Goal: Task Accomplishment & Management: Use online tool/utility

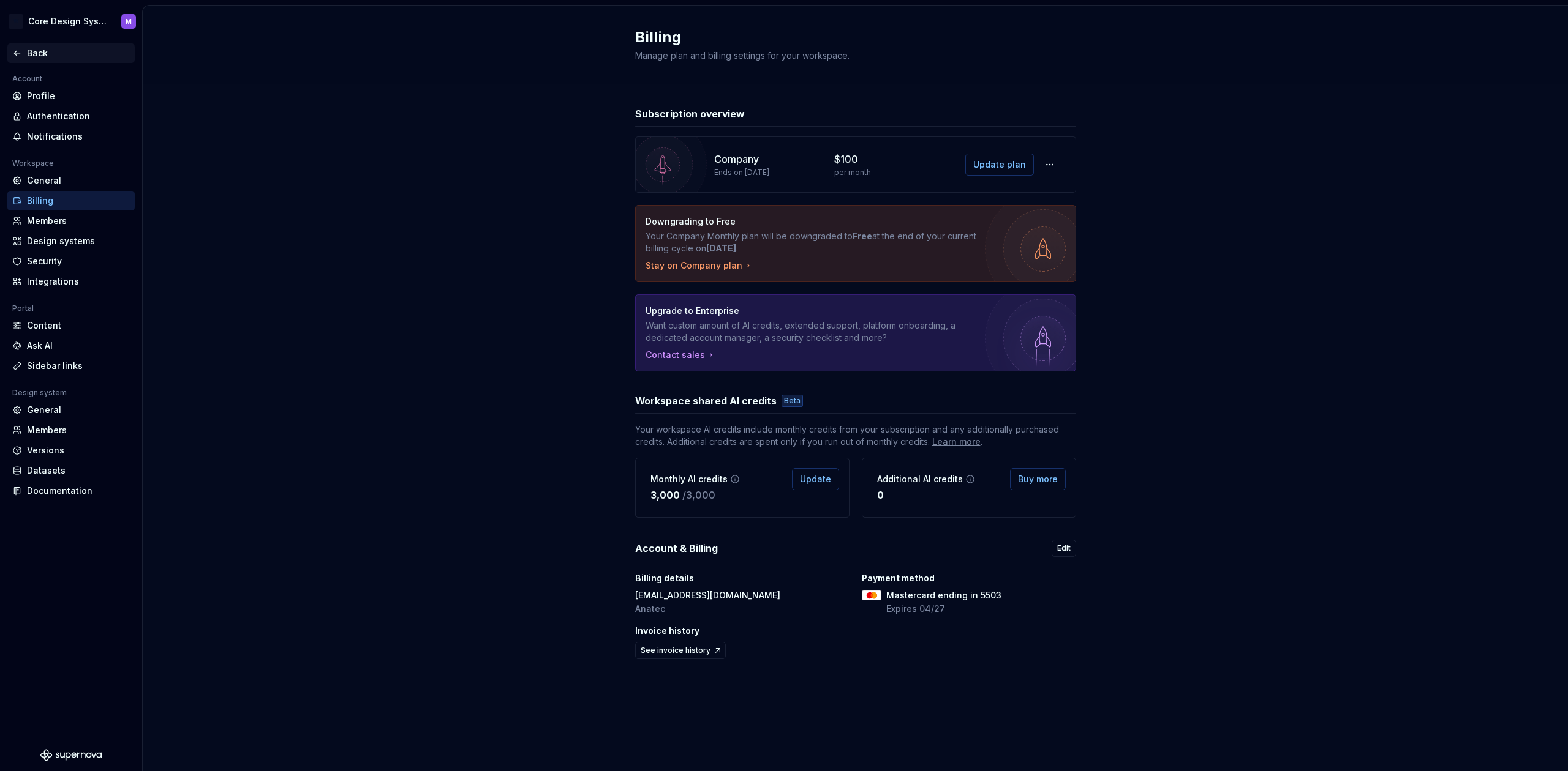
click at [37, 48] on div "Back" at bounding box center [78, 53] width 103 height 12
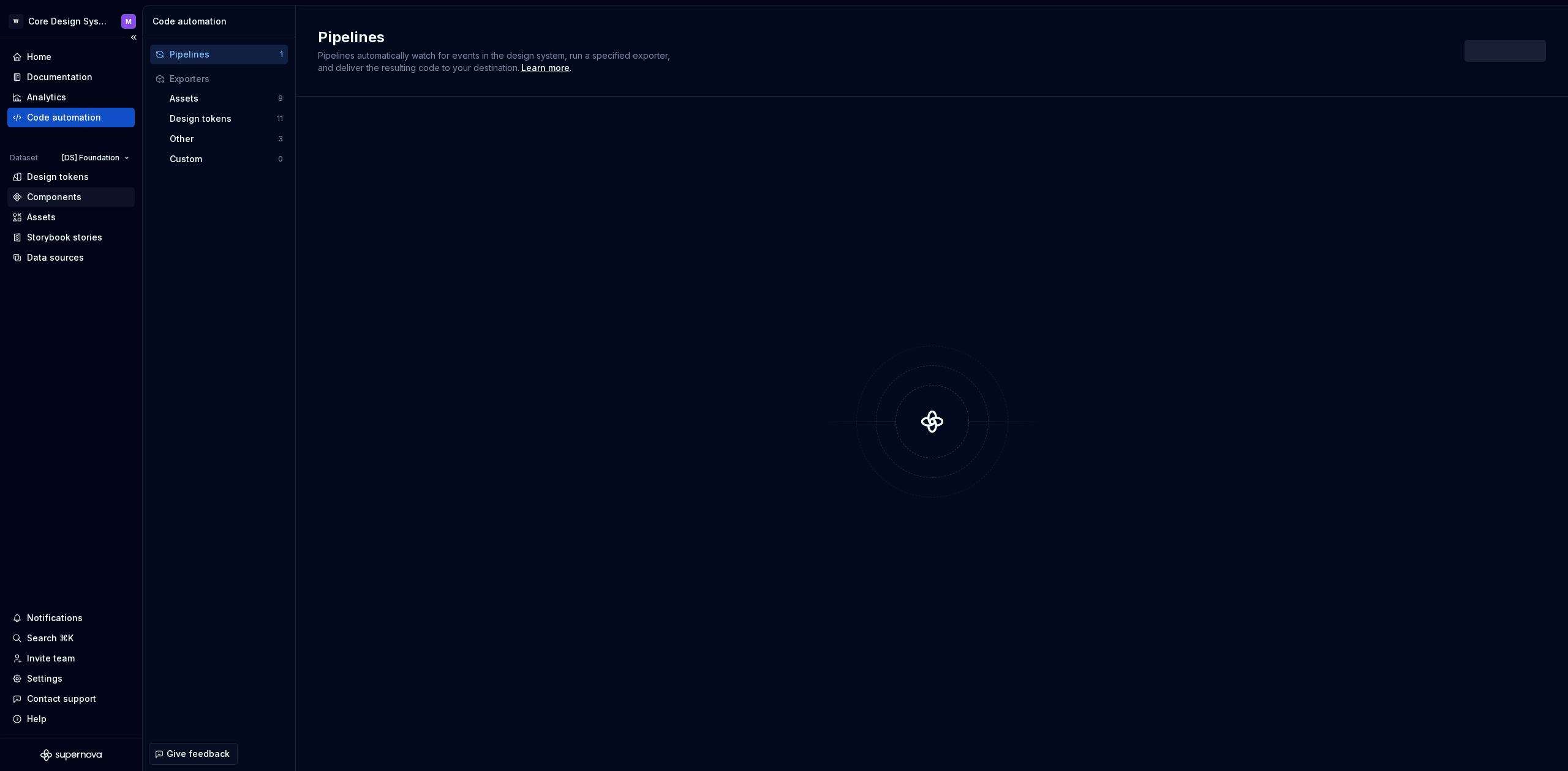
click at [63, 200] on div "Components" at bounding box center [54, 197] width 54 height 12
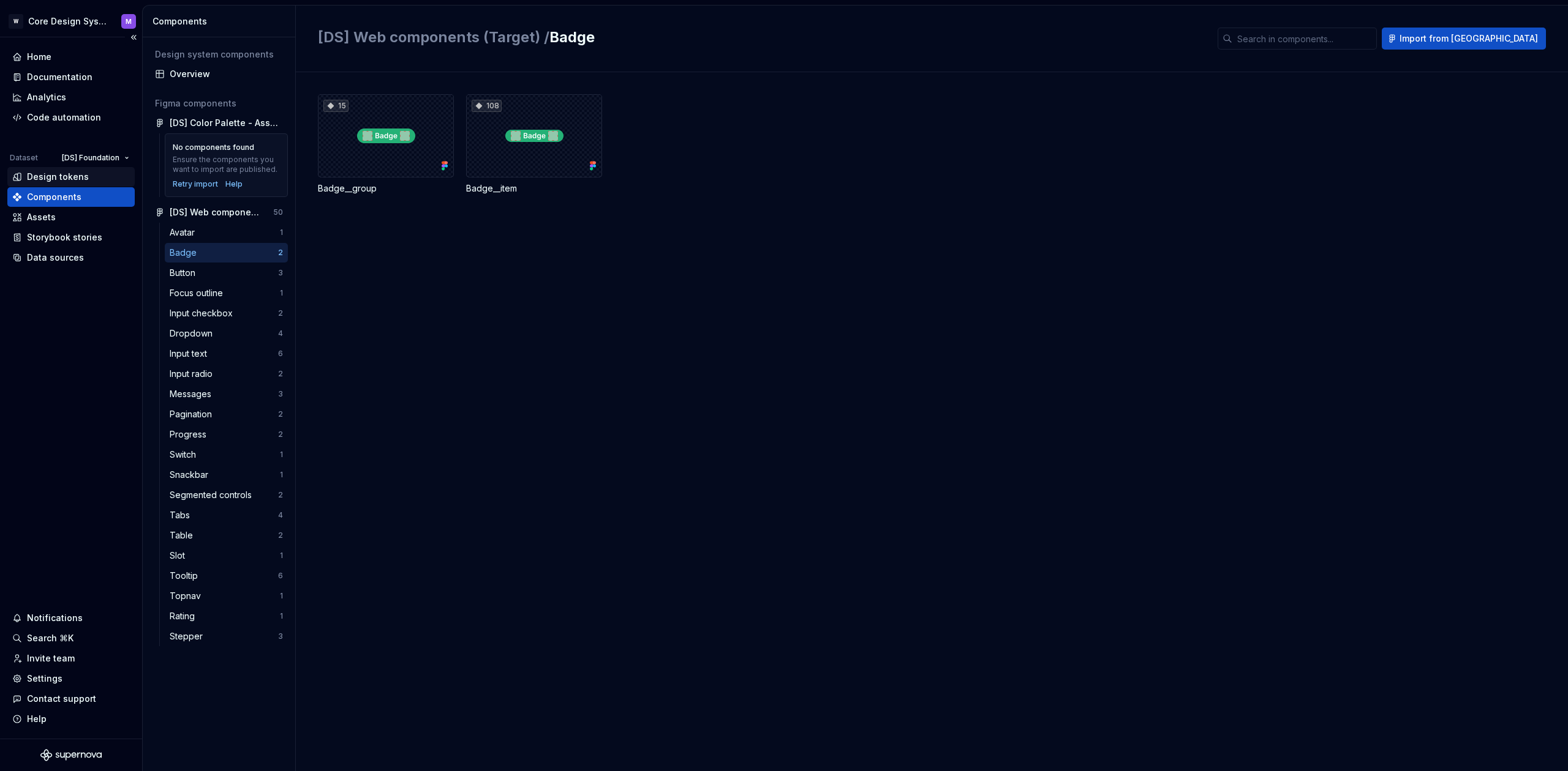
drag, startPoint x: 53, startPoint y: 183, endPoint x: 72, endPoint y: 182, distance: 19.0
click at [53, 183] on div "Design tokens" at bounding box center [70, 177] width 127 height 19
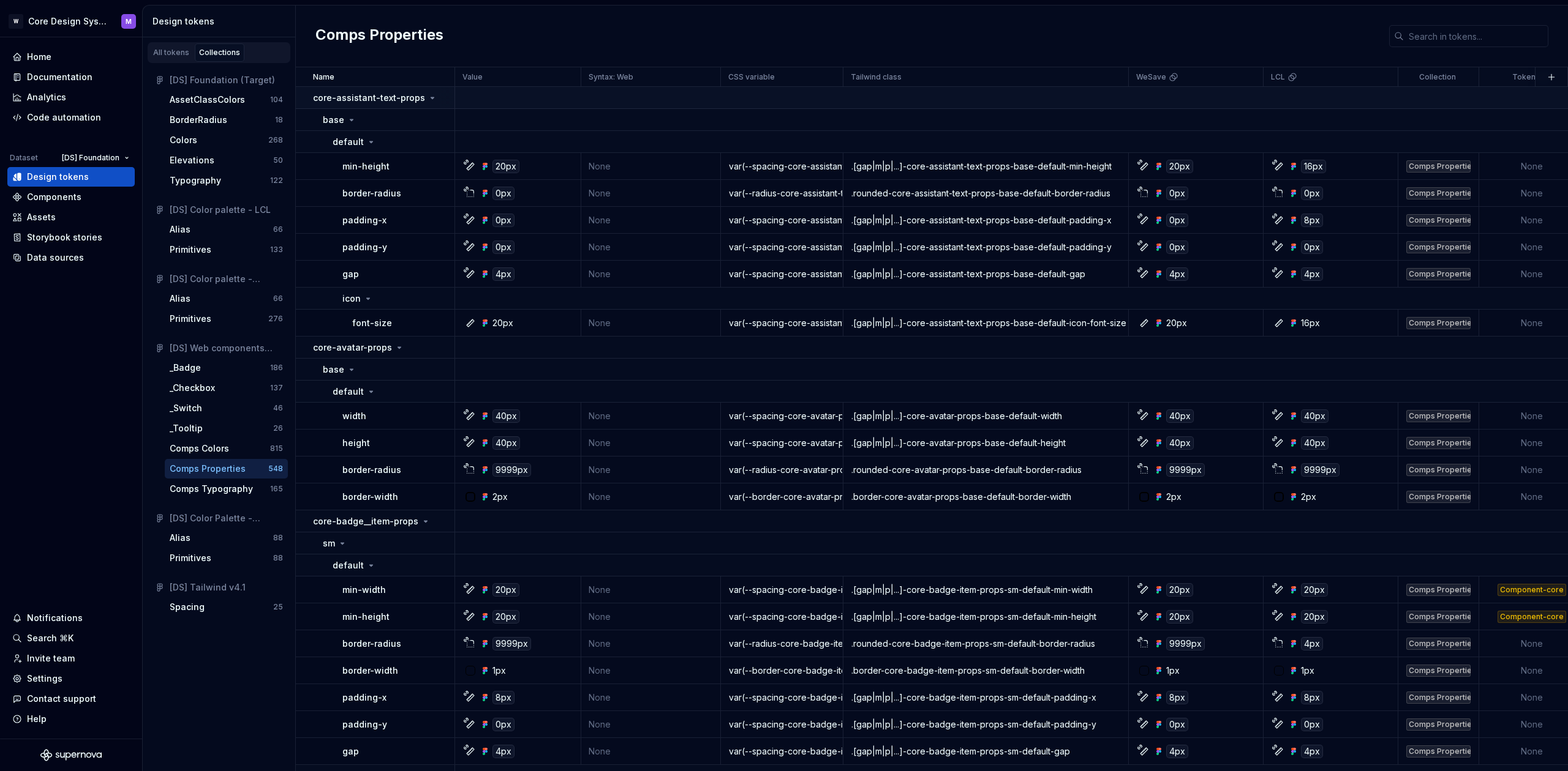
click at [383, 90] on td "core-assistant-text-props" at bounding box center [375, 98] width 159 height 22
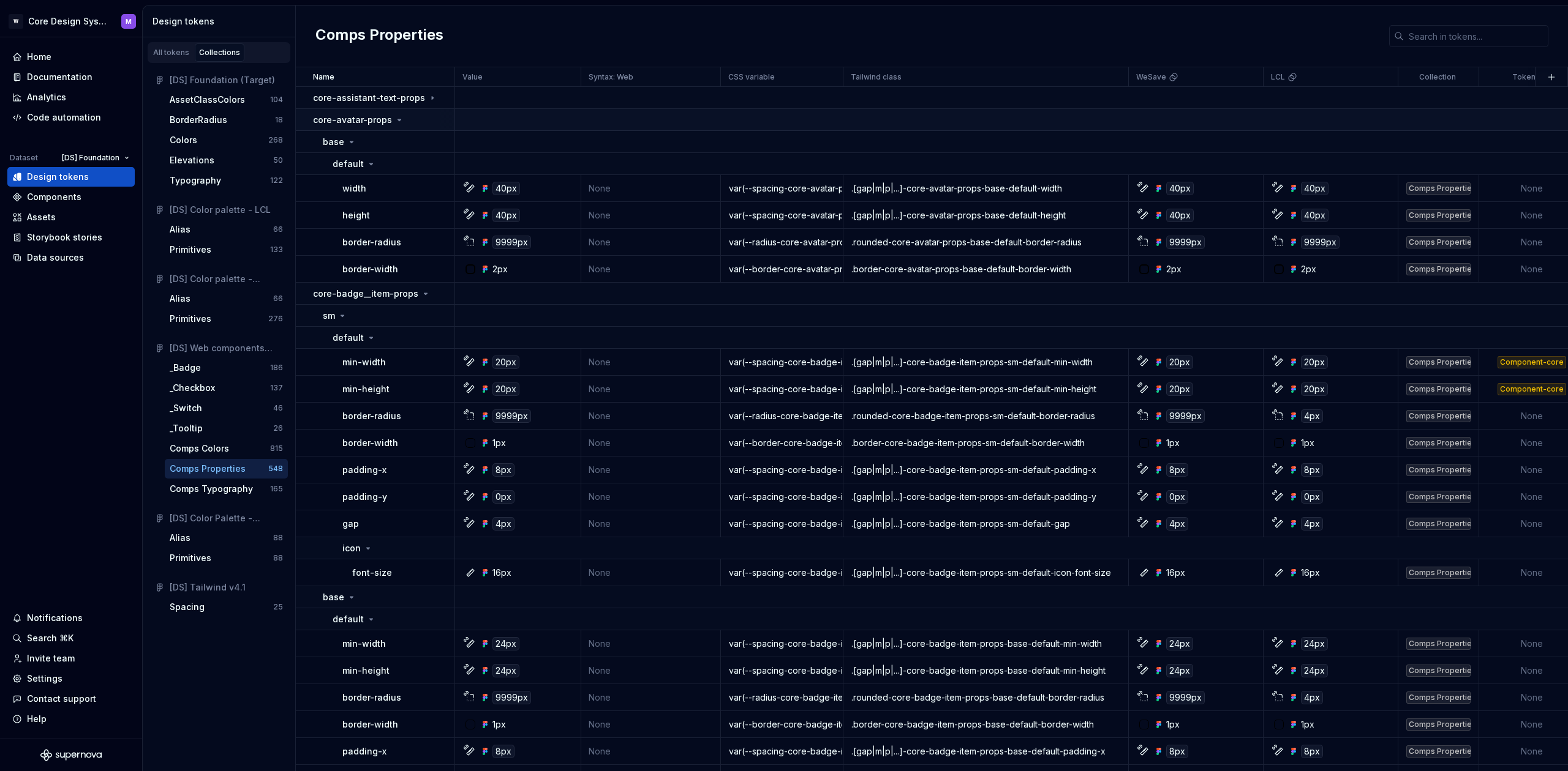
click at [361, 121] on p "core-avatar-props" at bounding box center [352, 119] width 79 height 12
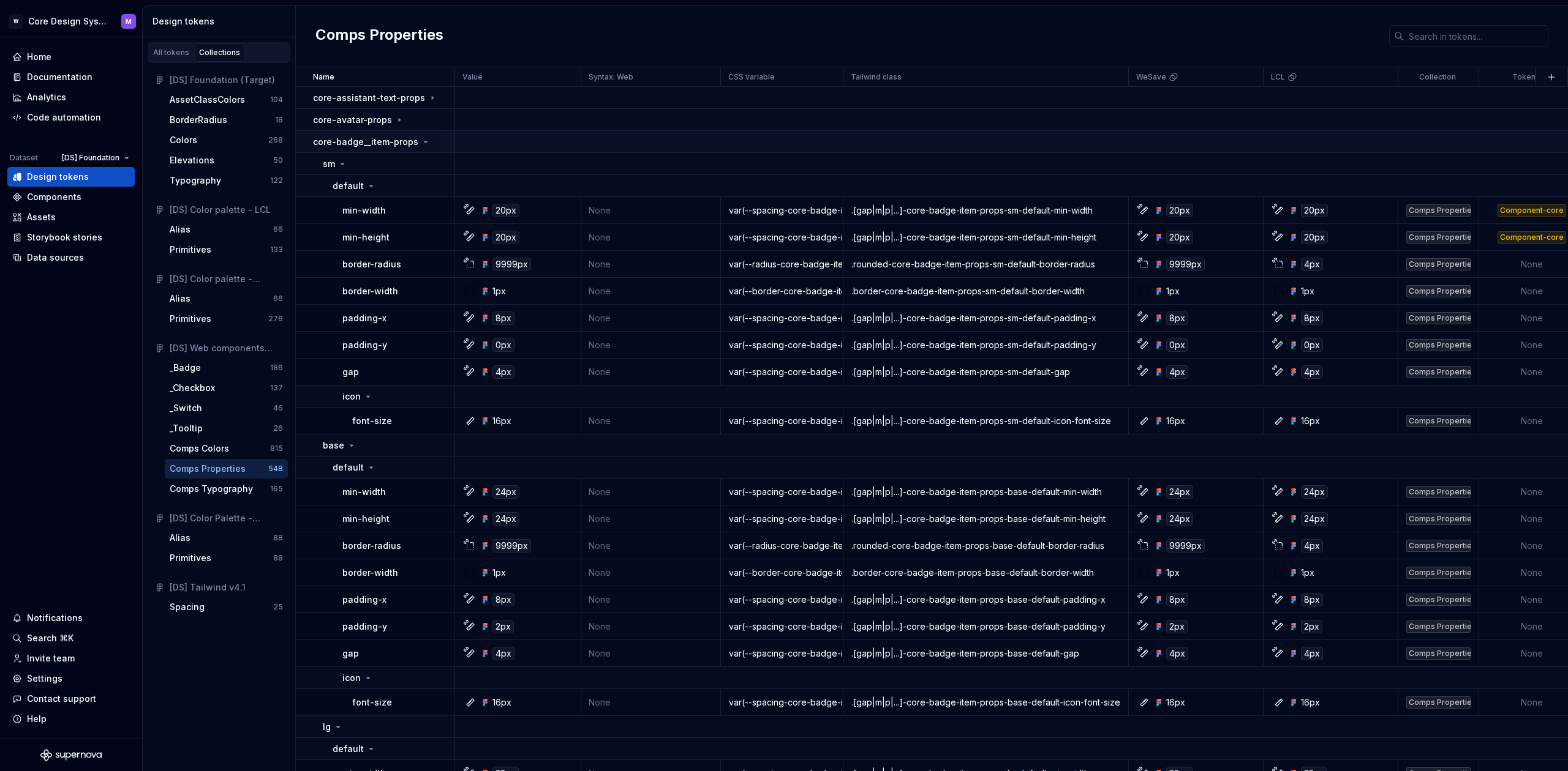
click at [363, 138] on p "core-badge__item-props" at bounding box center [365, 141] width 105 height 12
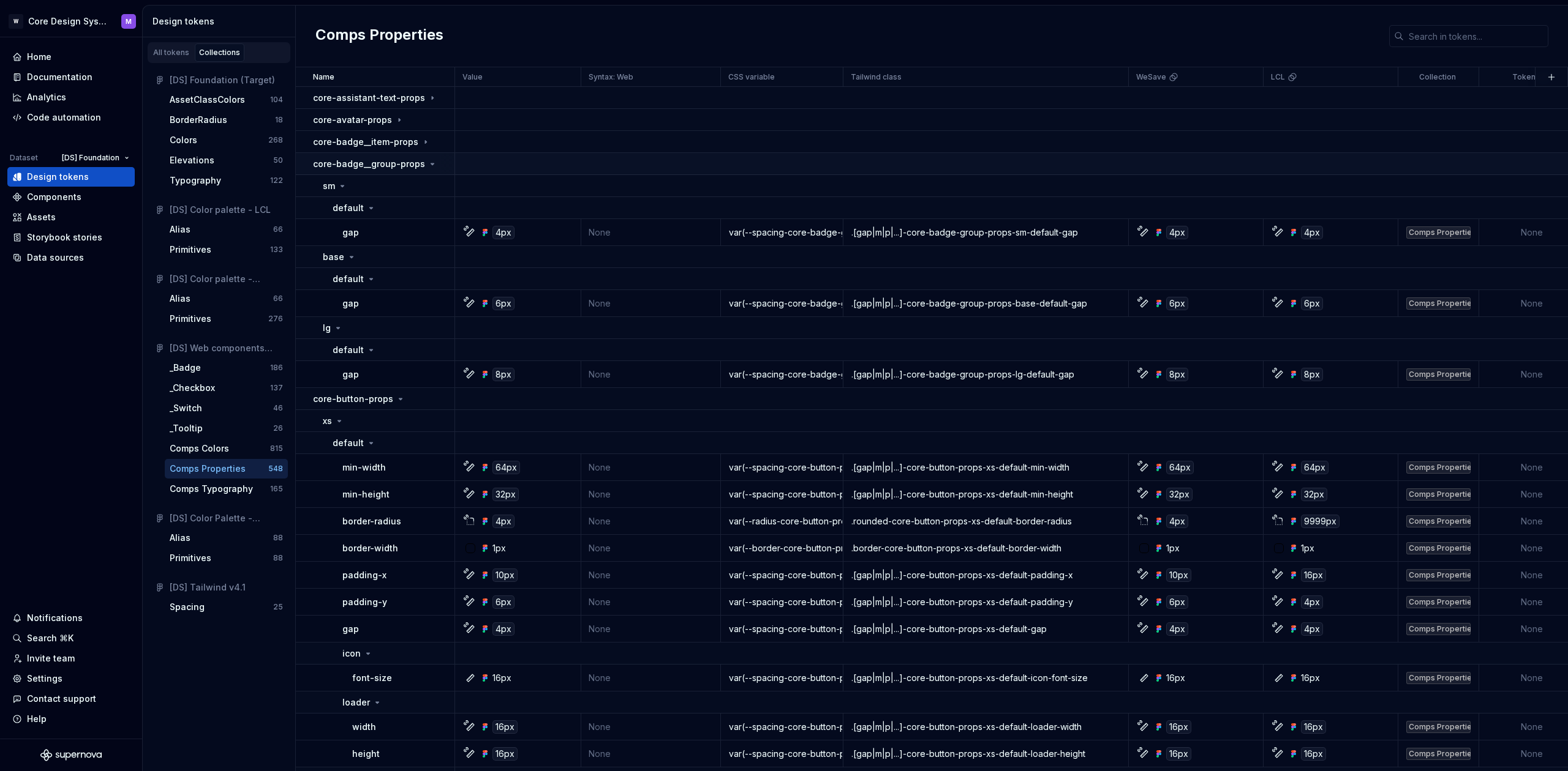
click at [361, 169] on p "core-badge__group-props" at bounding box center [368, 164] width 112 height 12
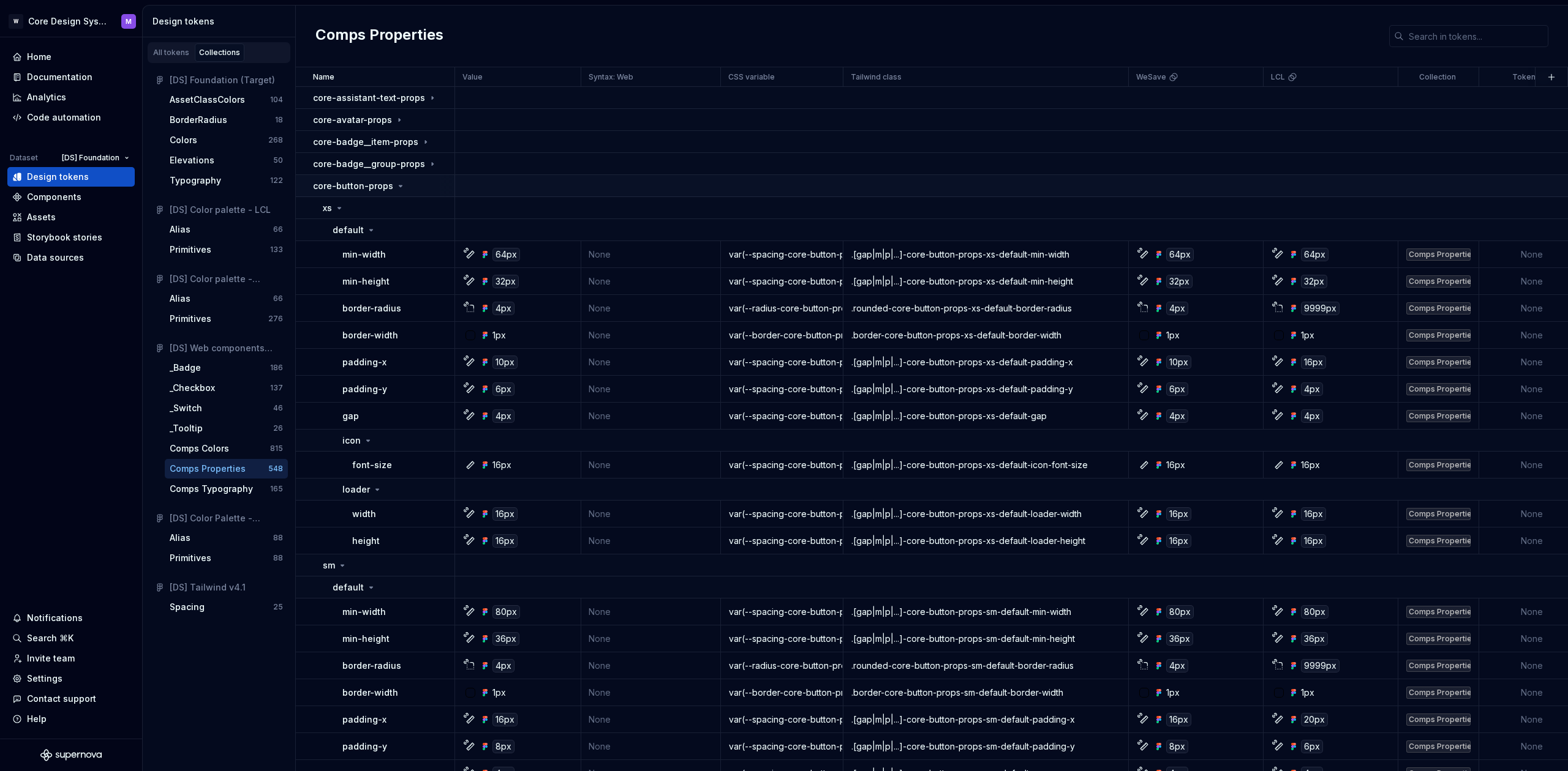
click at [348, 192] on p "core-button-props" at bounding box center [353, 186] width 80 height 12
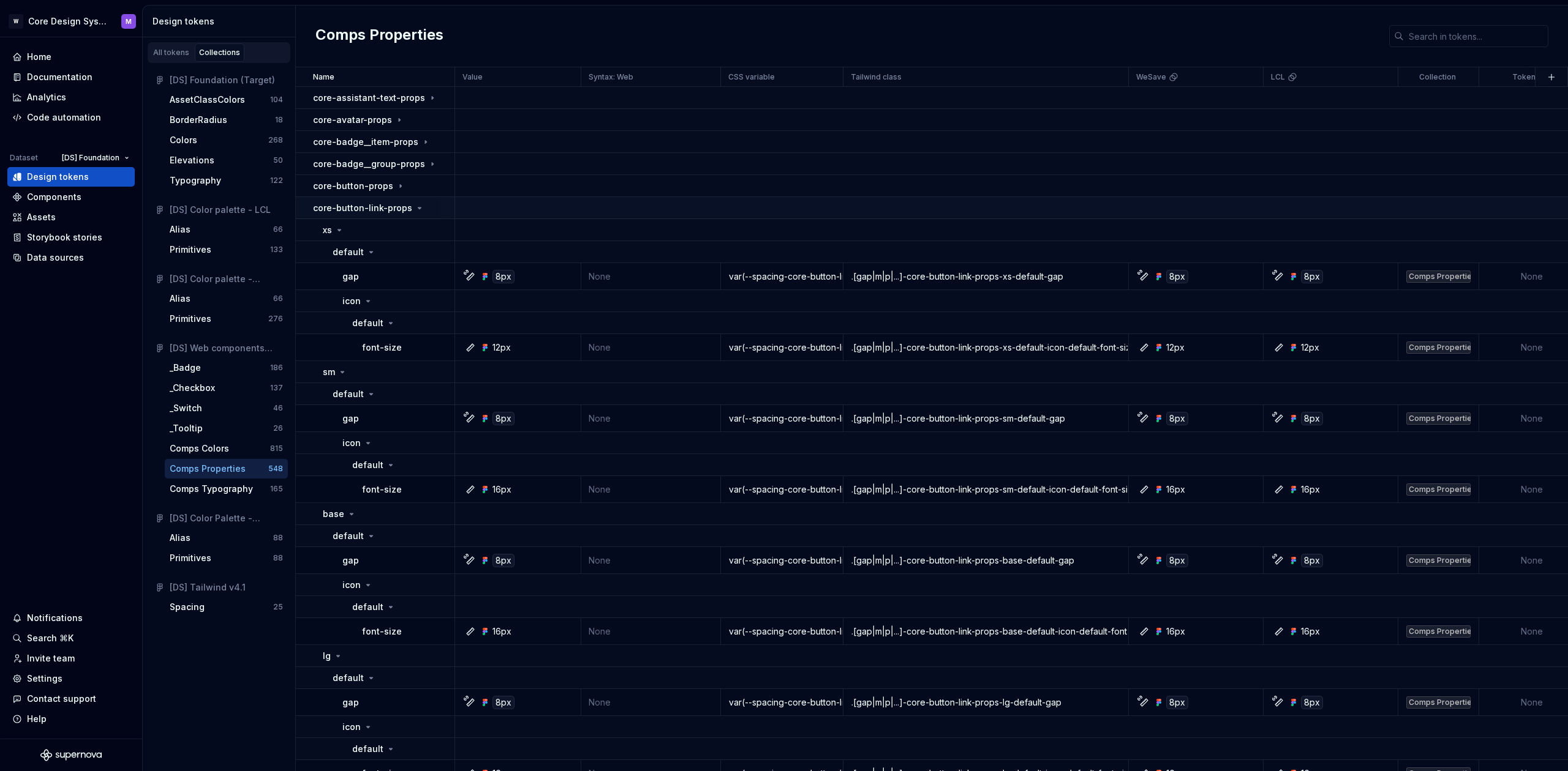
click at [355, 209] on p "core-button-link-props" at bounding box center [362, 208] width 99 height 12
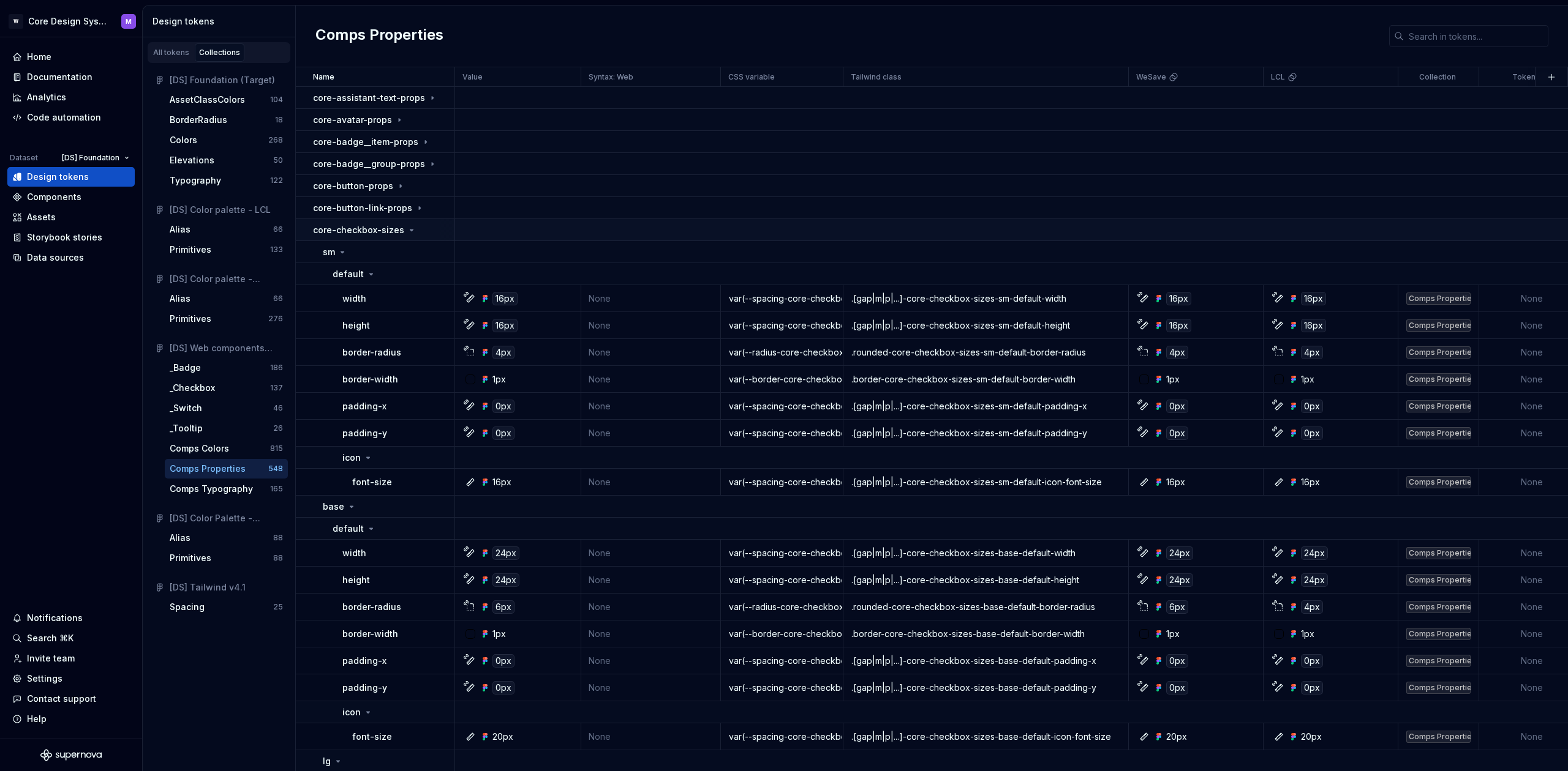
click at [348, 232] on p "core-checkbox-sizes" at bounding box center [358, 230] width 91 height 12
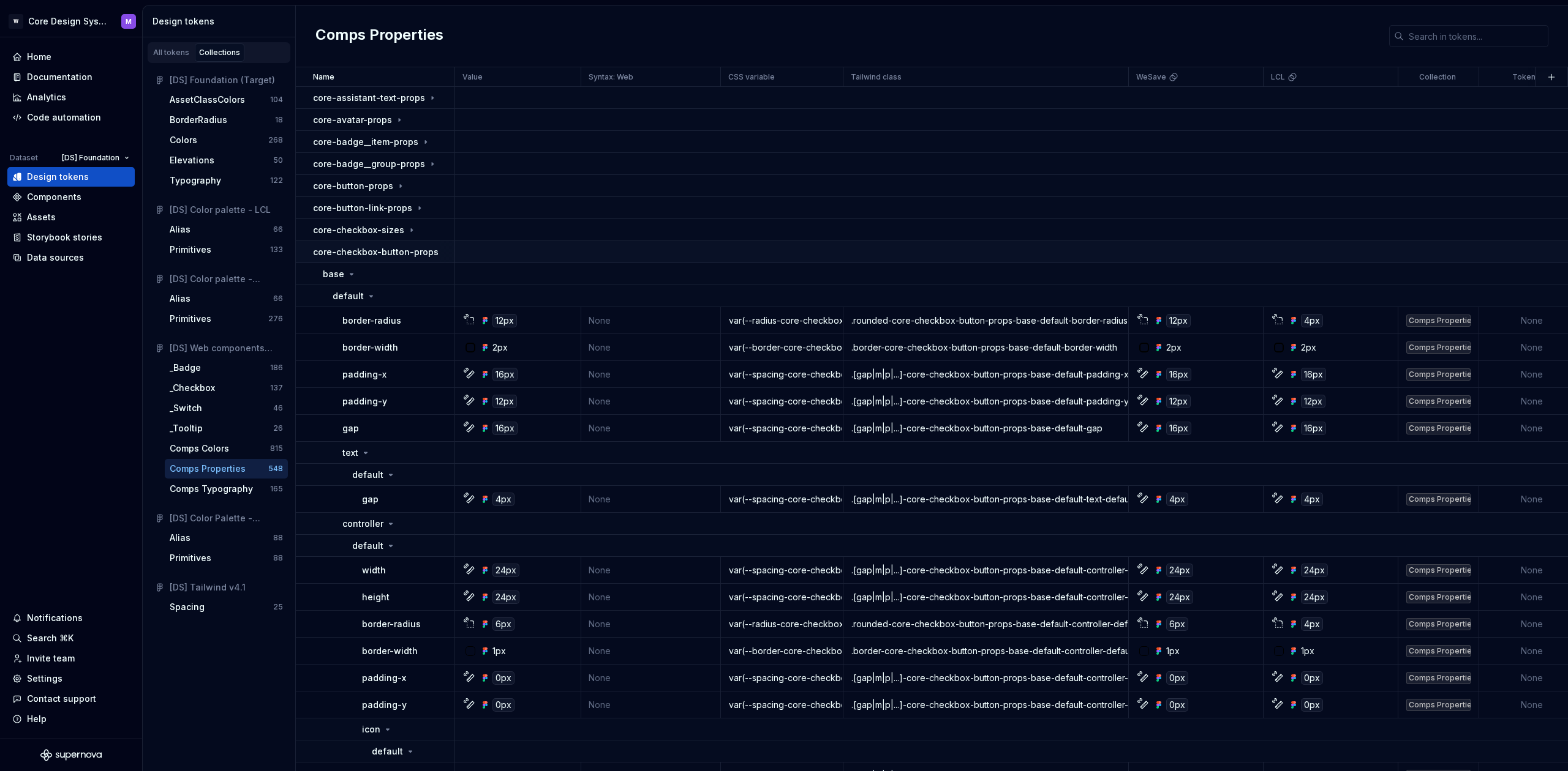
click at [357, 249] on p "core-checkbox-button-props" at bounding box center [375, 252] width 125 height 12
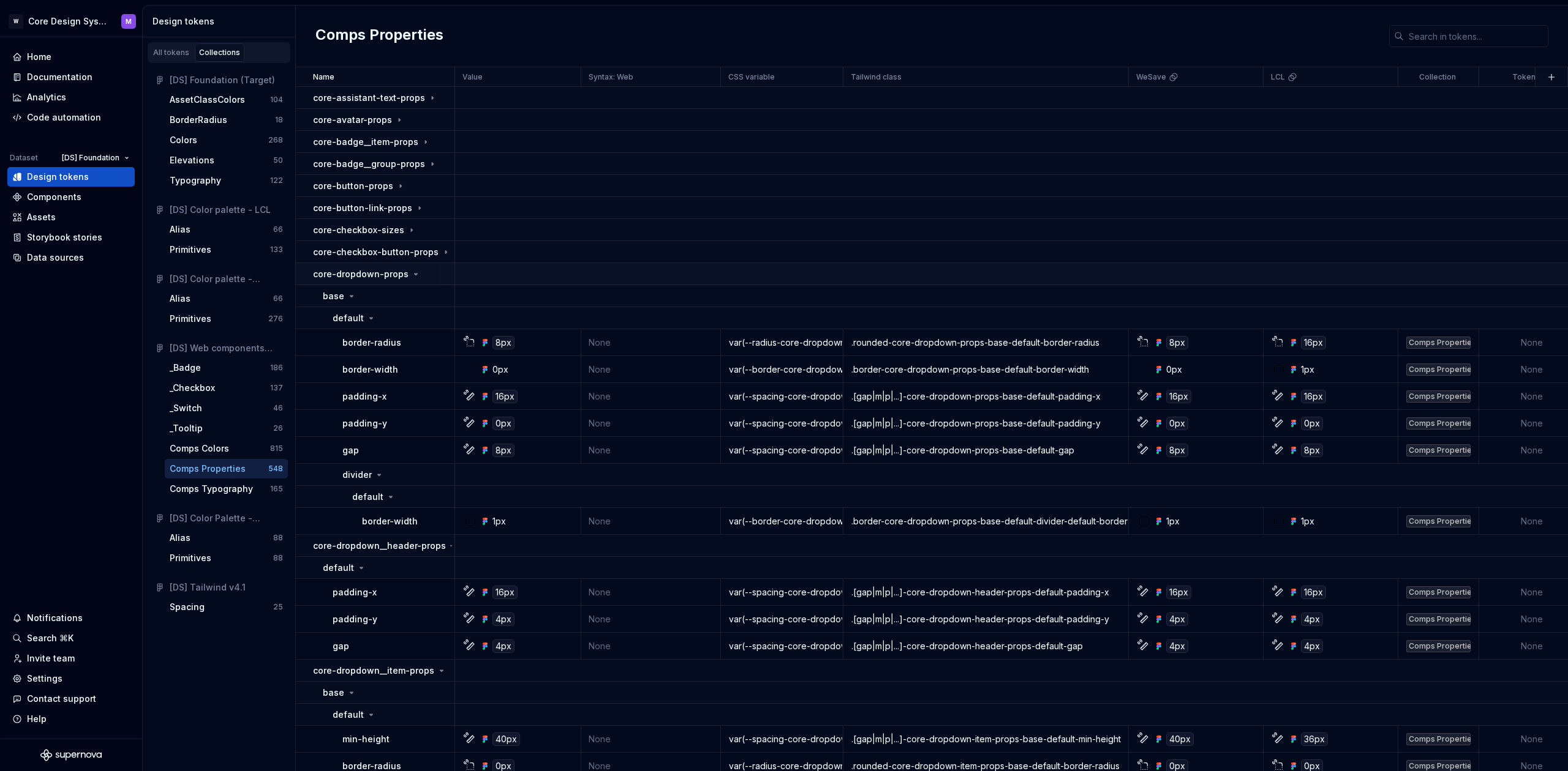
click at [359, 276] on p "core-dropdown-props" at bounding box center [361, 274] width 96 height 12
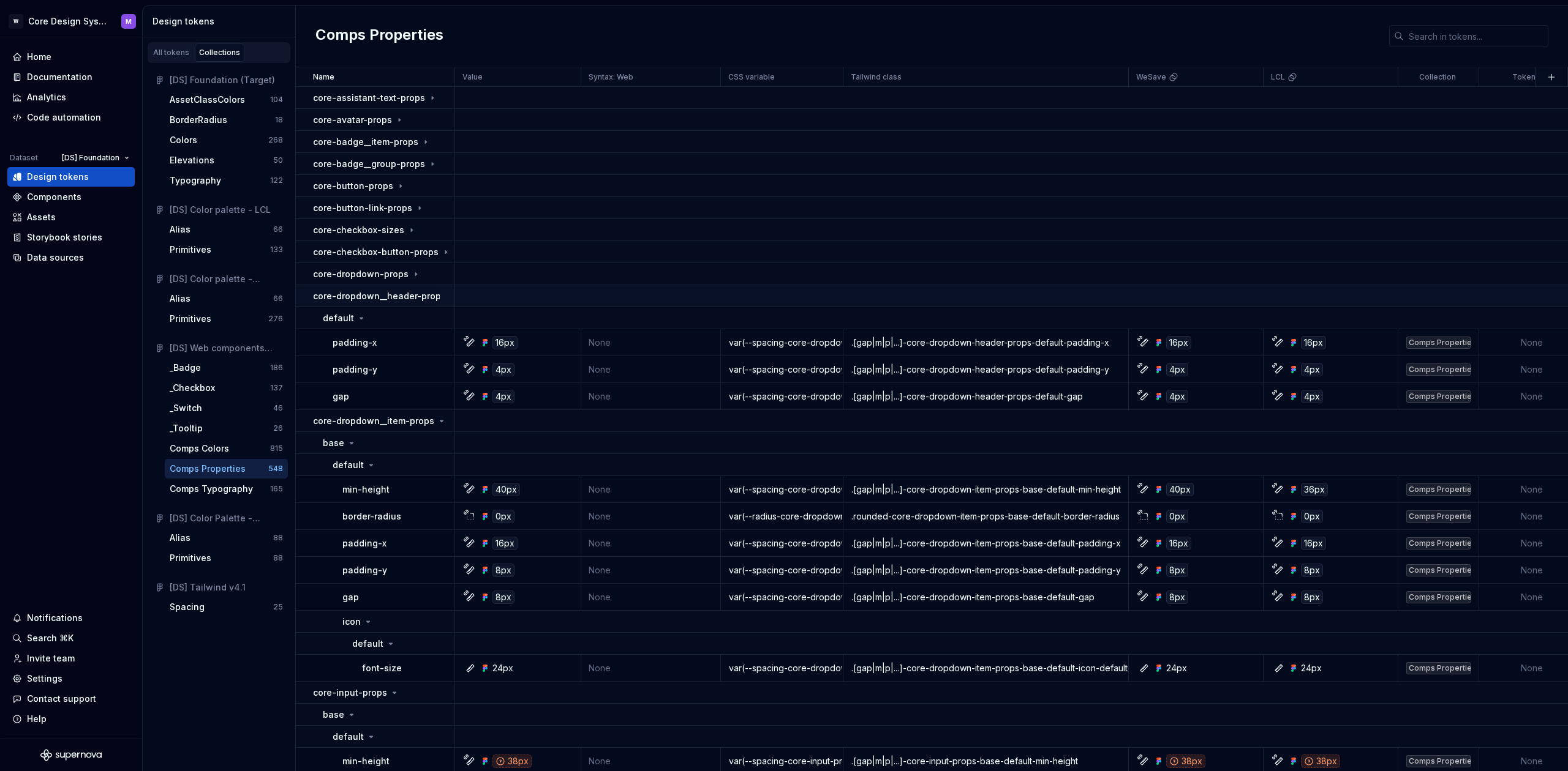
click at [360, 291] on p "core-dropdown__header-props" at bounding box center [379, 296] width 133 height 12
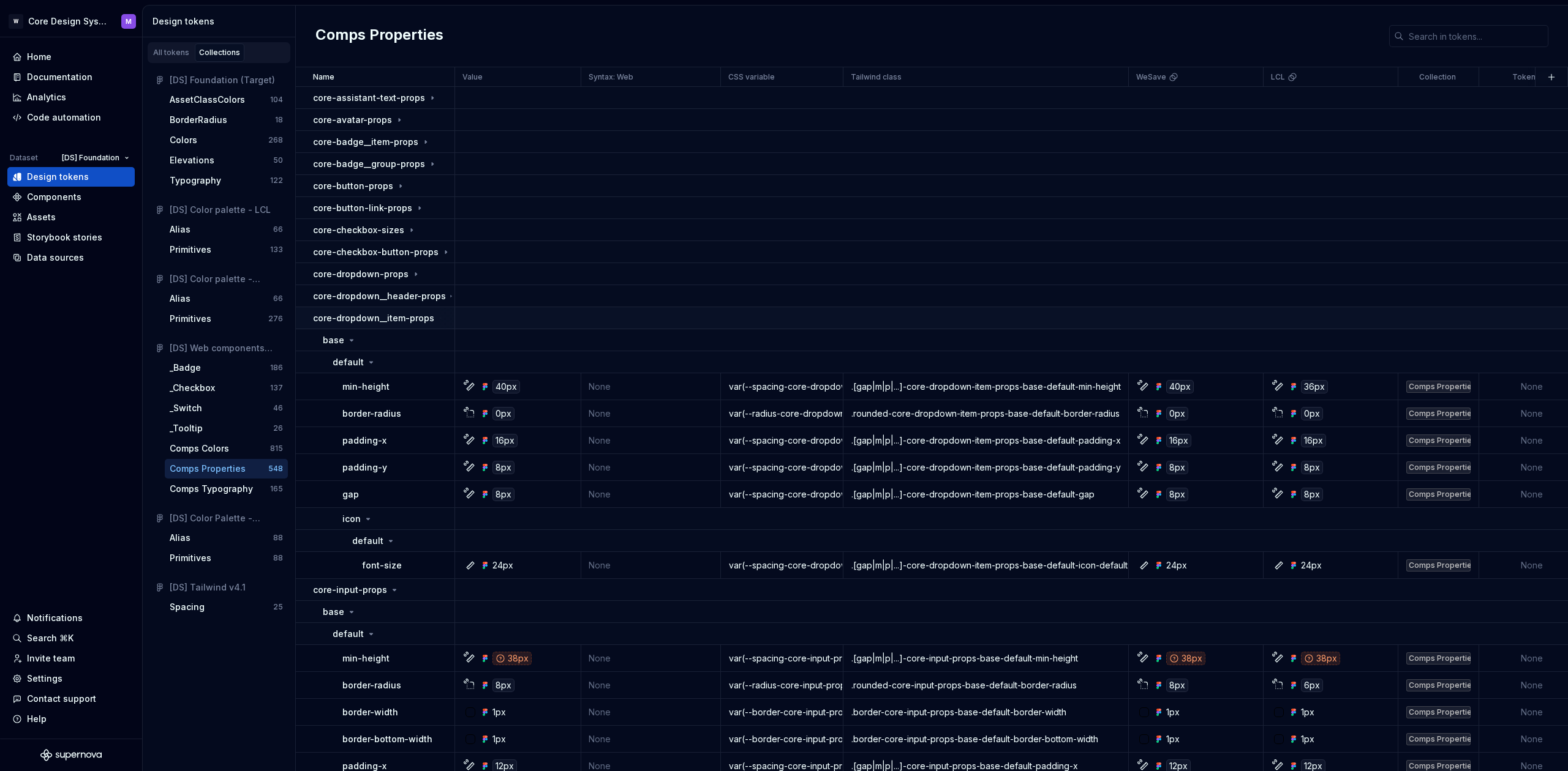
click at [381, 312] on p "core-dropdown__item-props" at bounding box center [373, 318] width 121 height 12
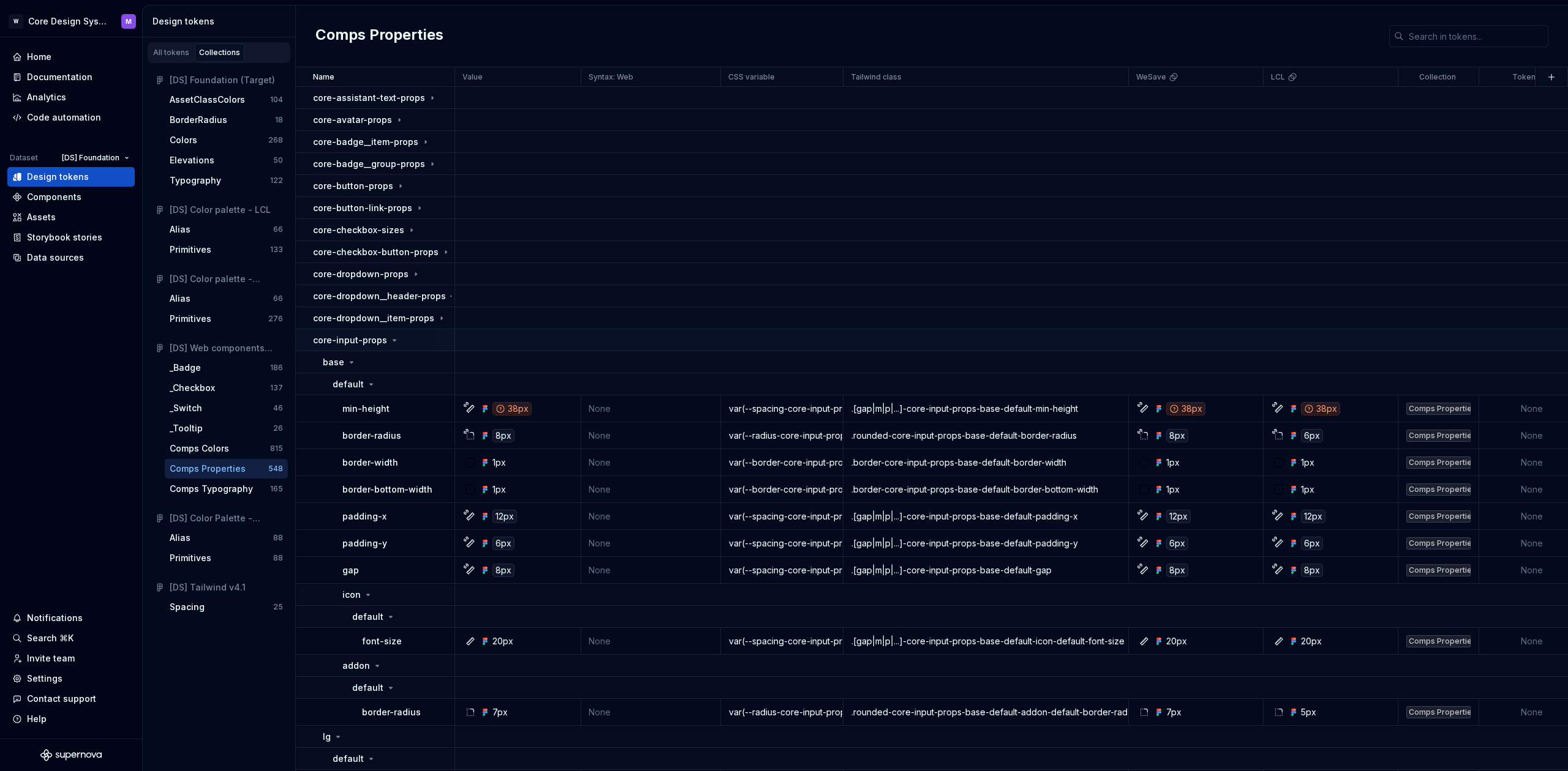
click at [383, 343] on div "core-input-props" at bounding box center [356, 340] width 87 height 12
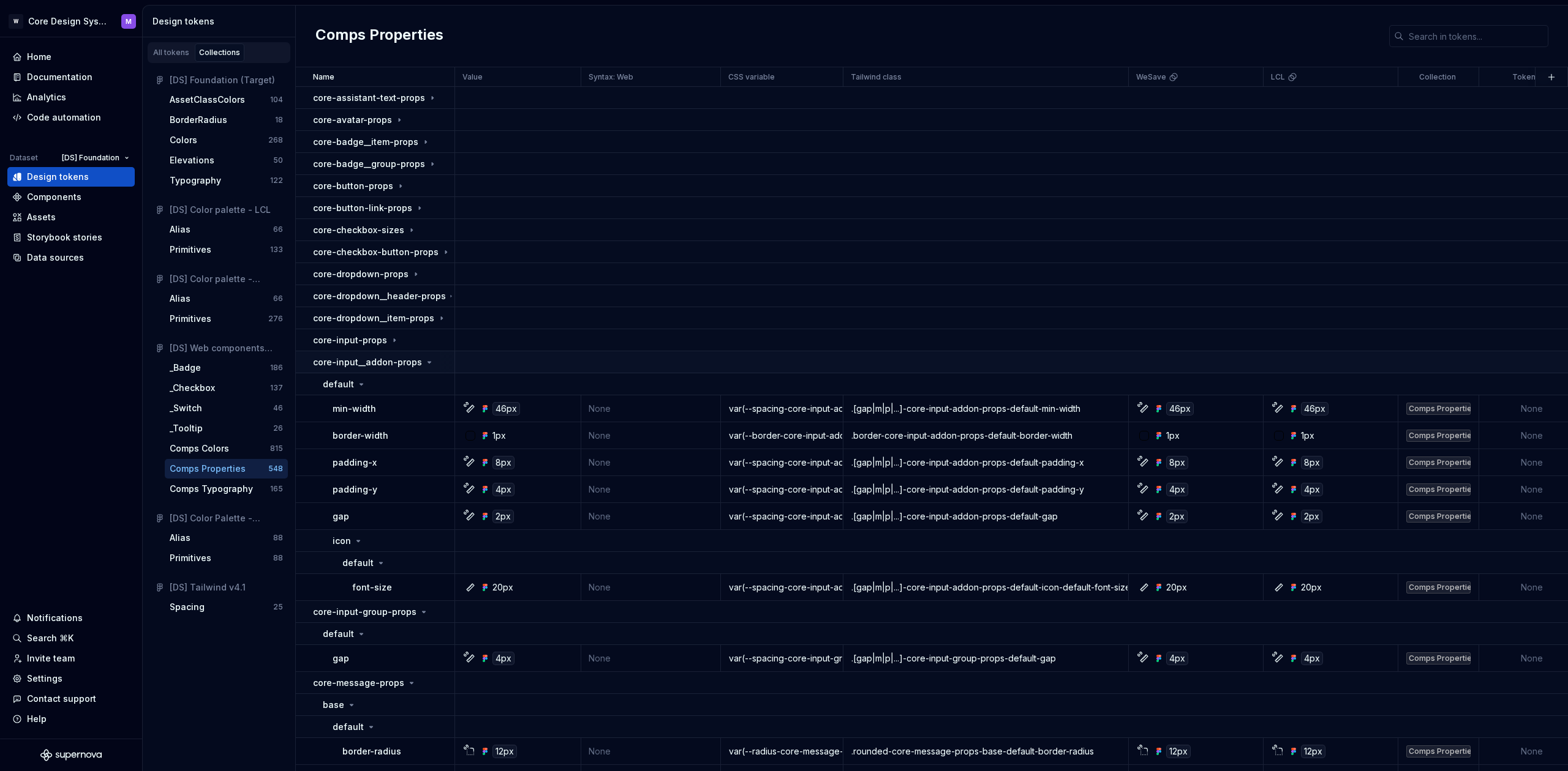
click at [392, 371] on td "core-input__addon-props" at bounding box center [375, 362] width 159 height 22
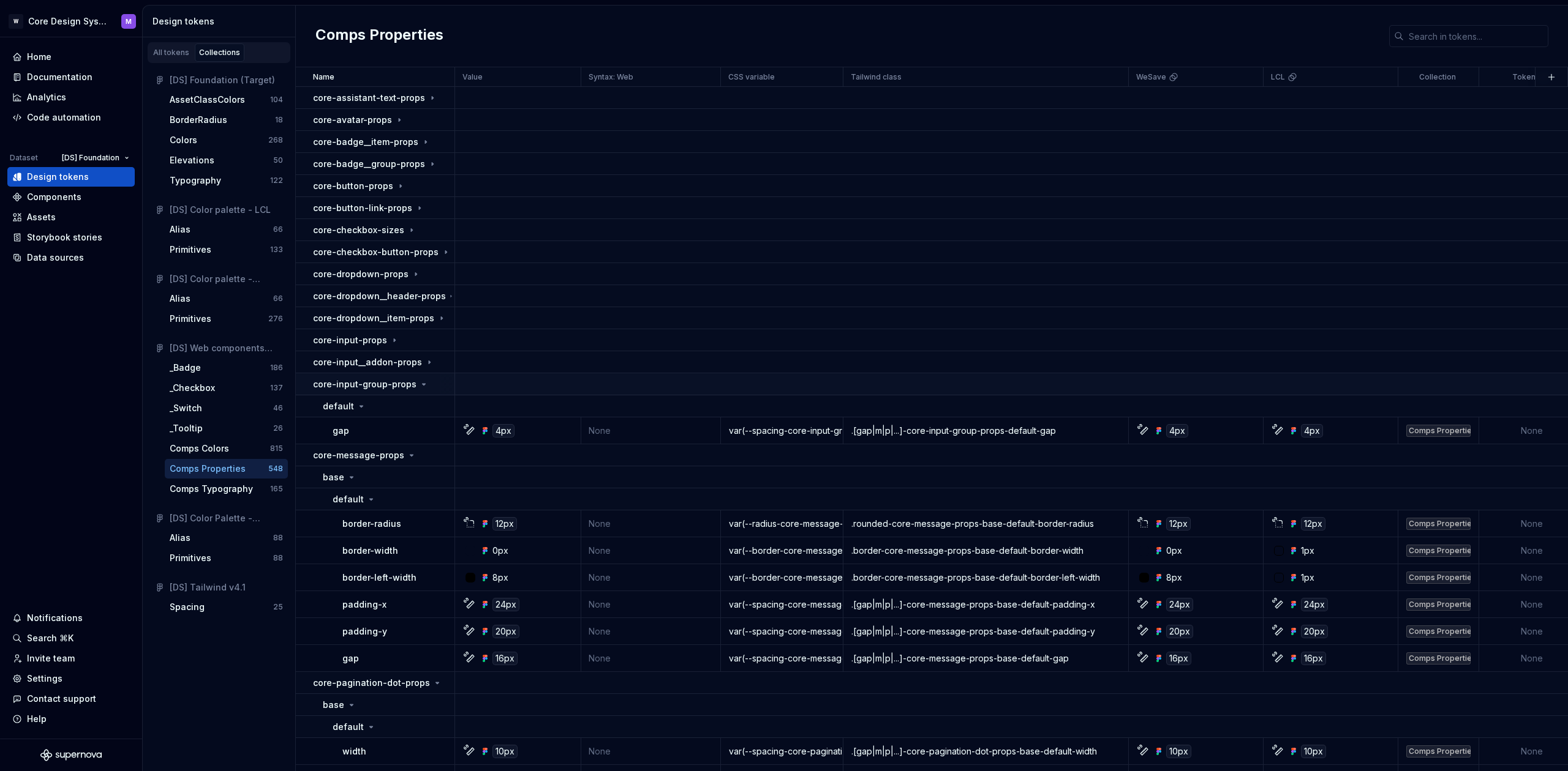
click at [390, 392] on td "core-input-group-props" at bounding box center [375, 384] width 159 height 22
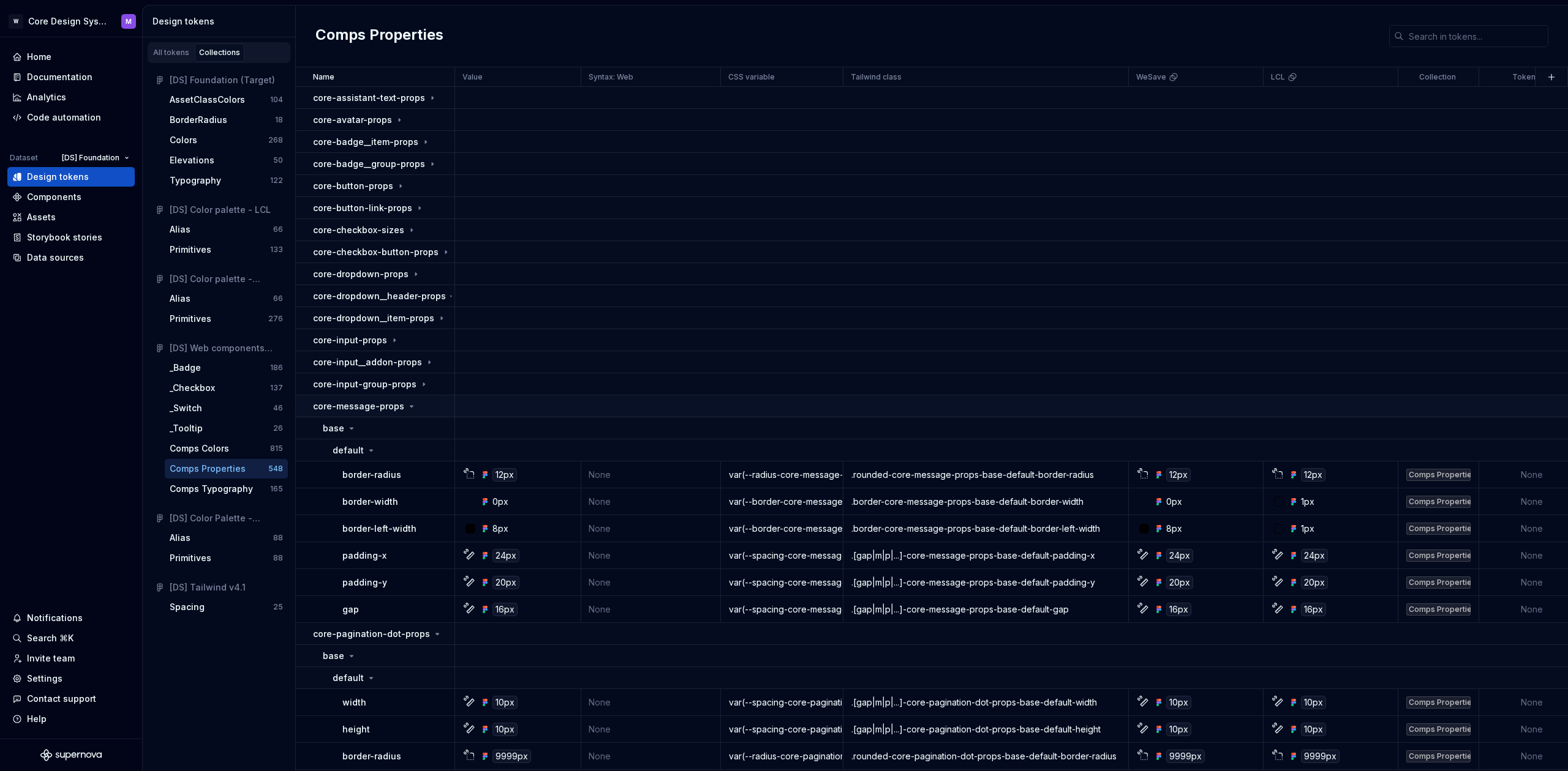
click at [386, 406] on p "core-message-props" at bounding box center [358, 406] width 91 height 12
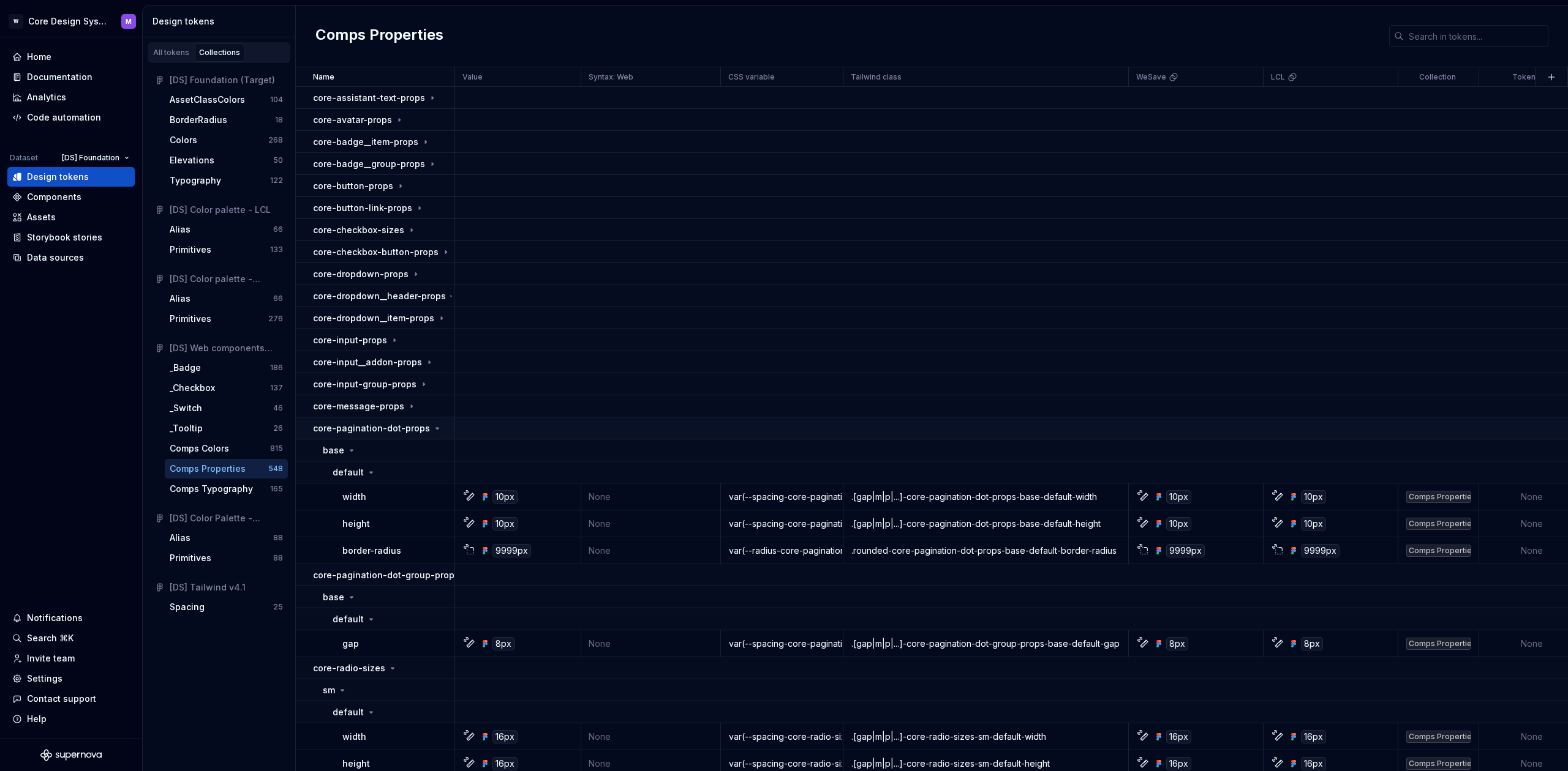
click at [386, 422] on p "core-pagination-dot-props" at bounding box center [371, 428] width 117 height 12
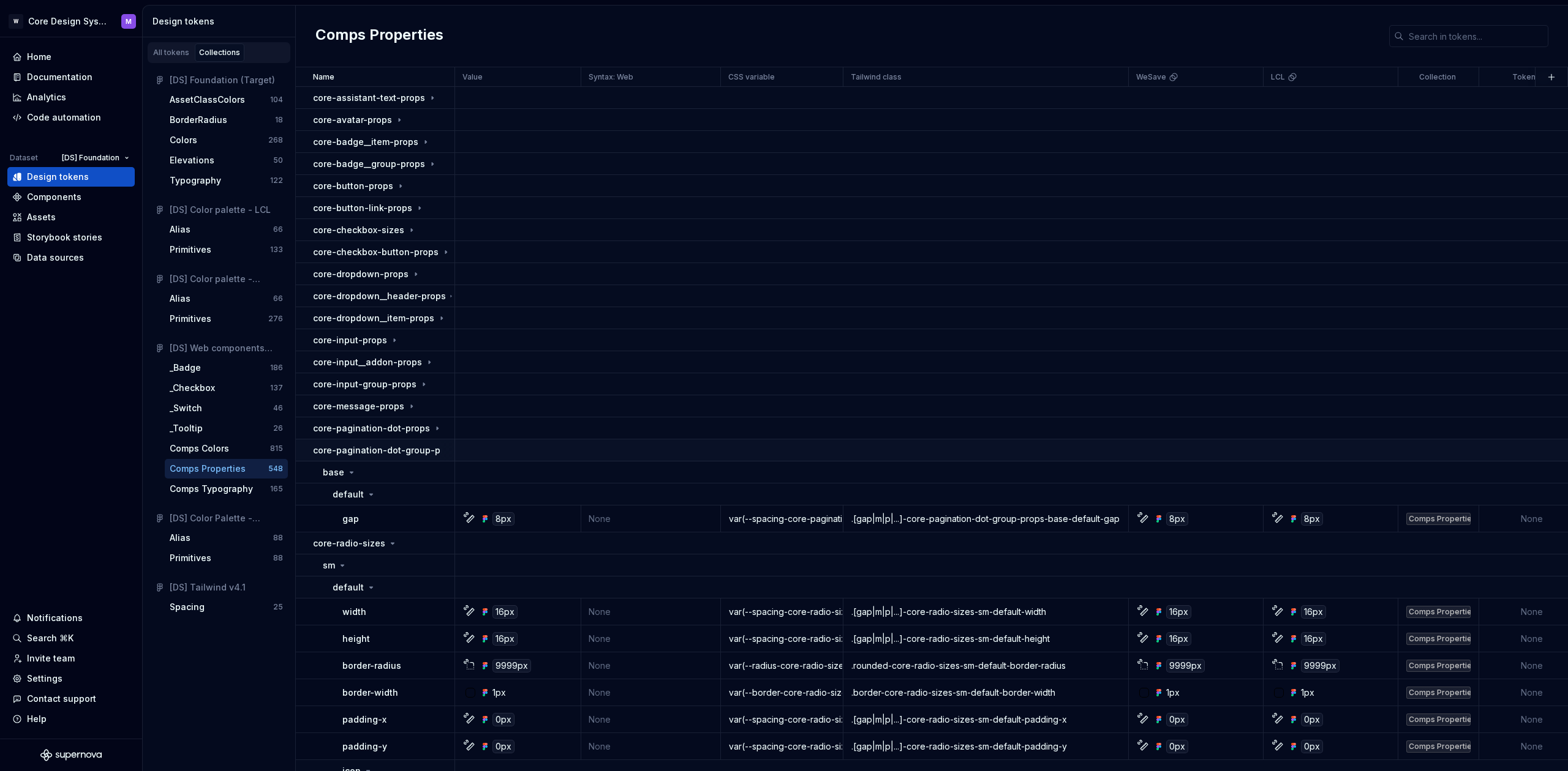
click at [388, 451] on p "core-pagination-dot-group-props" at bounding box center [386, 450] width 147 height 12
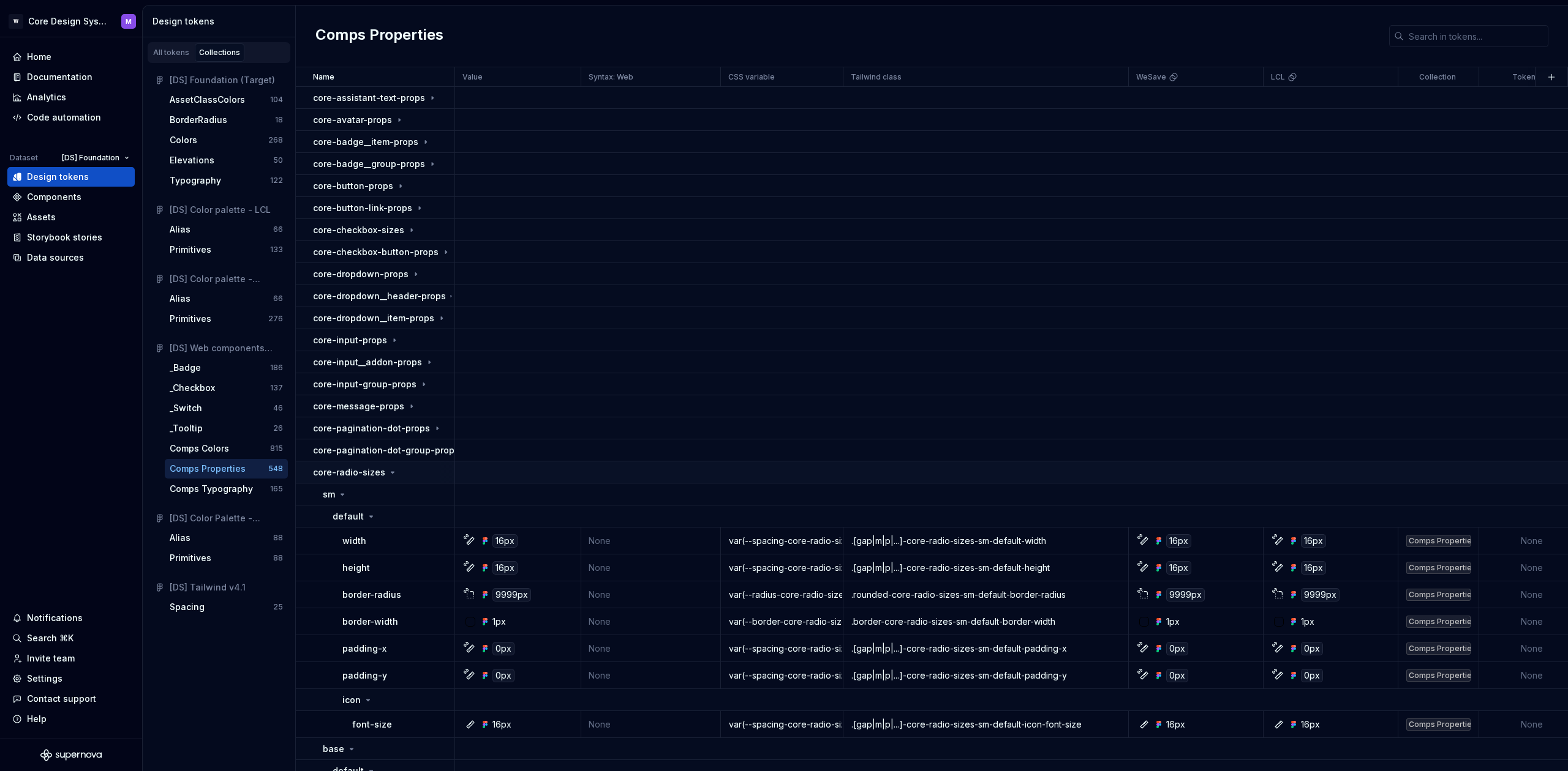
click at [361, 471] on p "core-radio-sizes" at bounding box center [349, 472] width 72 height 12
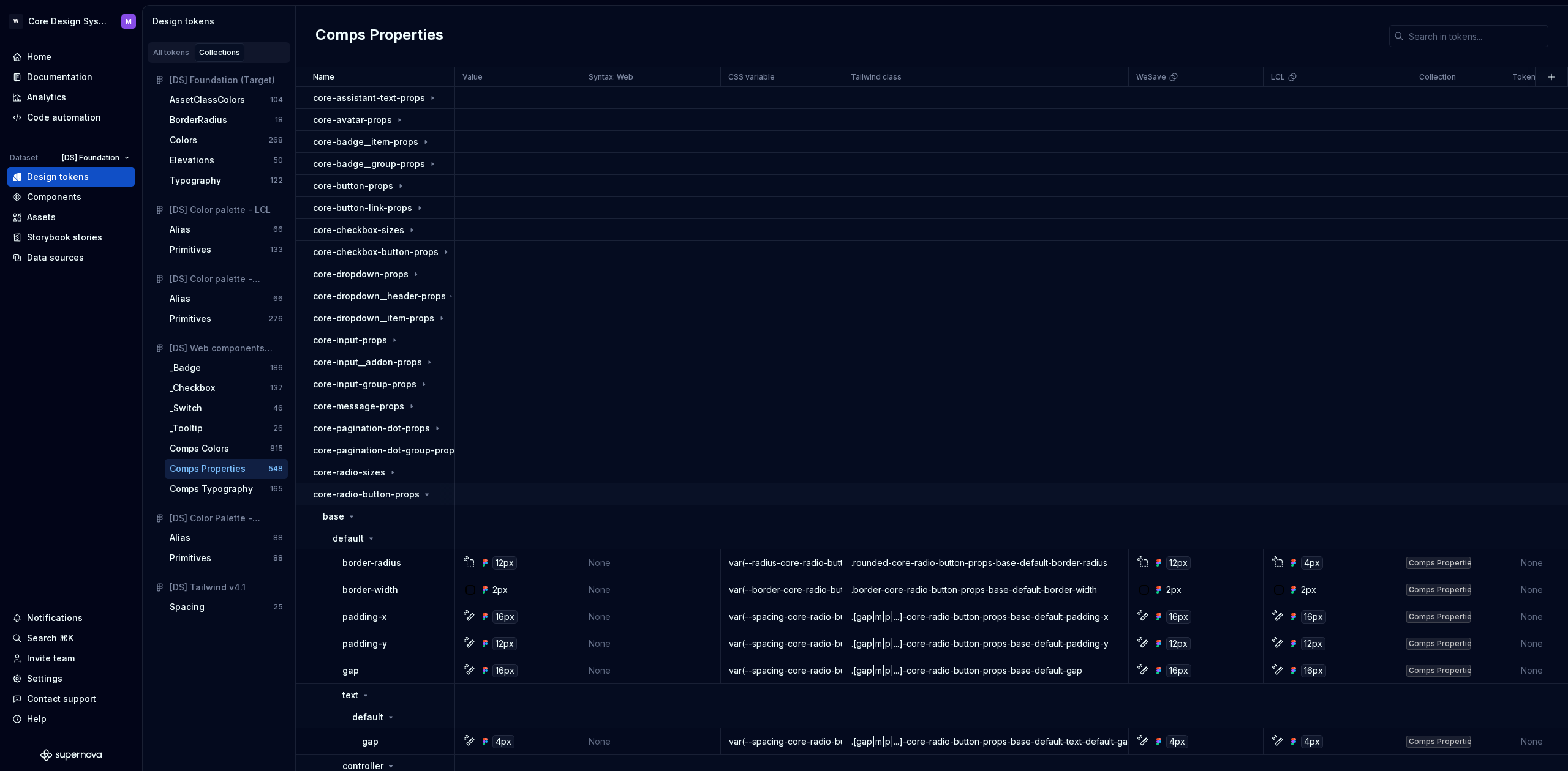
click at [361, 496] on p "core-radio-button-props" at bounding box center [366, 495] width 107 height 12
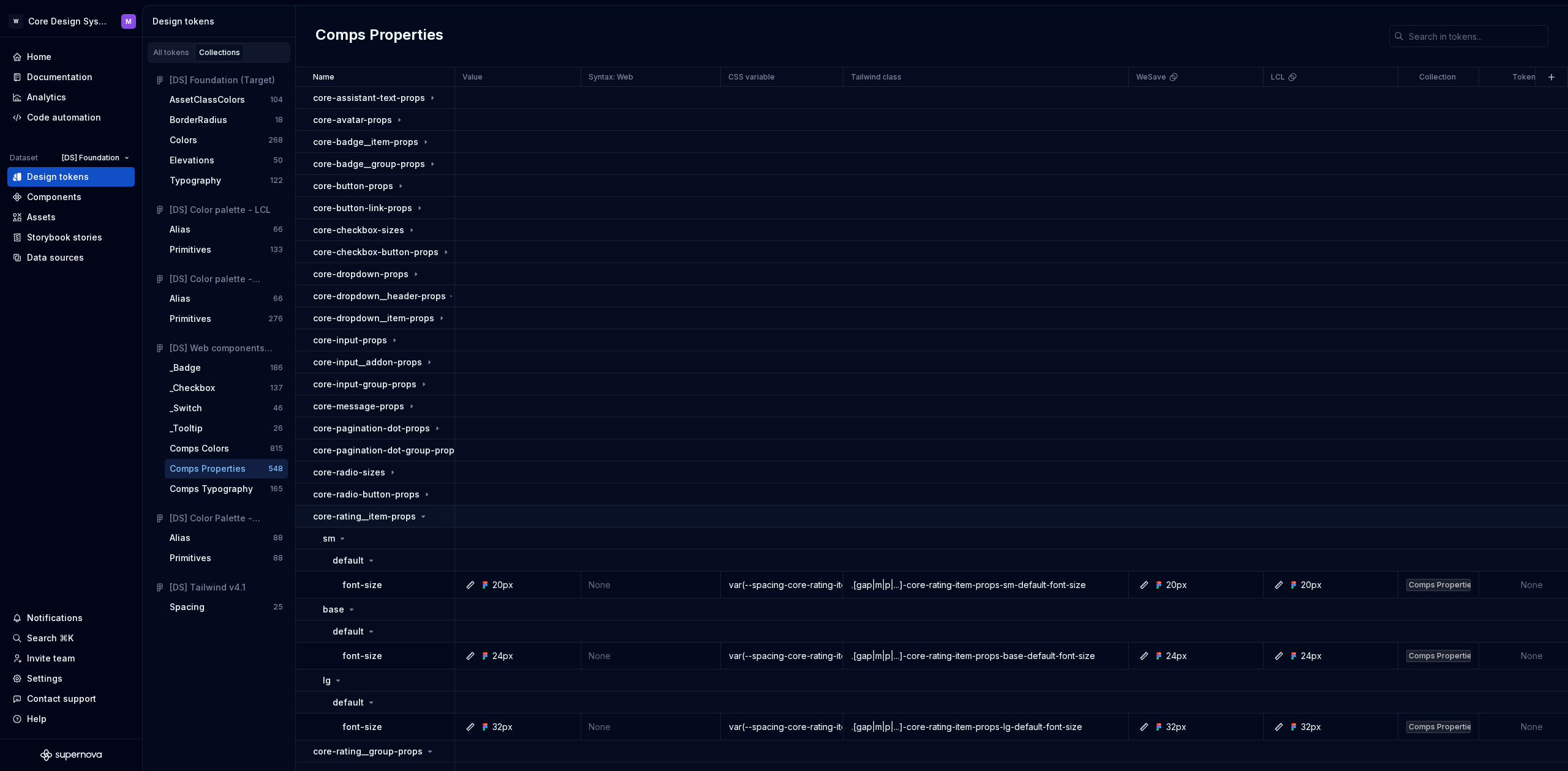
click at [358, 514] on p "core-rating__item-props" at bounding box center [364, 517] width 103 height 12
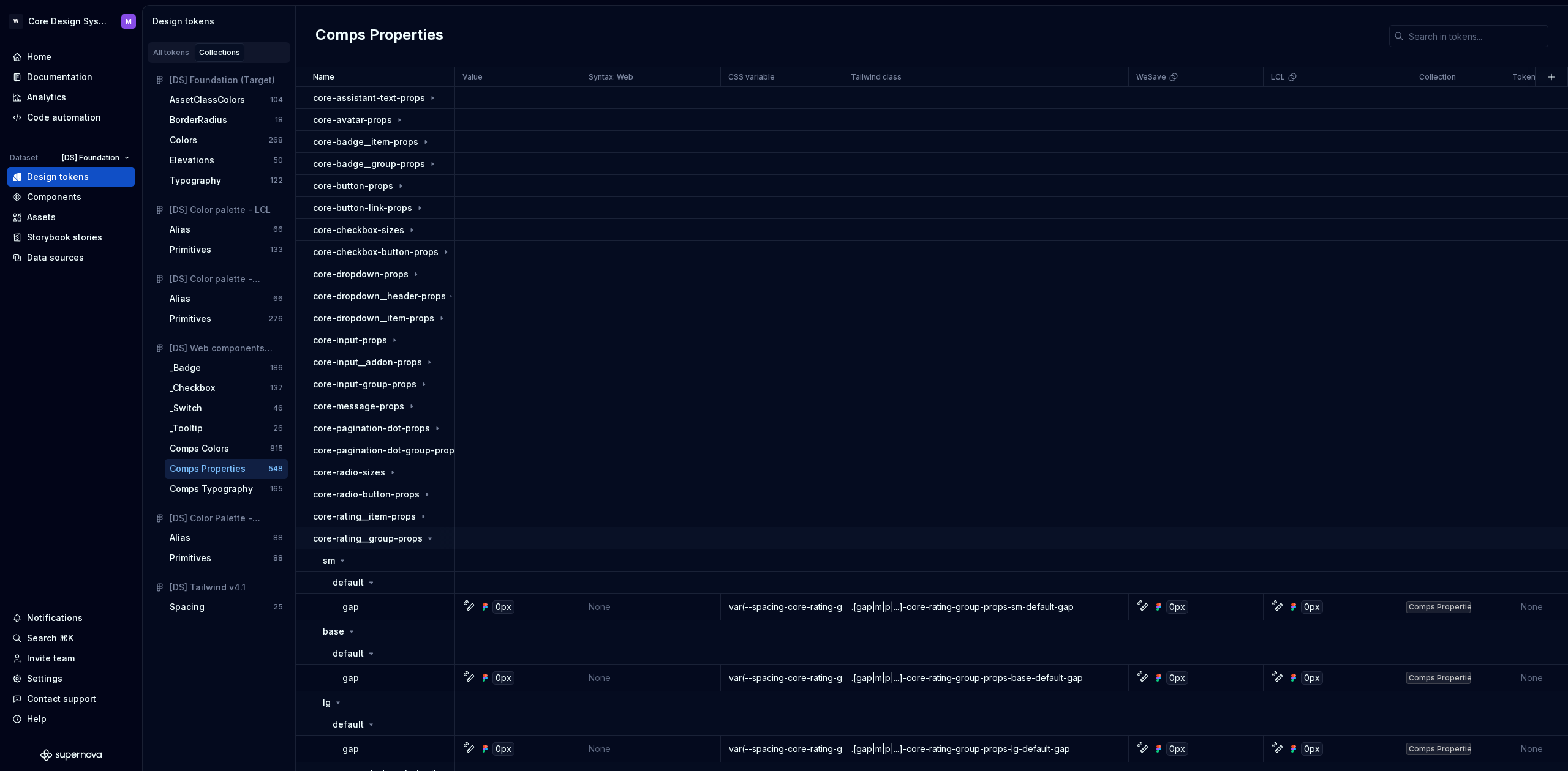
click at [349, 541] on p "core-rating__group-props" at bounding box center [368, 539] width 110 height 12
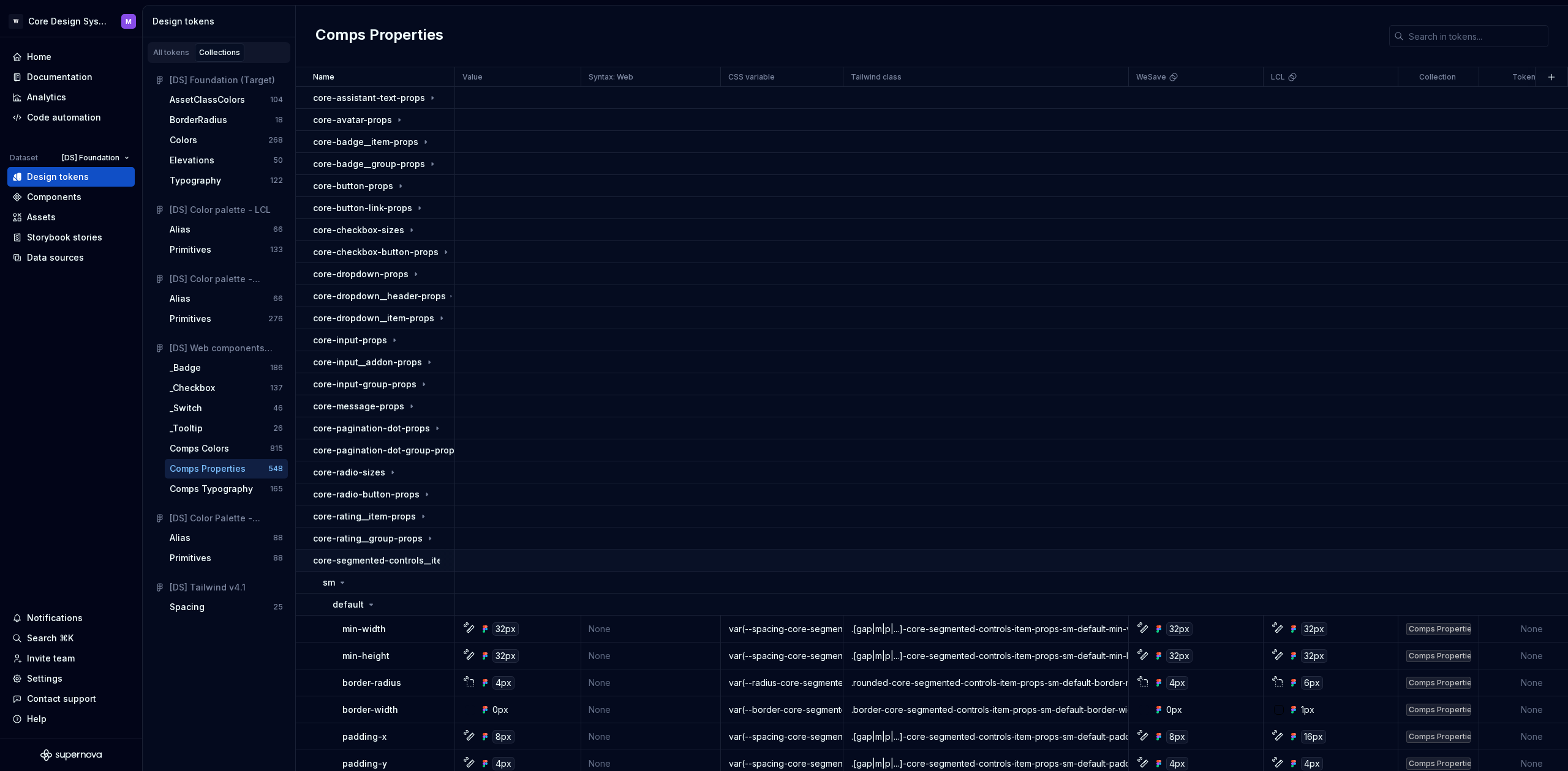
click at [348, 559] on p "core-segmented-controls__item-props" at bounding box center [395, 560] width 165 height 12
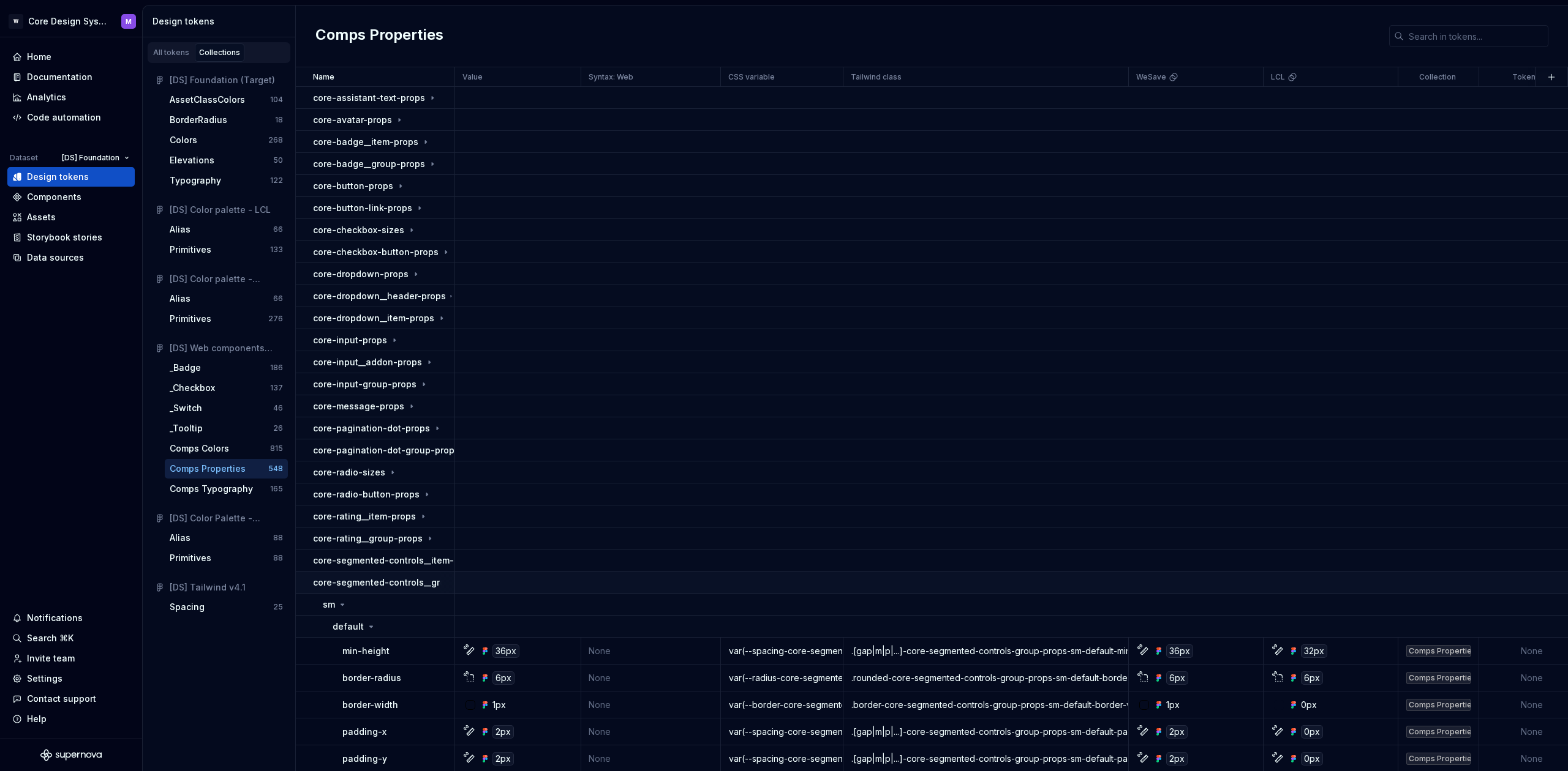
click at [348, 581] on p "core-segmented-controls__group-props" at bounding box center [399, 582] width 172 height 12
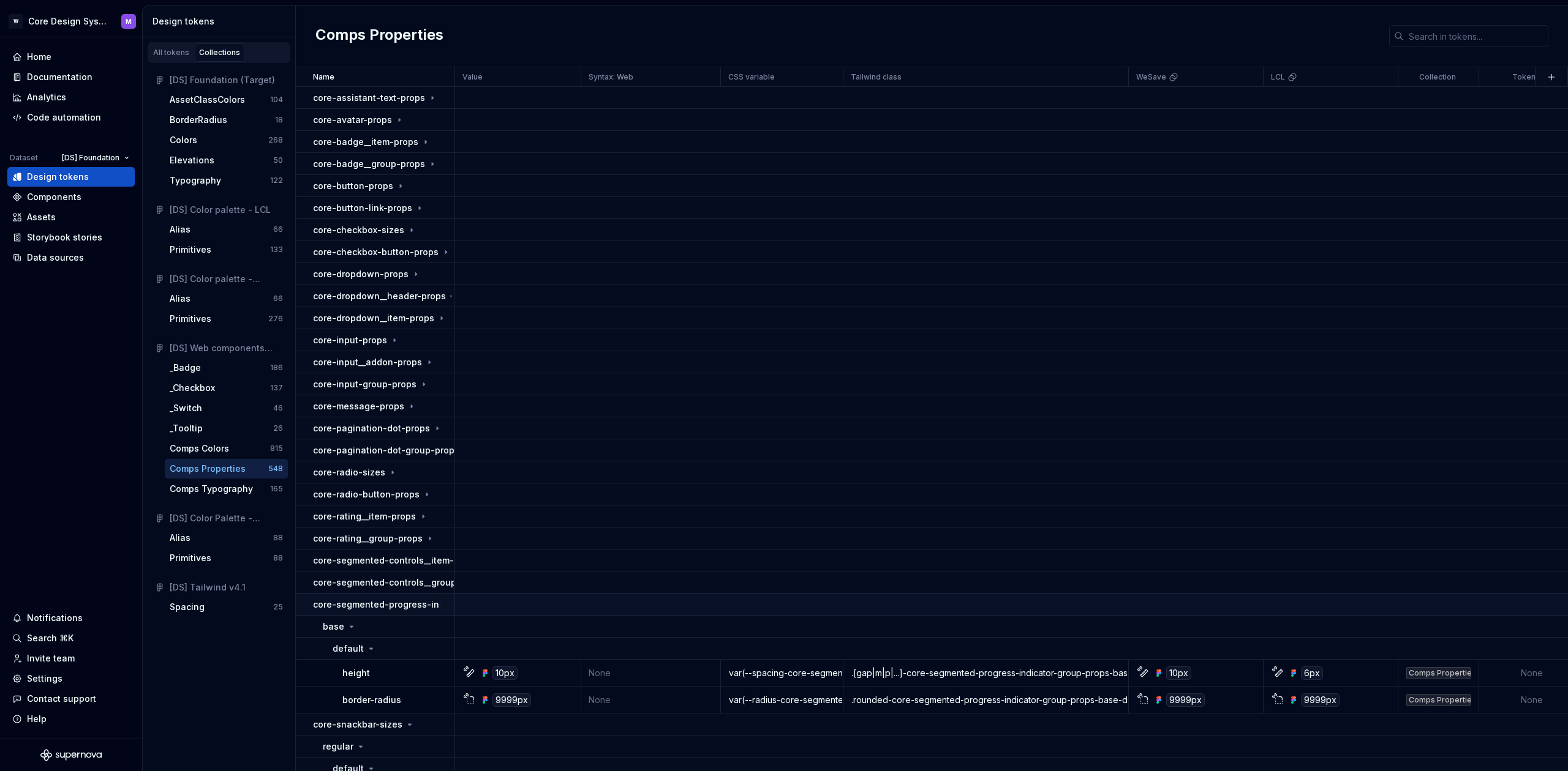
click at [346, 606] on p "core-segmented-progress-indicator__group-props" at bounding box center [421, 604] width 218 height 12
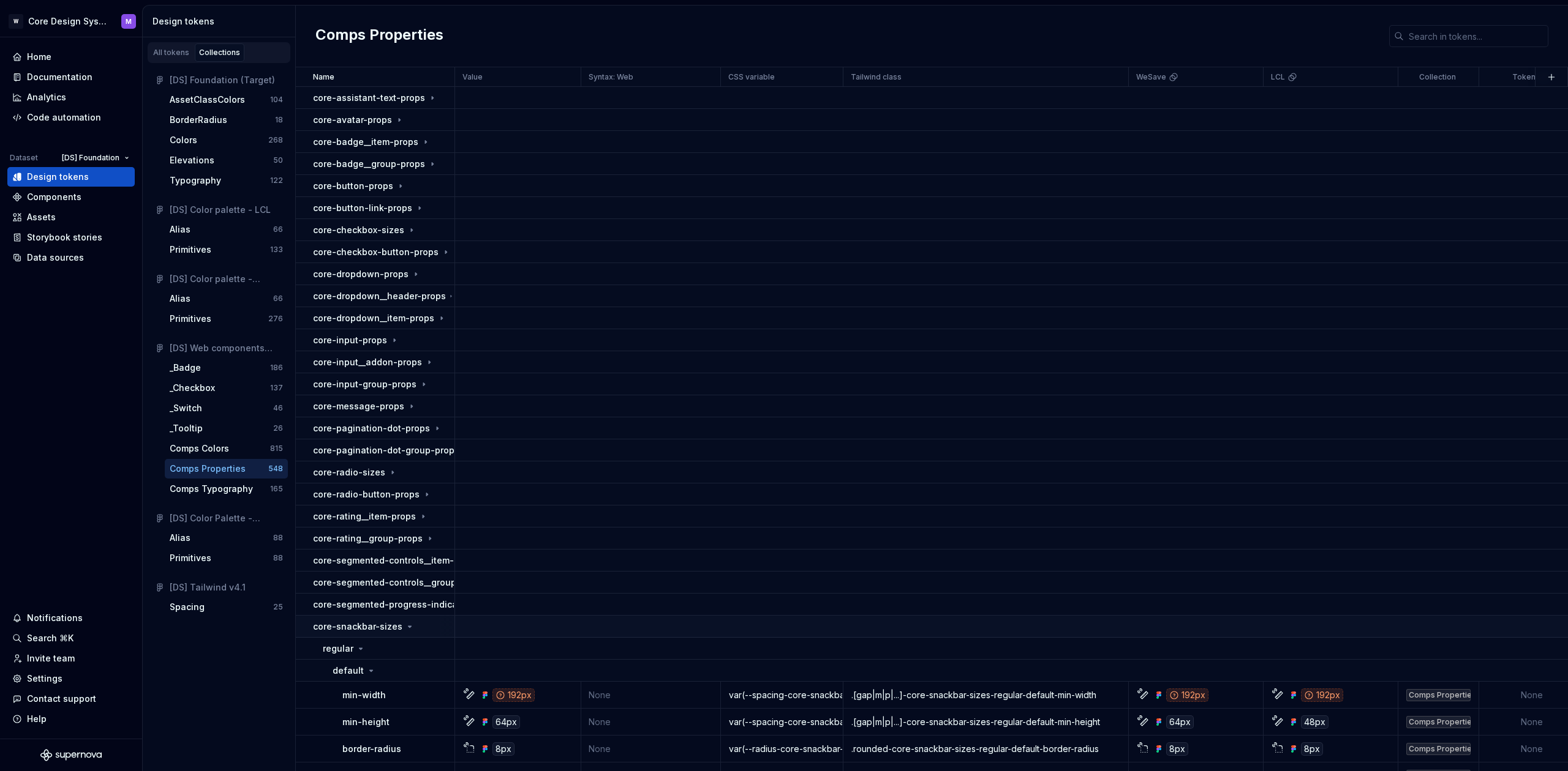
click at [349, 632] on p "core-snackbar-sizes" at bounding box center [357, 626] width 89 height 12
click at [350, 652] on p "core-snackbar__skip-icon-sizes" at bounding box center [381, 648] width 138 height 12
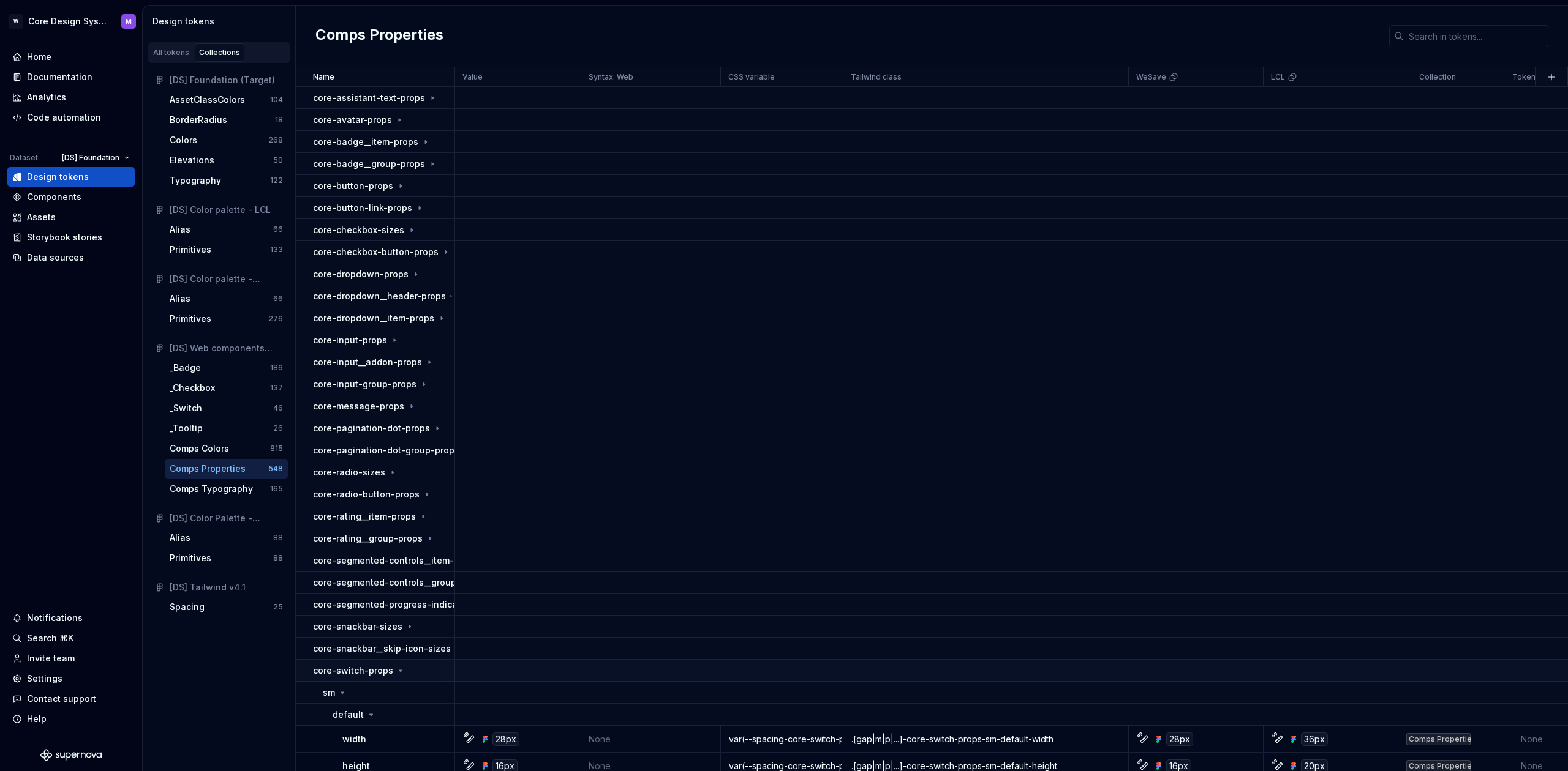
click at [350, 670] on p "core-switch-props" at bounding box center [353, 671] width 80 height 12
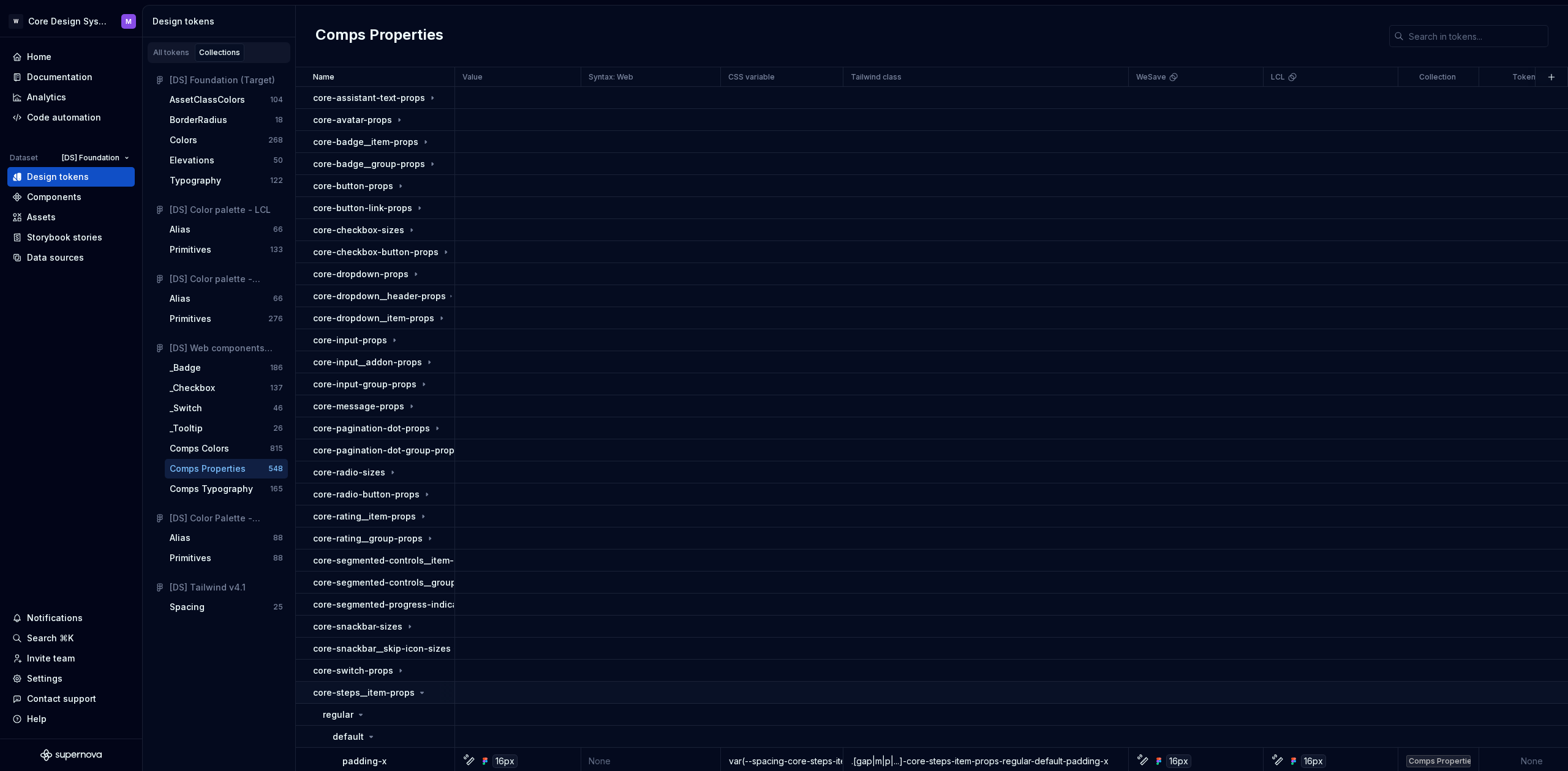
click at [353, 693] on p "core-steps__item-props" at bounding box center [363, 693] width 101 height 12
click at [361, 712] on p "core-steps__group-props" at bounding box center [367, 715] width 109 height 12
click at [383, 740] on p "core-table__cell-props" at bounding box center [361, 737] width 97 height 12
click at [386, 143] on p "core-badge__item-props" at bounding box center [365, 141] width 105 height 12
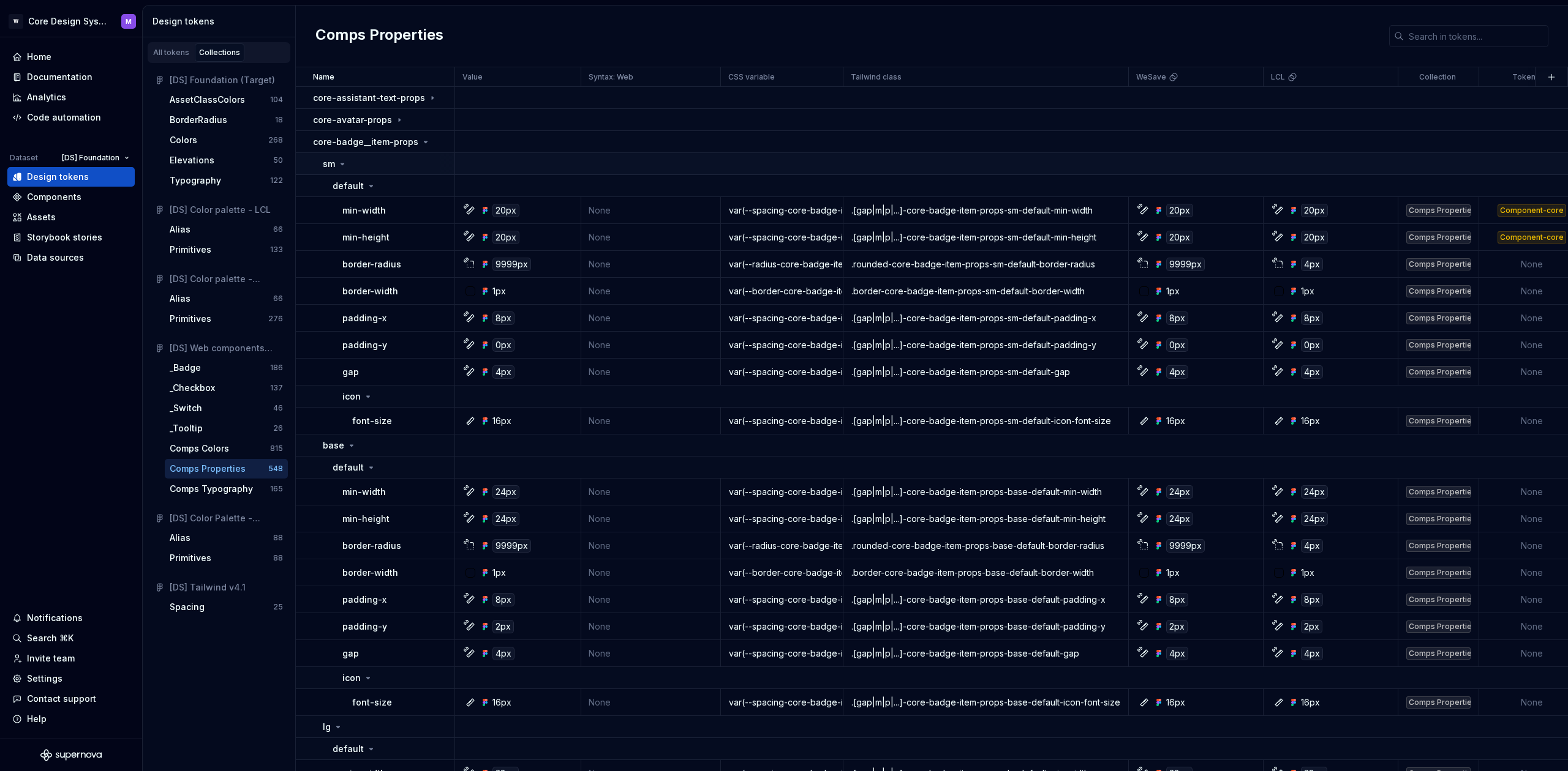
click at [338, 164] on icon at bounding box center [342, 163] width 10 height 10
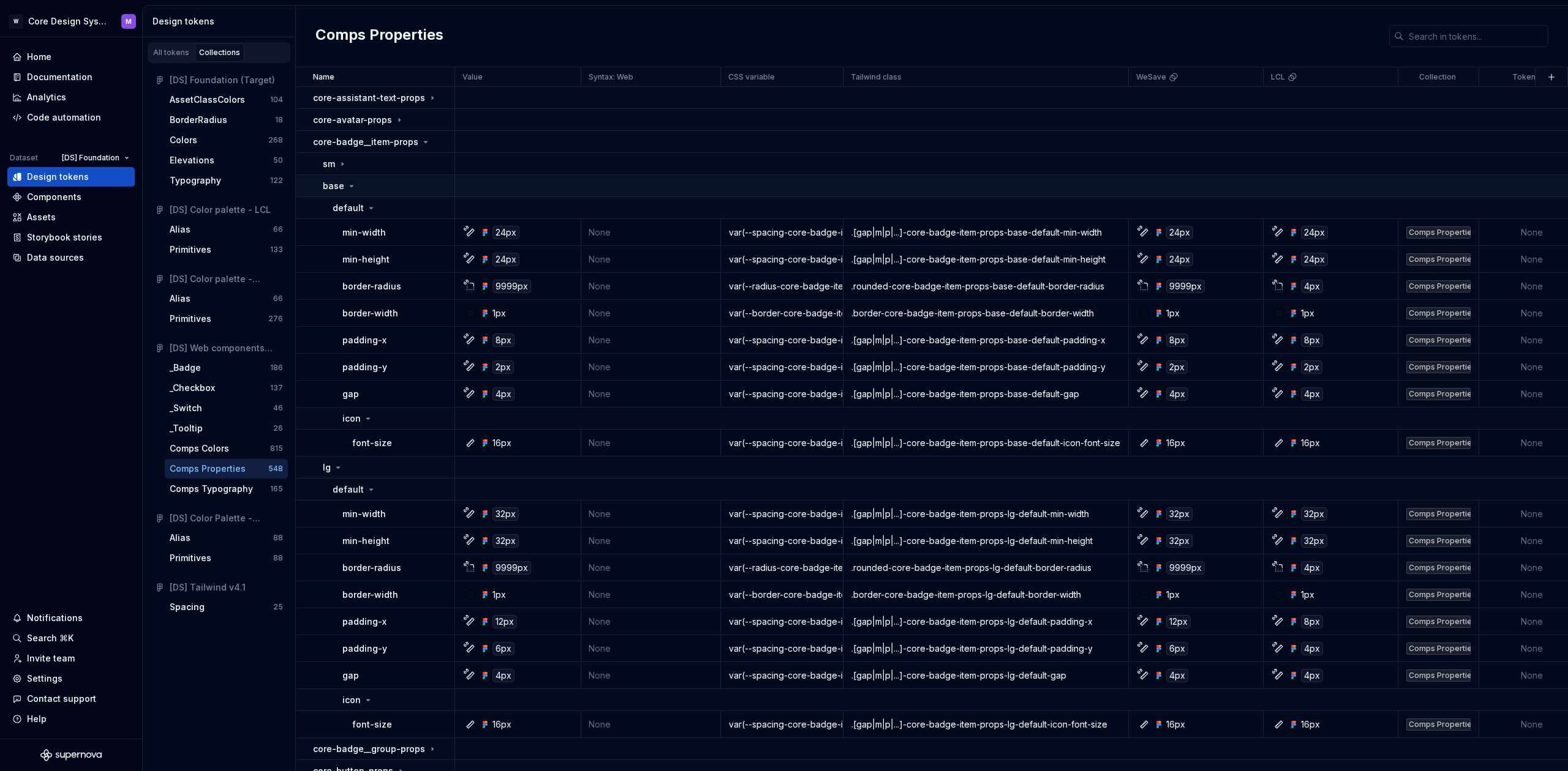
click at [337, 186] on p "base" at bounding box center [333, 186] width 21 height 12
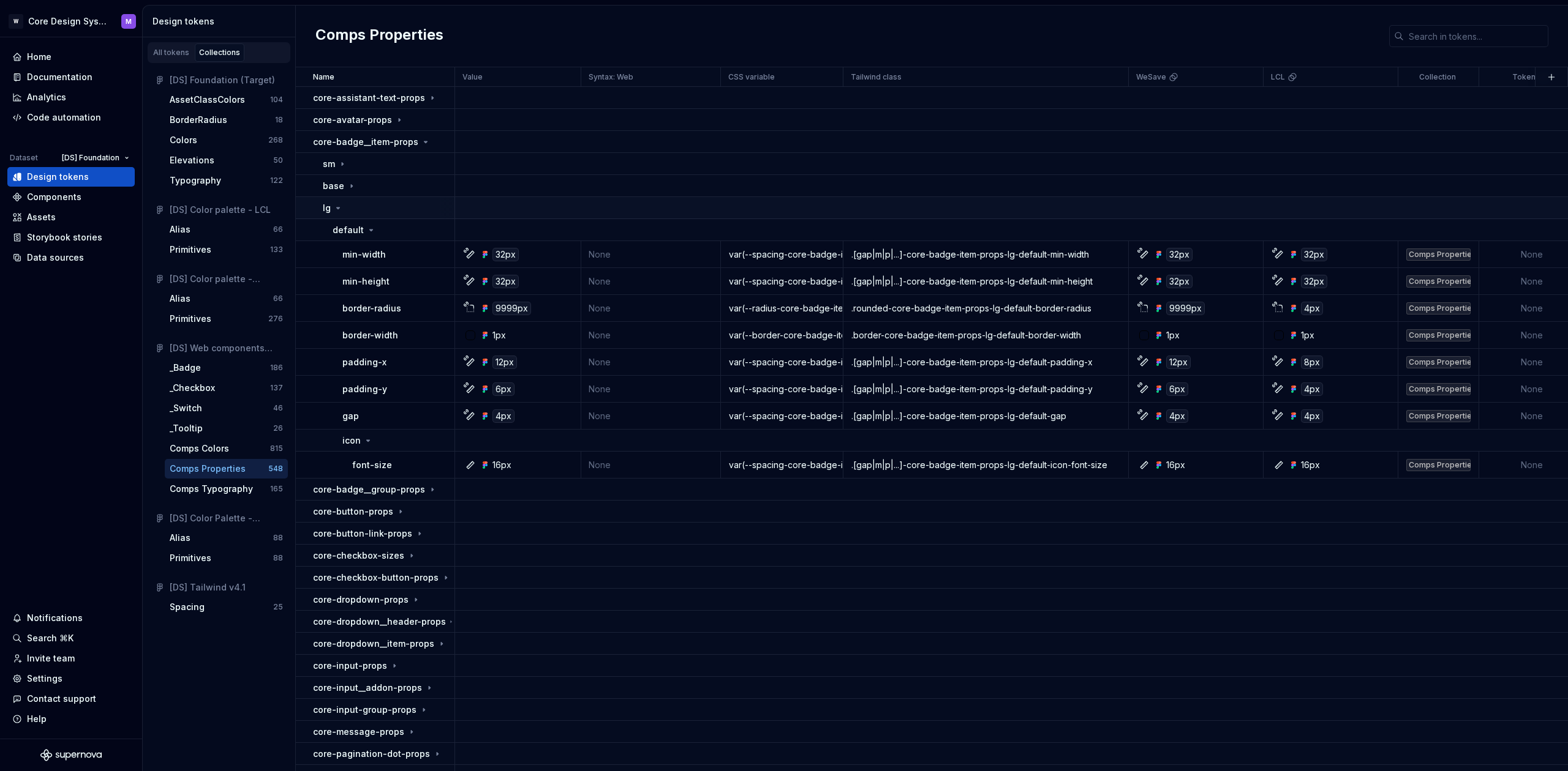
click at [337, 209] on icon at bounding box center [338, 208] width 3 height 1
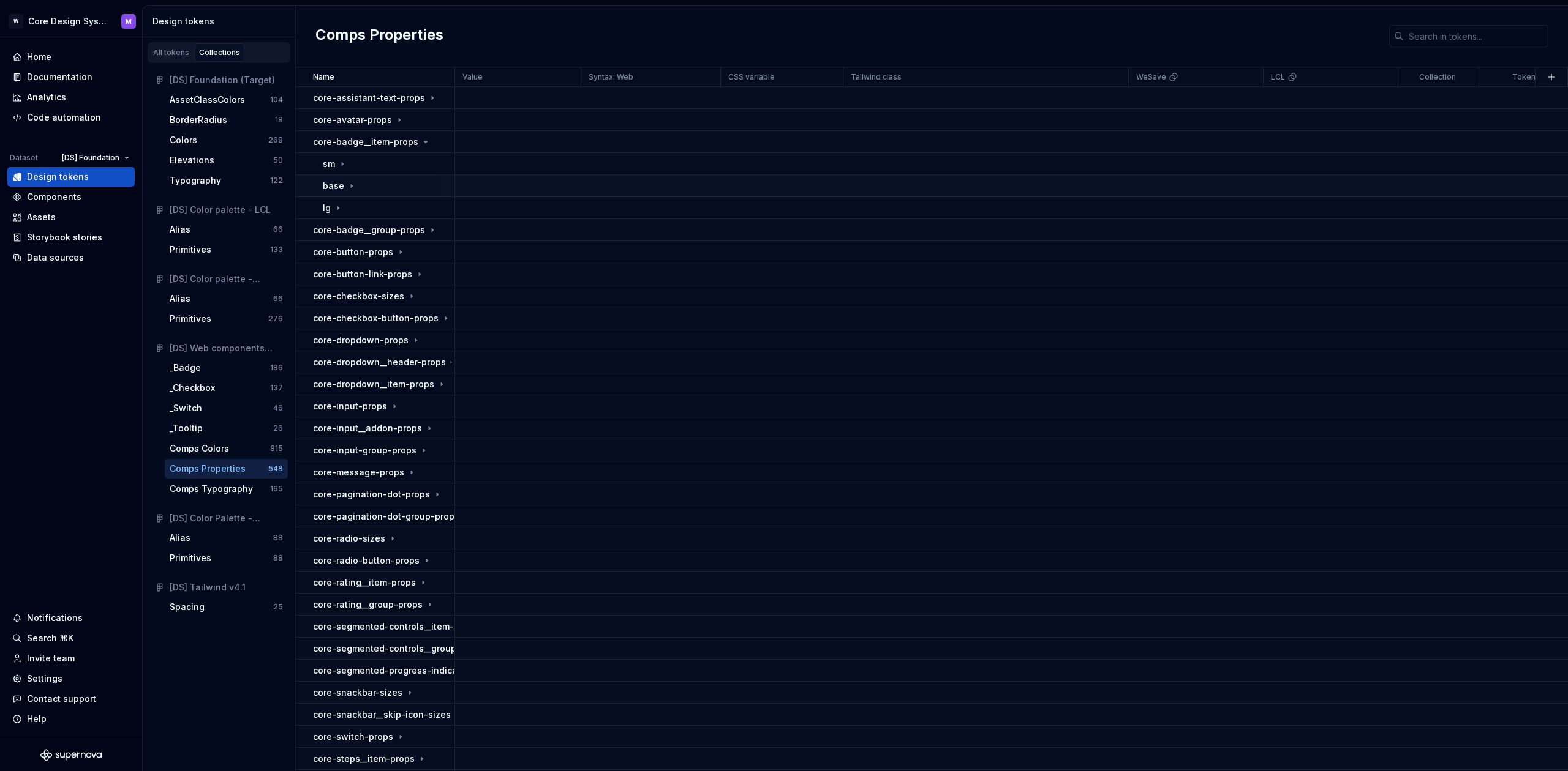
click at [342, 185] on p "base" at bounding box center [333, 186] width 21 height 12
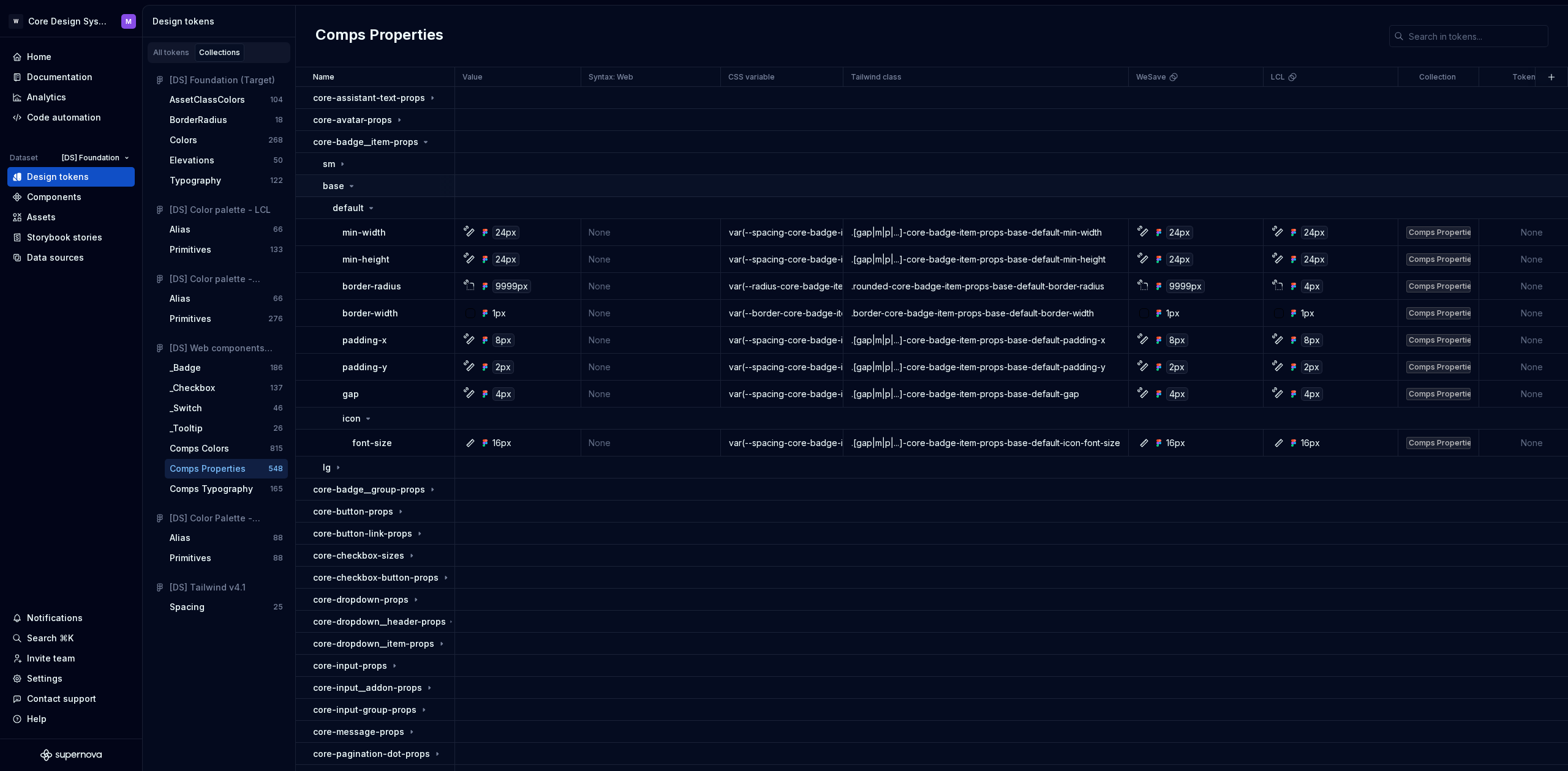
click at [342, 185] on p "base" at bounding box center [333, 186] width 21 height 12
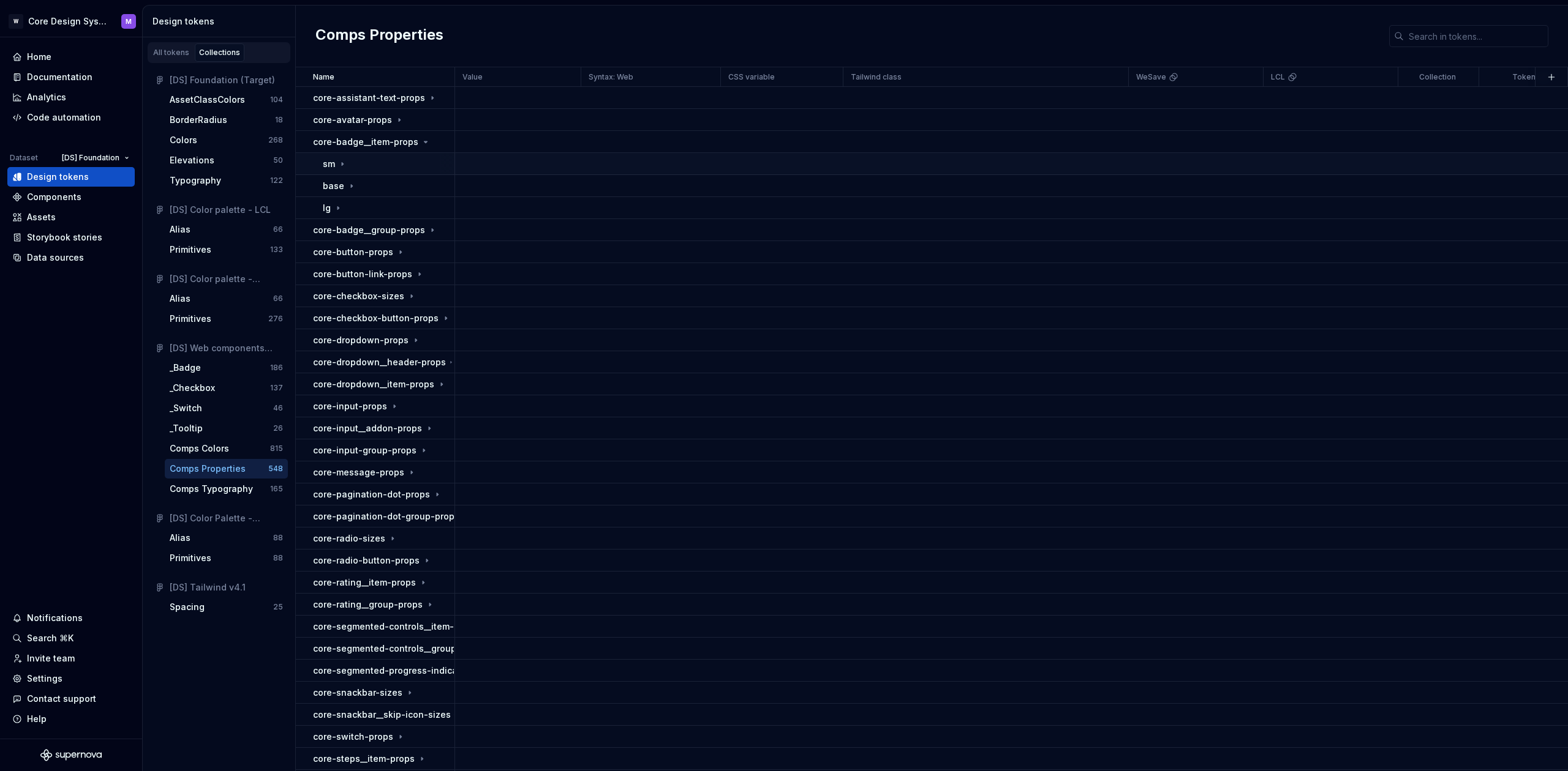
click at [353, 160] on div "sm" at bounding box center [388, 164] width 131 height 12
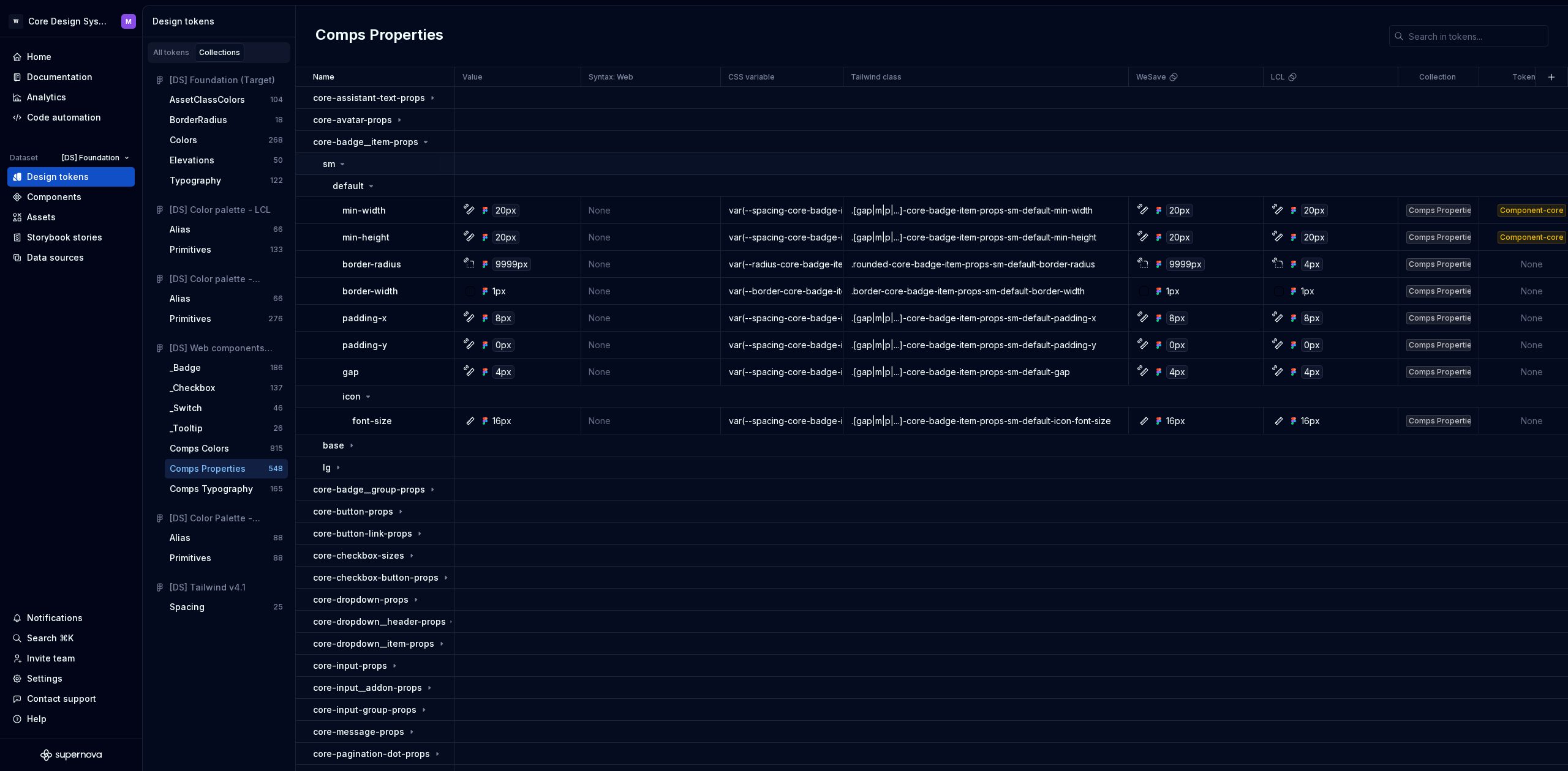
click at [346, 159] on icon at bounding box center [342, 163] width 10 height 10
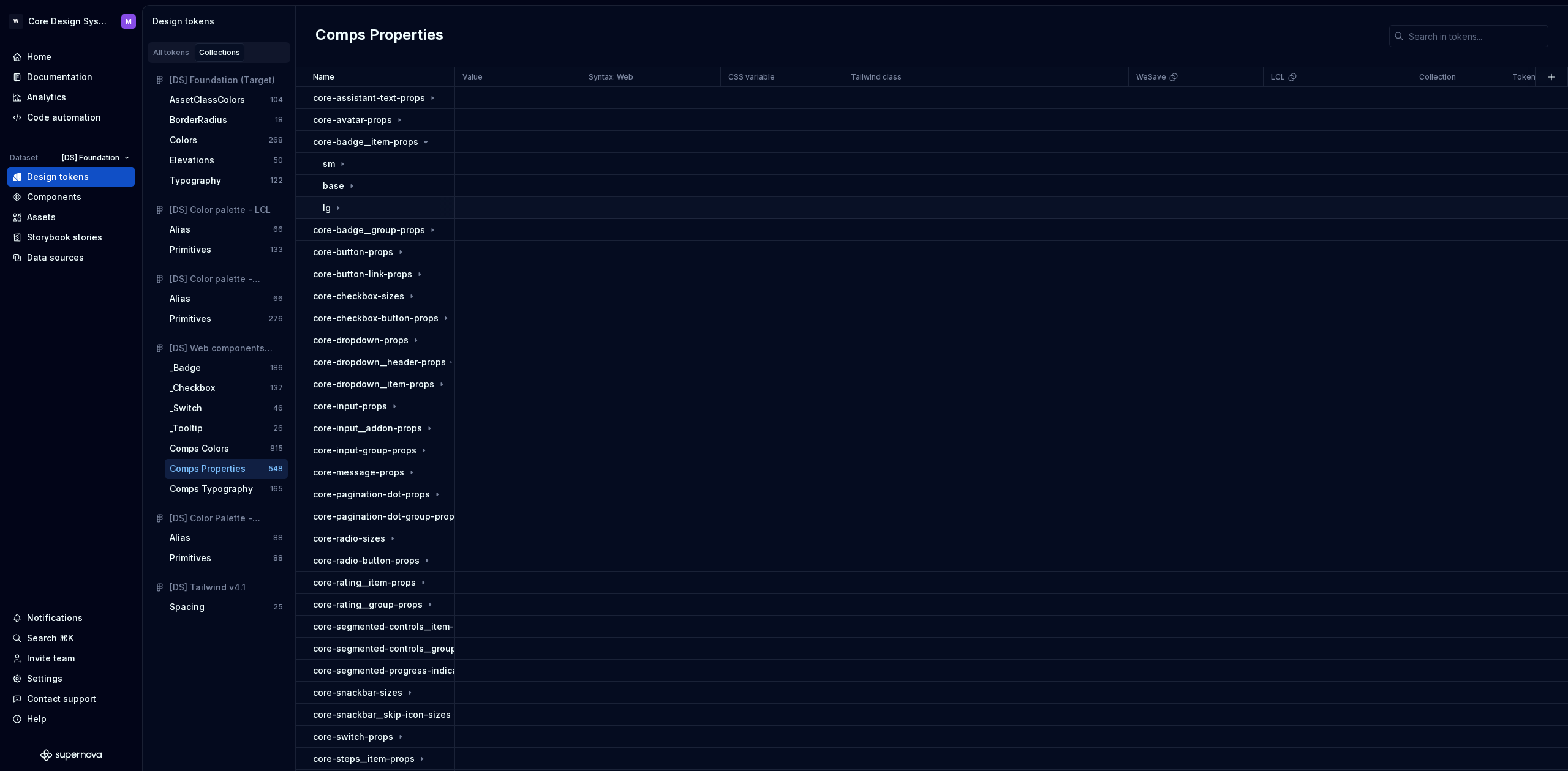
click at [337, 214] on div "lg" at bounding box center [333, 208] width 20 height 12
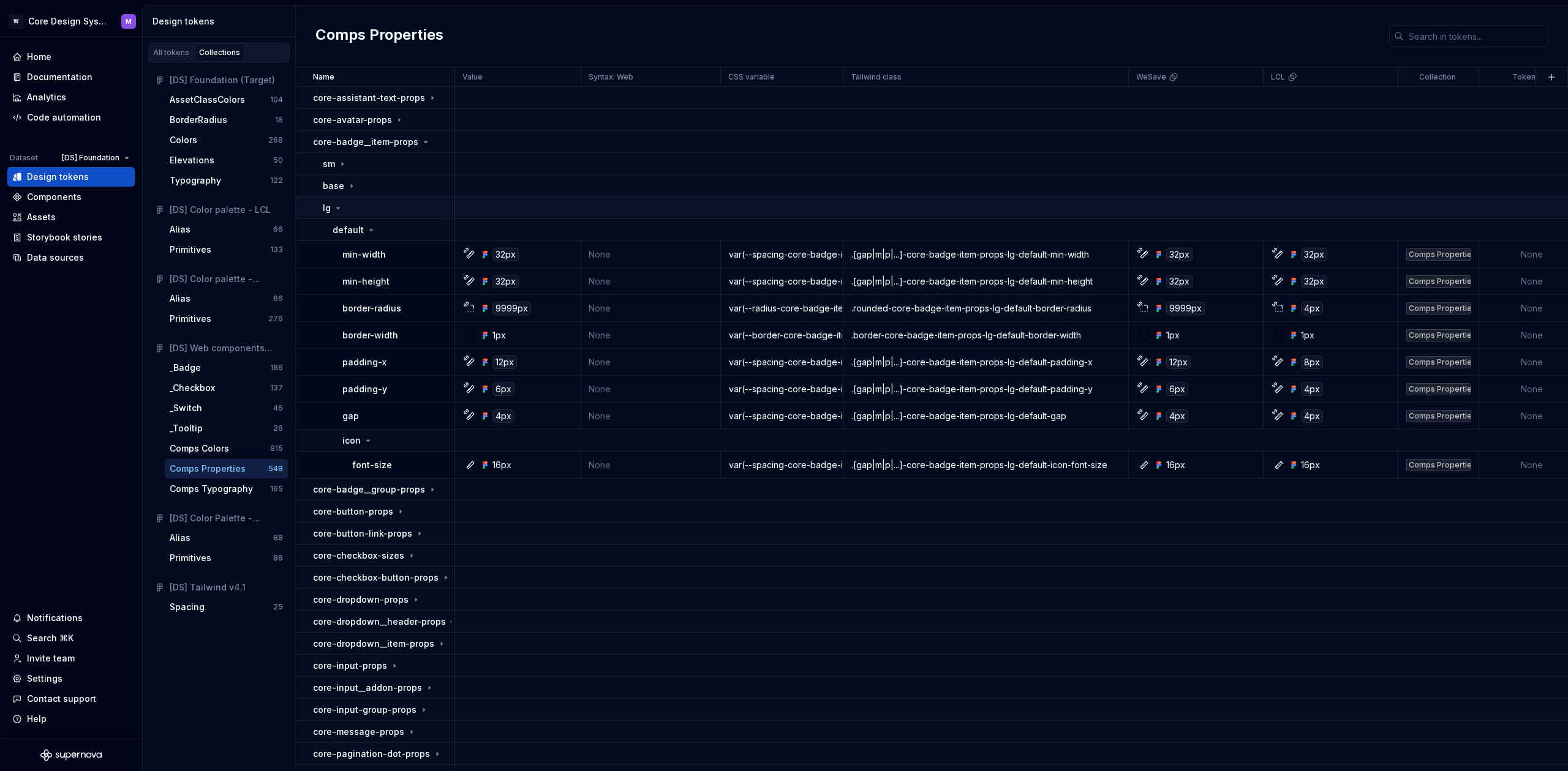
click at [333, 211] on div "lg" at bounding box center [333, 208] width 20 height 12
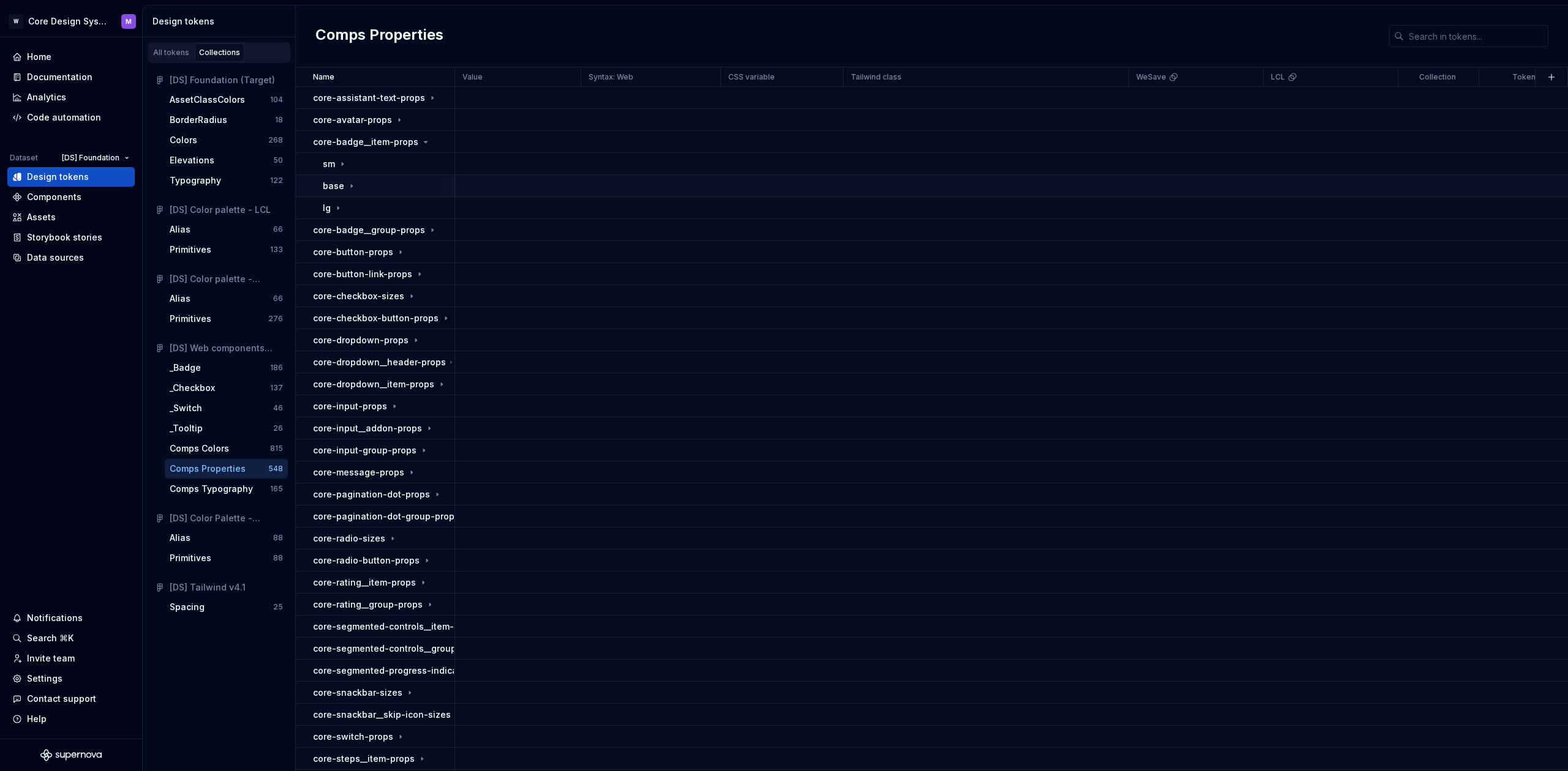
click at [340, 185] on p "base" at bounding box center [333, 186] width 21 height 12
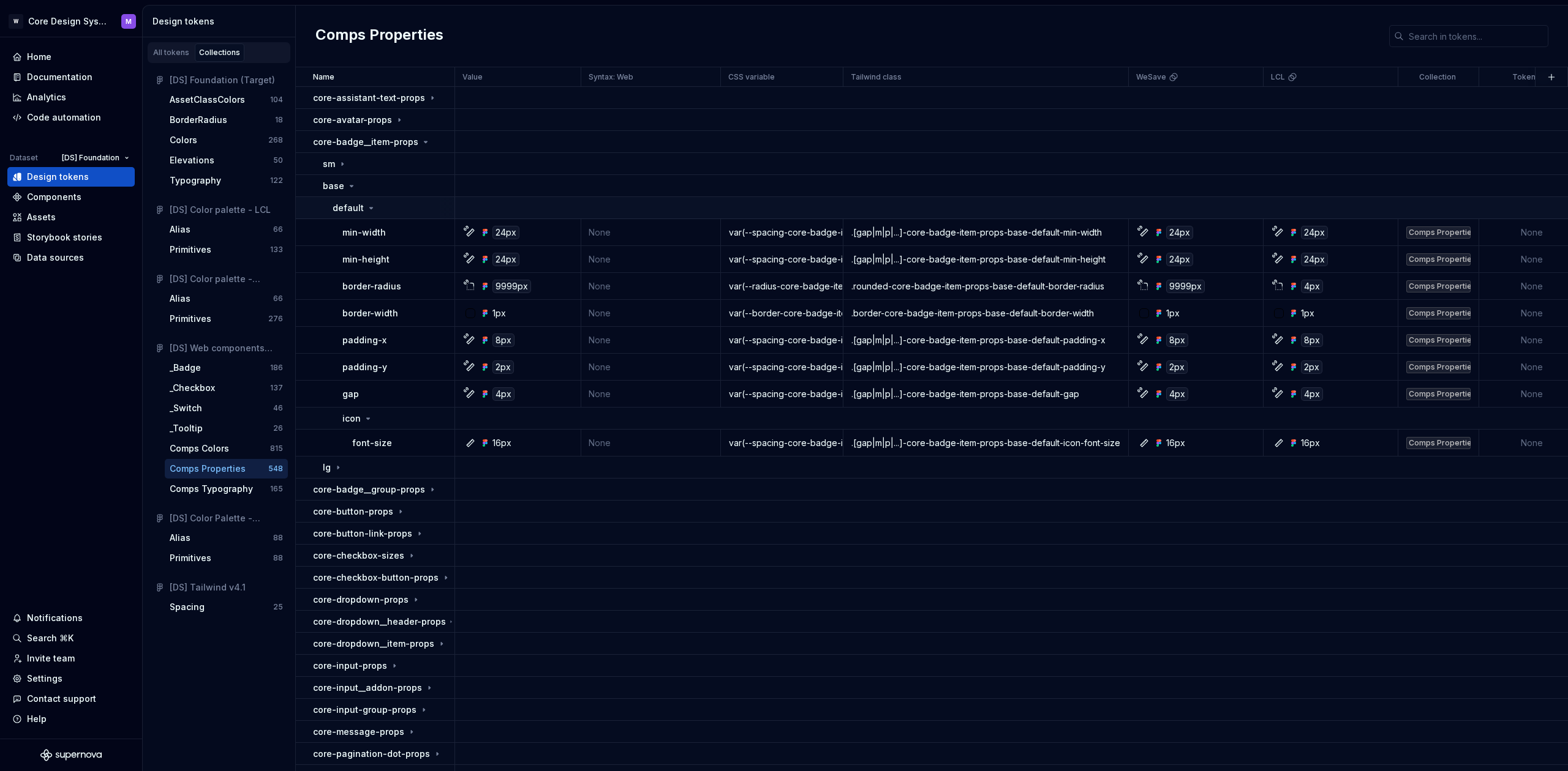
click at [359, 207] on p "default" at bounding box center [348, 208] width 31 height 12
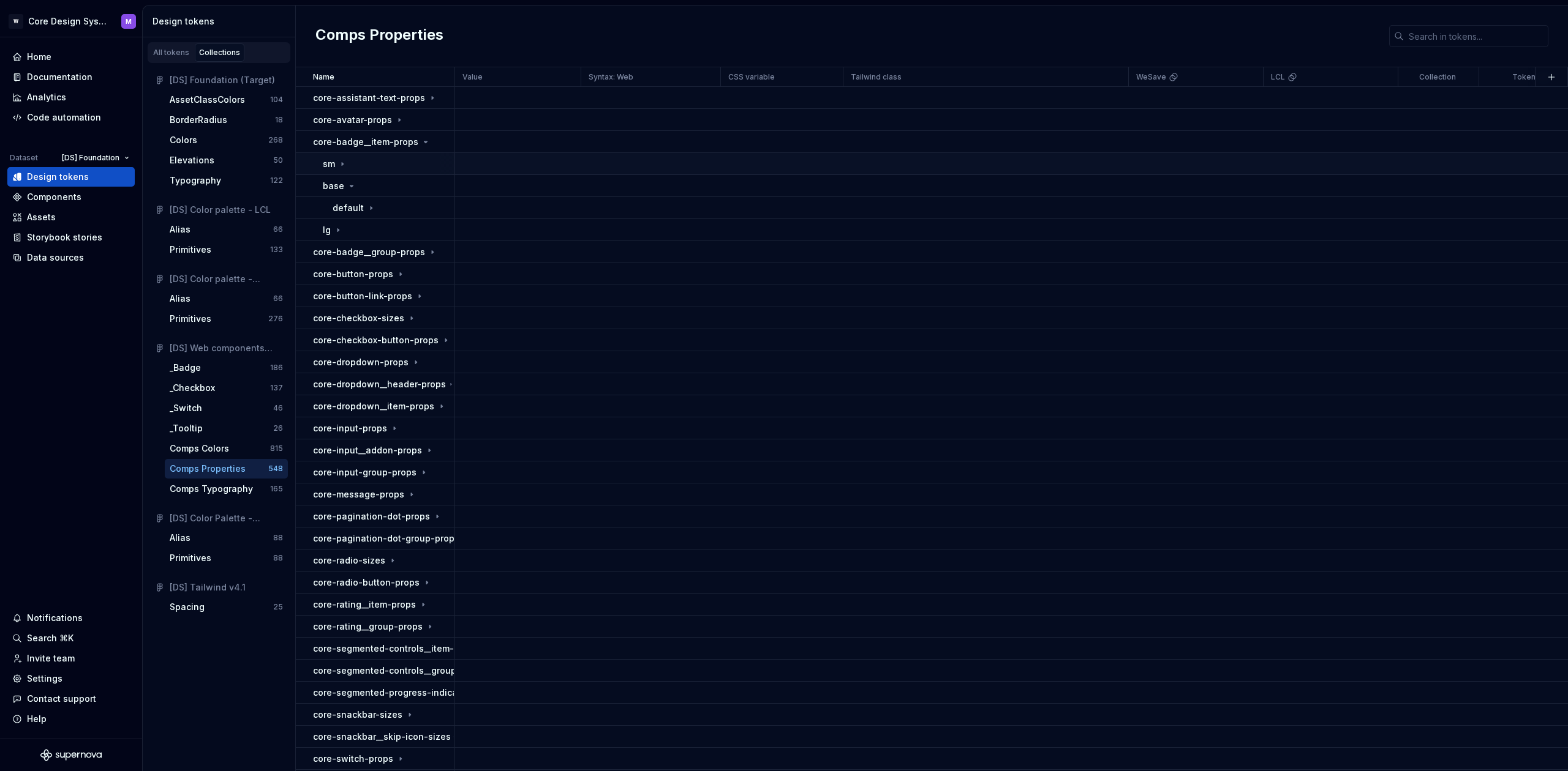
click at [336, 165] on div "sm" at bounding box center [335, 164] width 25 height 12
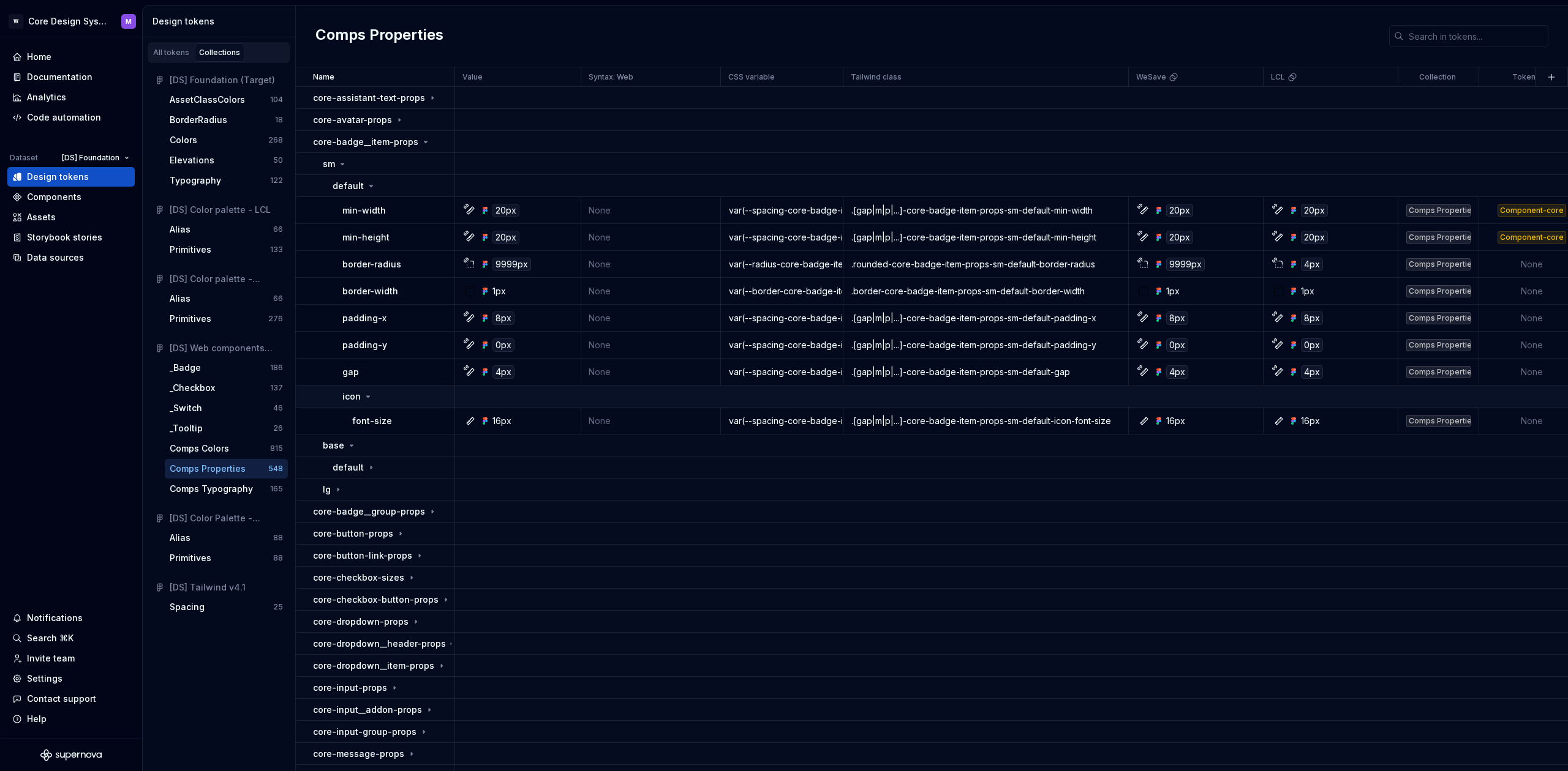
click at [362, 400] on div "icon" at bounding box center [357, 396] width 30 height 12
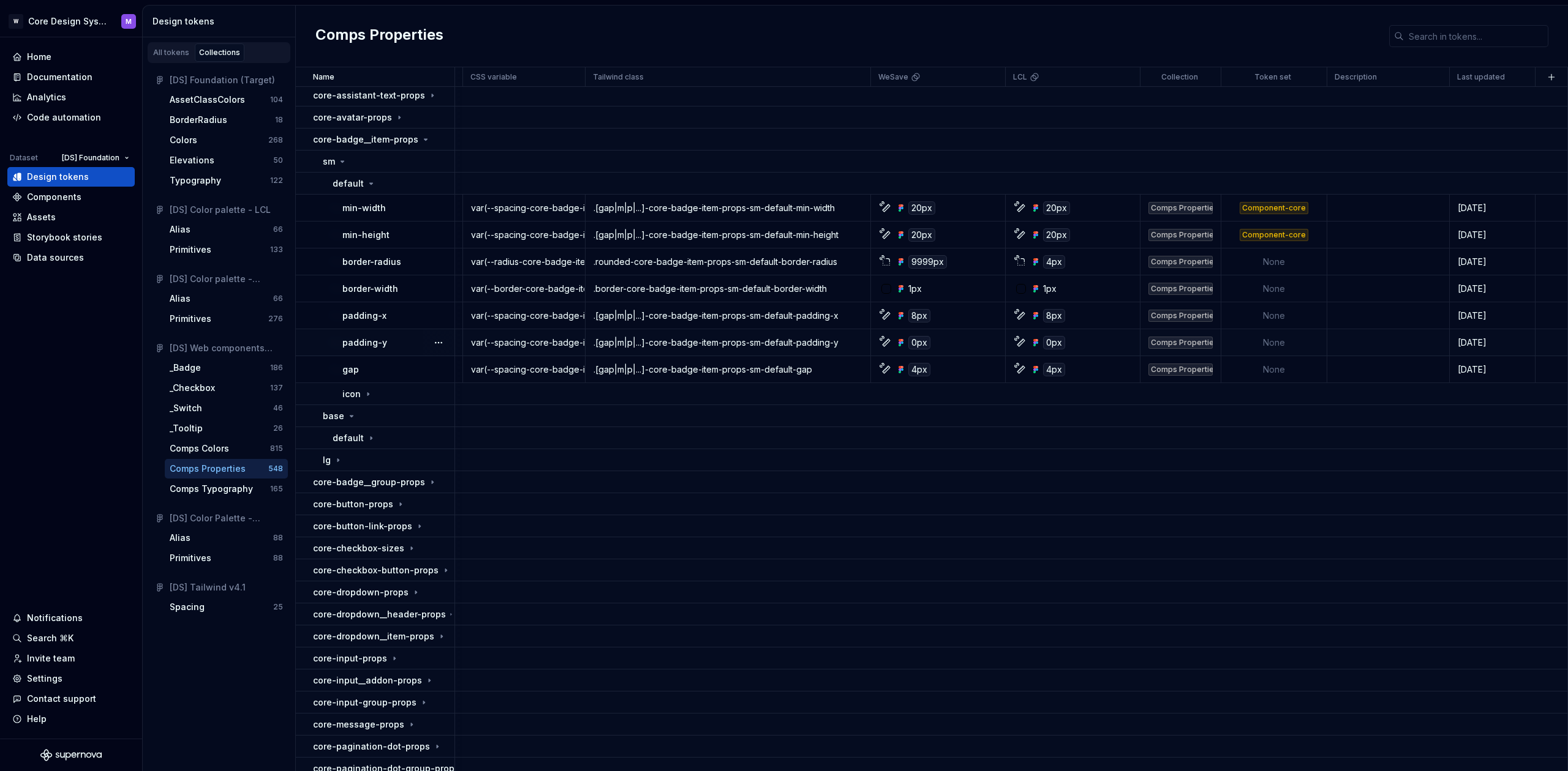
scroll to position [3, 258]
click at [917, 258] on div "9999px" at bounding box center [928, 262] width 39 height 14
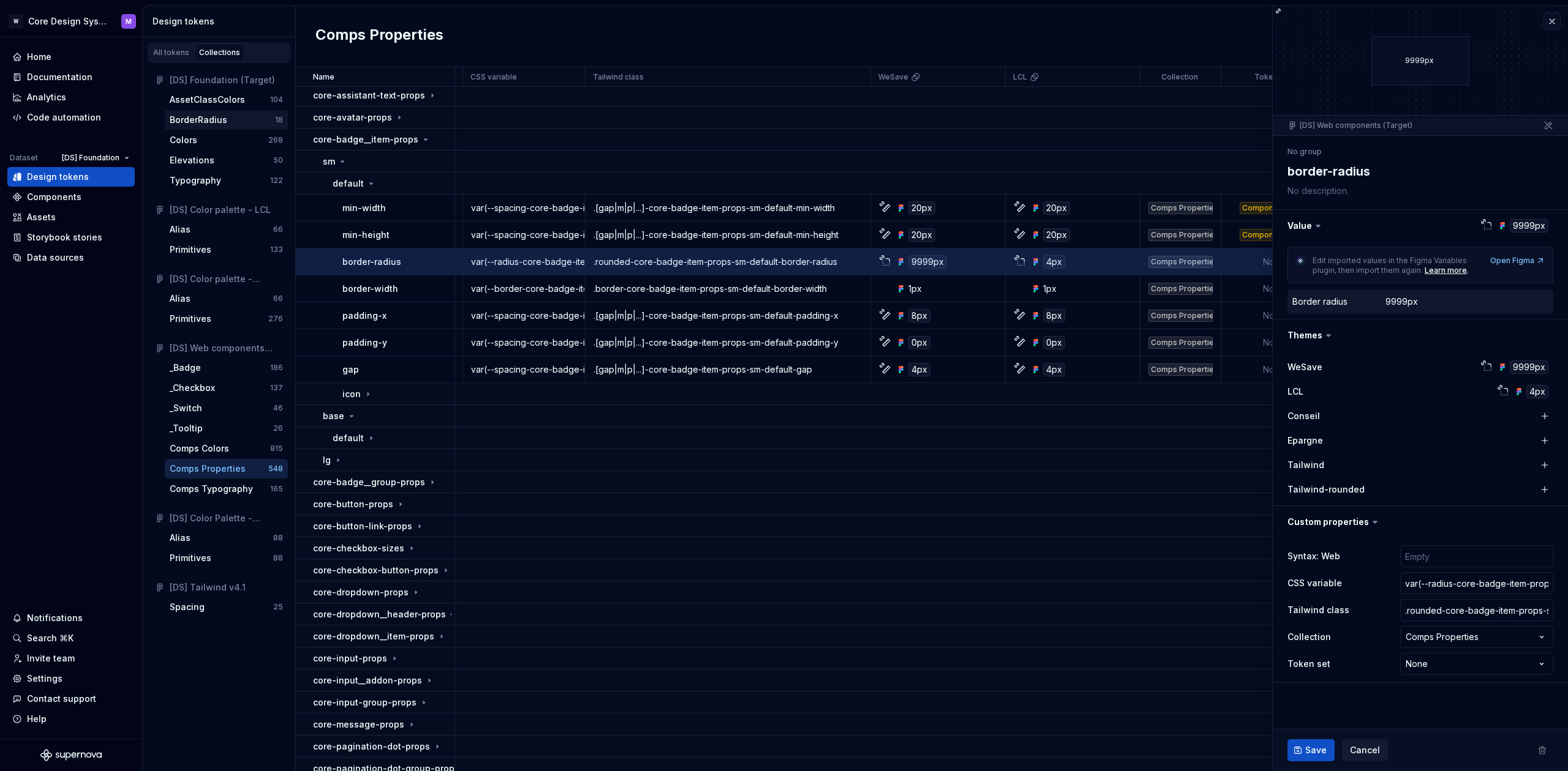
click at [204, 121] on div "BorderRadius" at bounding box center [198, 119] width 57 height 12
type textarea "*"
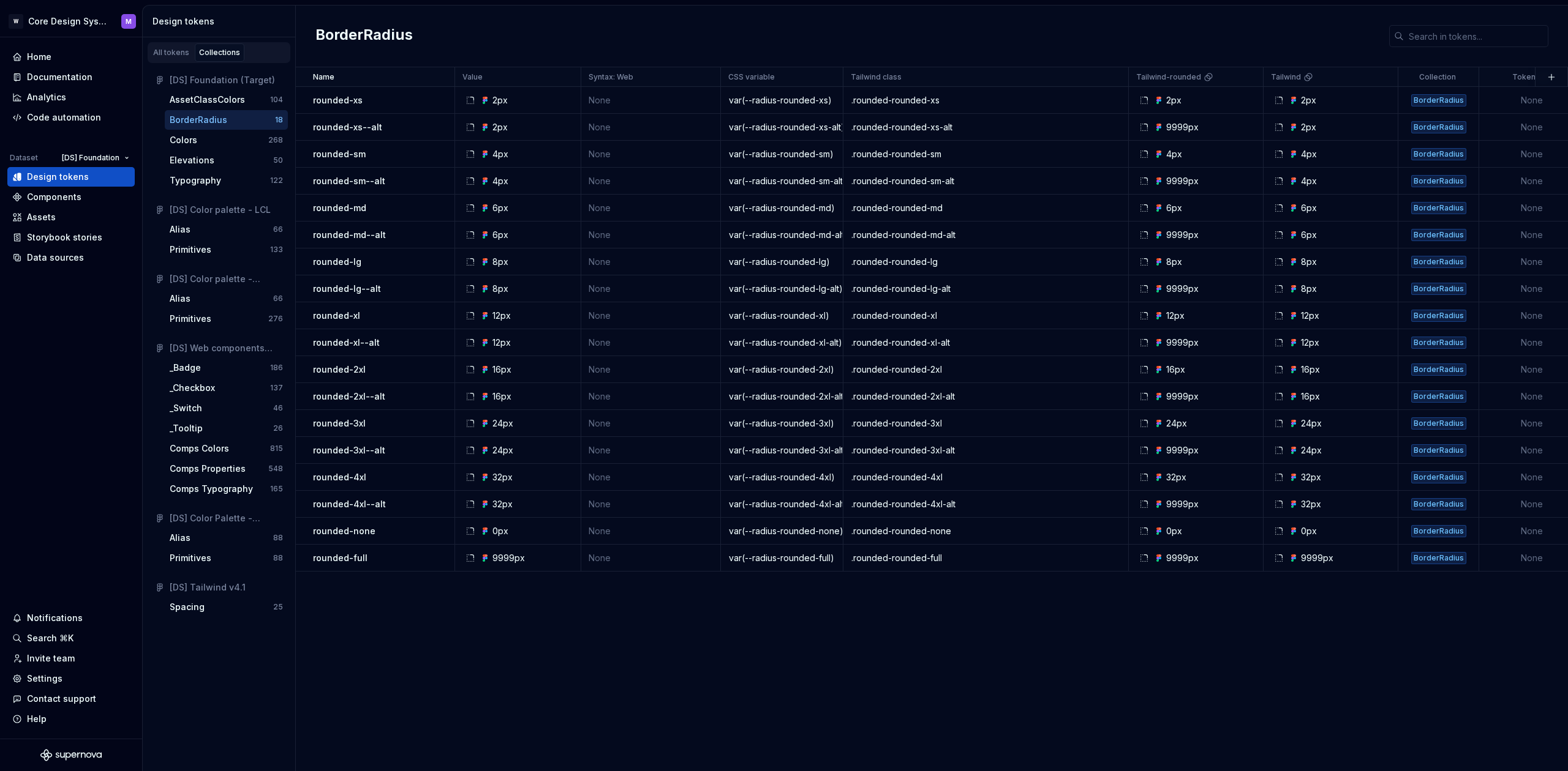
click at [198, 85] on div "[DS] Foundation (Target)" at bounding box center [226, 80] width 113 height 12
click at [198, 85] on div "[DS] Foundation (Target)" at bounding box center [226, 80] width 113 height 12
click at [220, 83] on div "[DS] Foundation (Target)" at bounding box center [226, 80] width 113 height 12
click at [219, 445] on div "Comps Colors" at bounding box center [200, 448] width 59 height 12
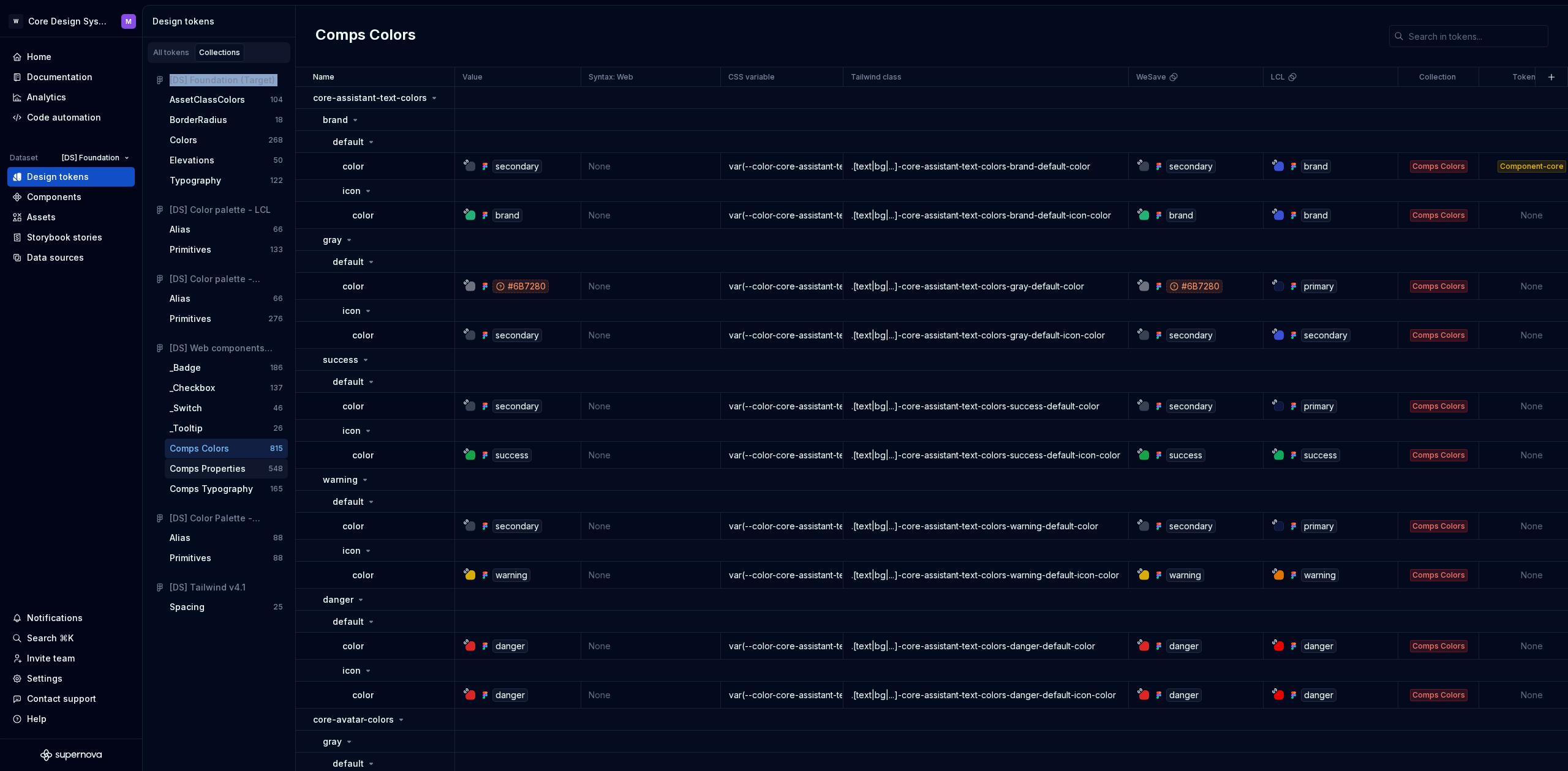
click at [216, 473] on div "Comps Properties" at bounding box center [208, 469] width 76 height 12
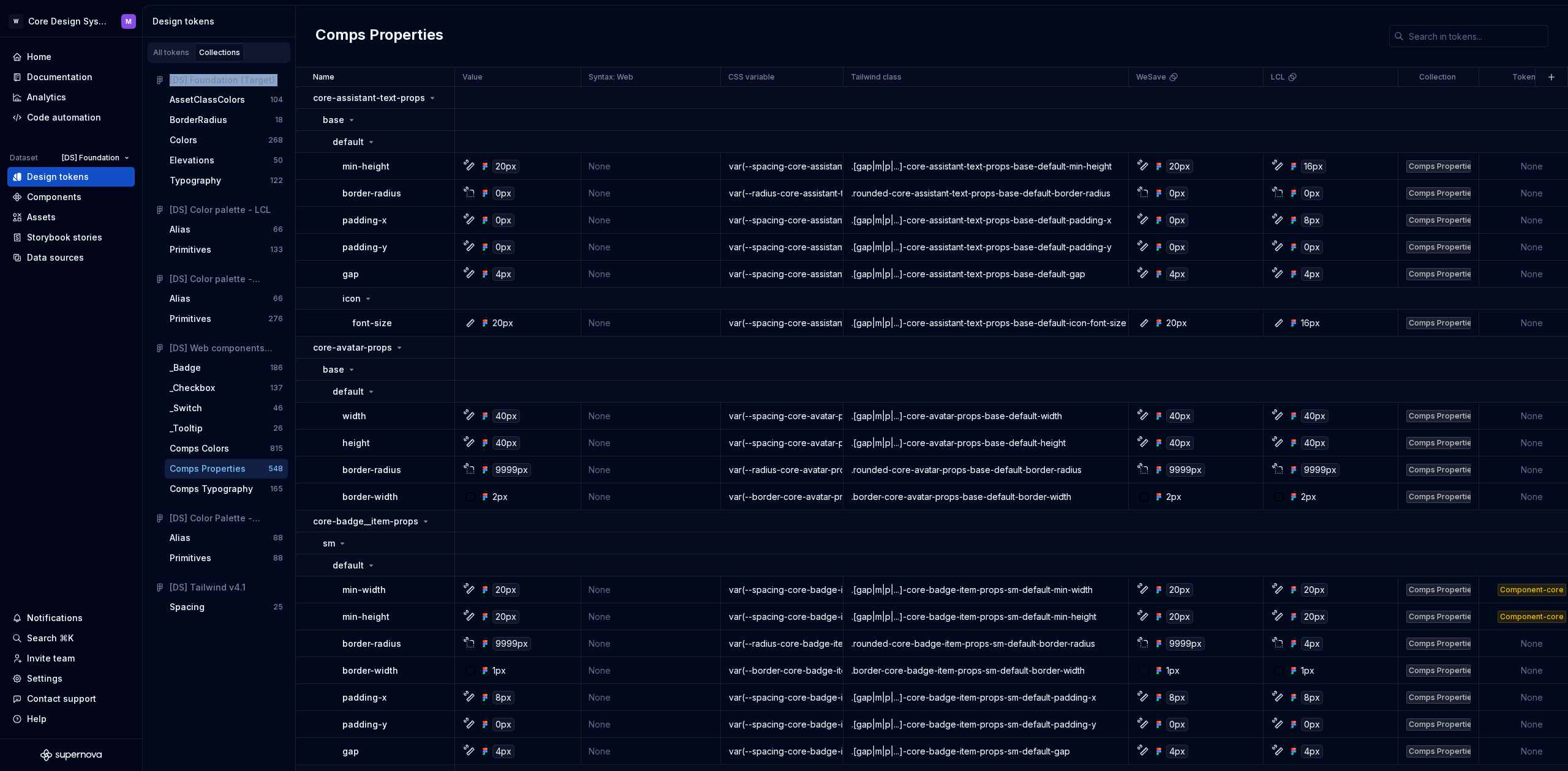
click at [249, 82] on div "[DS] Foundation (Target)" at bounding box center [226, 80] width 113 height 12
click at [198, 82] on div "[DS] Foundation (Target)" at bounding box center [226, 80] width 113 height 12
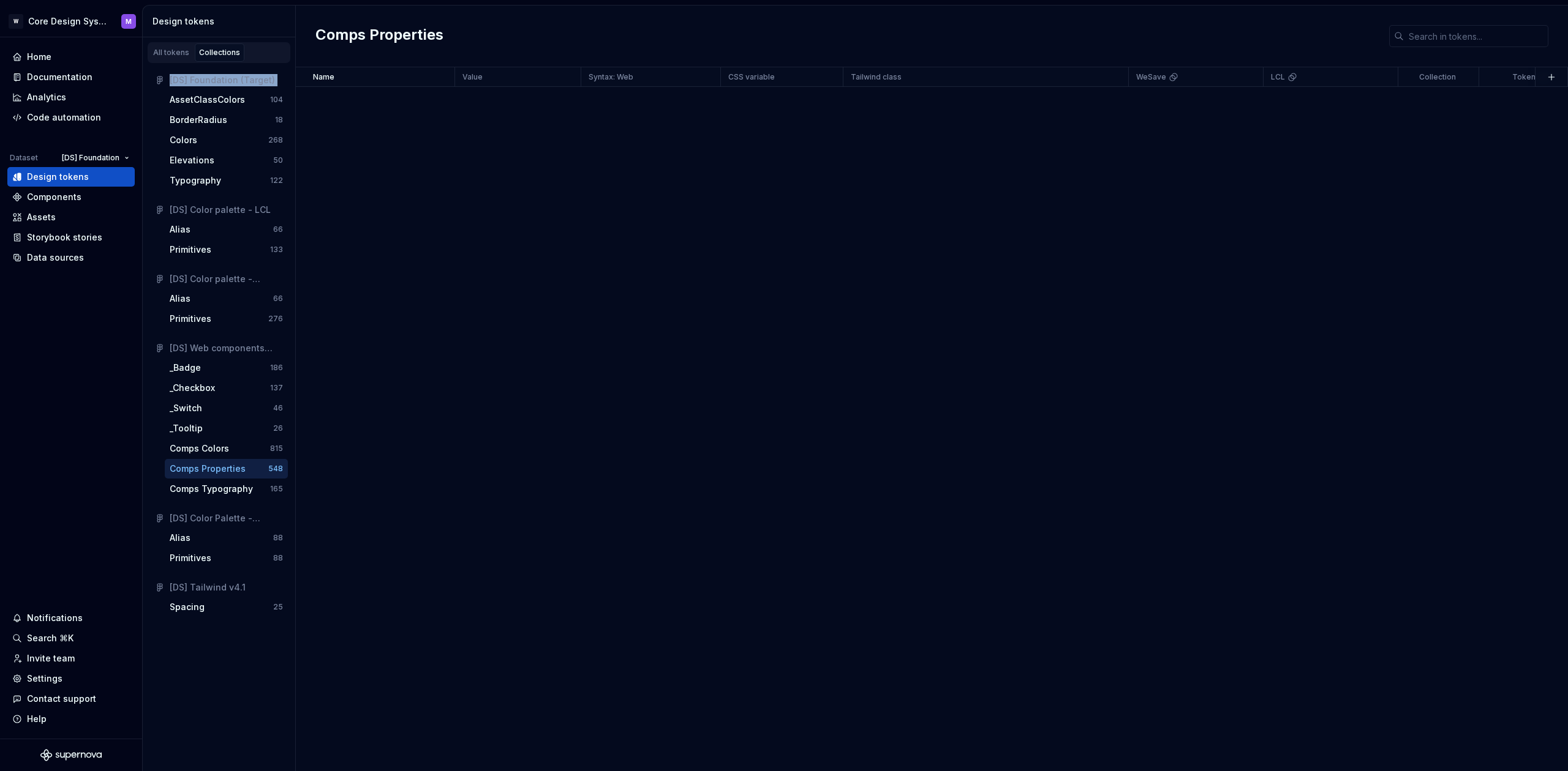
scroll to position [32, 0]
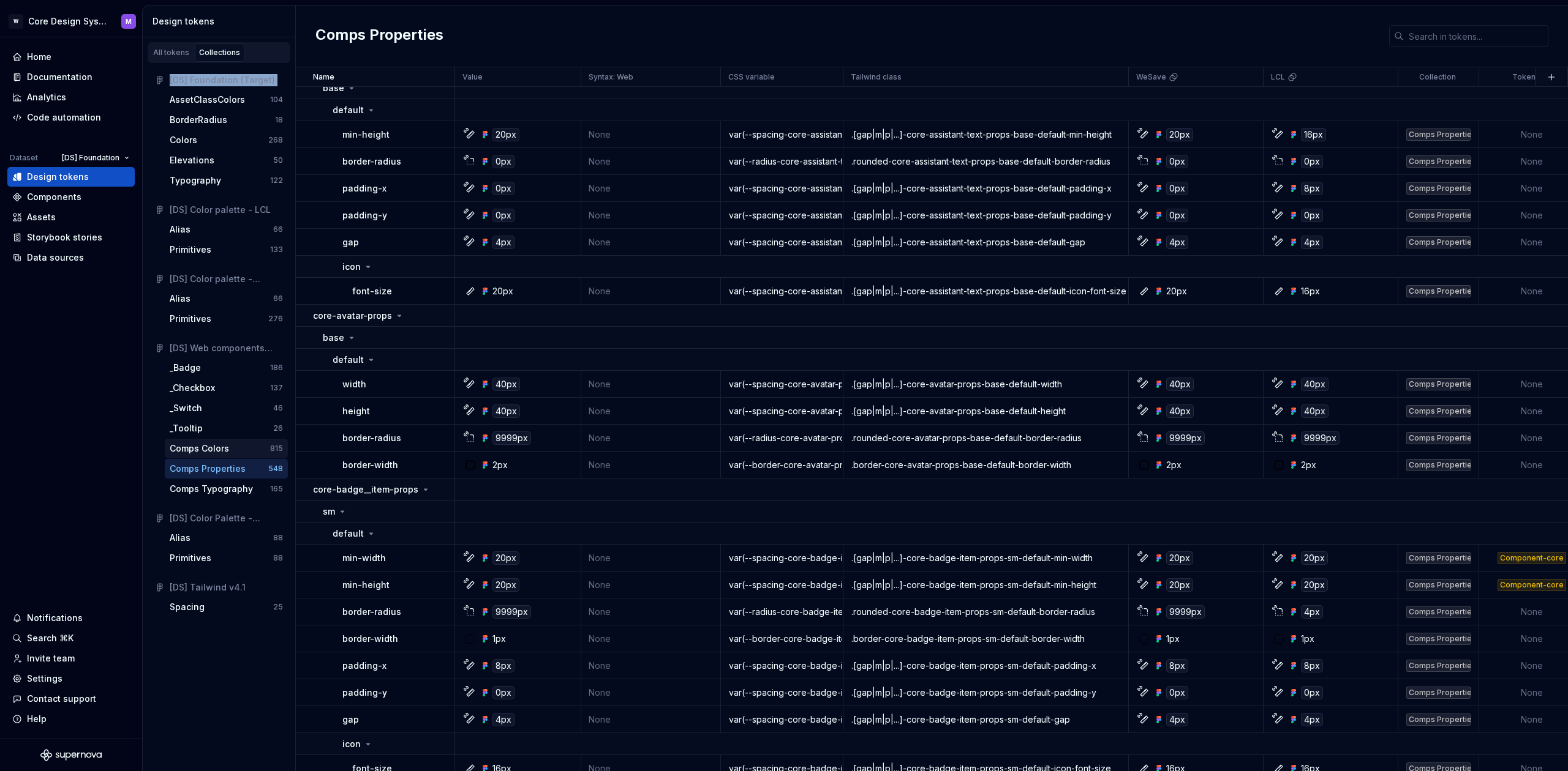
click at [197, 451] on div "Comps Colors" at bounding box center [200, 448] width 59 height 12
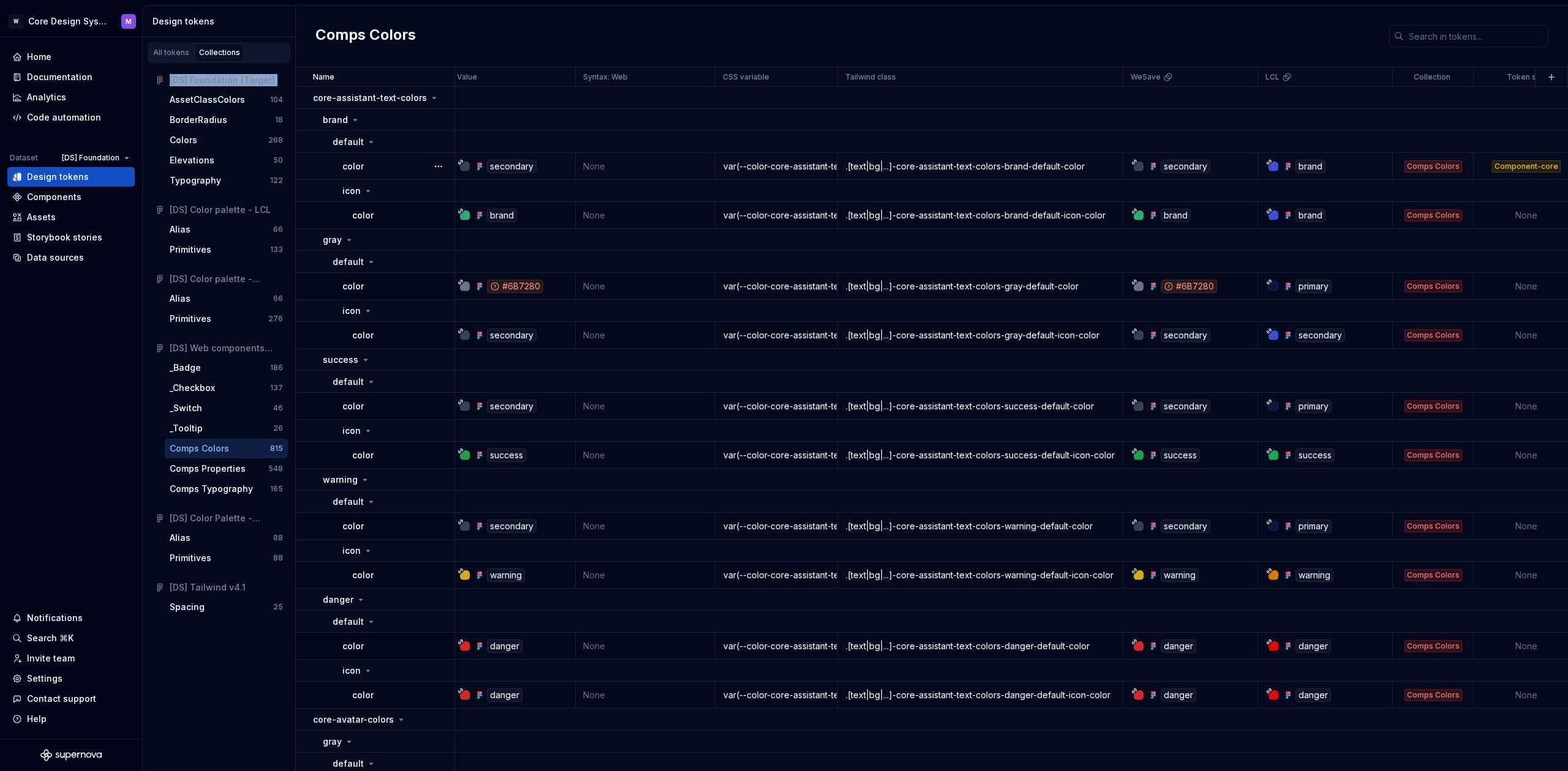
scroll to position [0, 5]
click at [207, 472] on div "Comps Properties" at bounding box center [208, 469] width 76 height 12
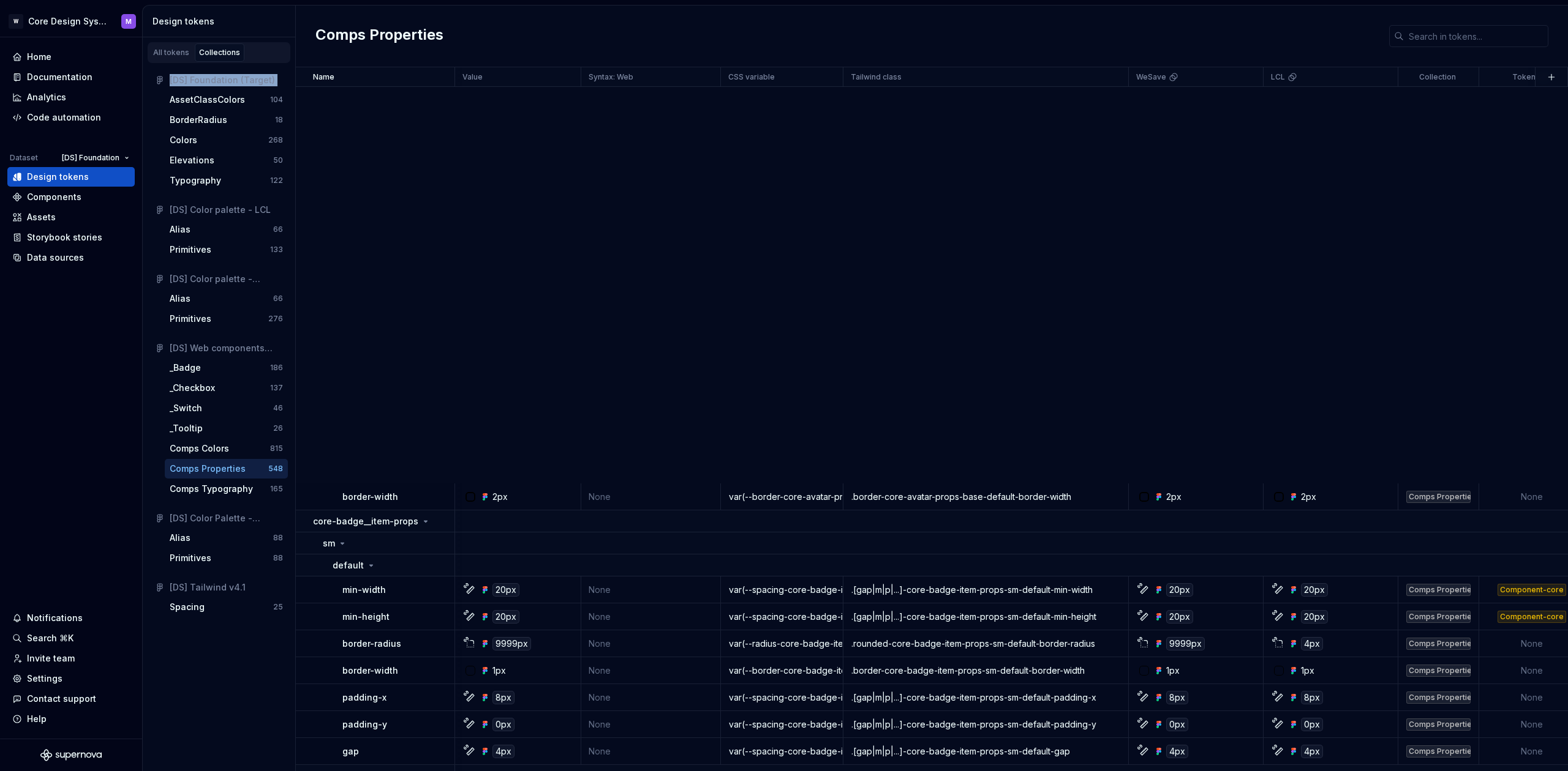
scroll to position [662, 6]
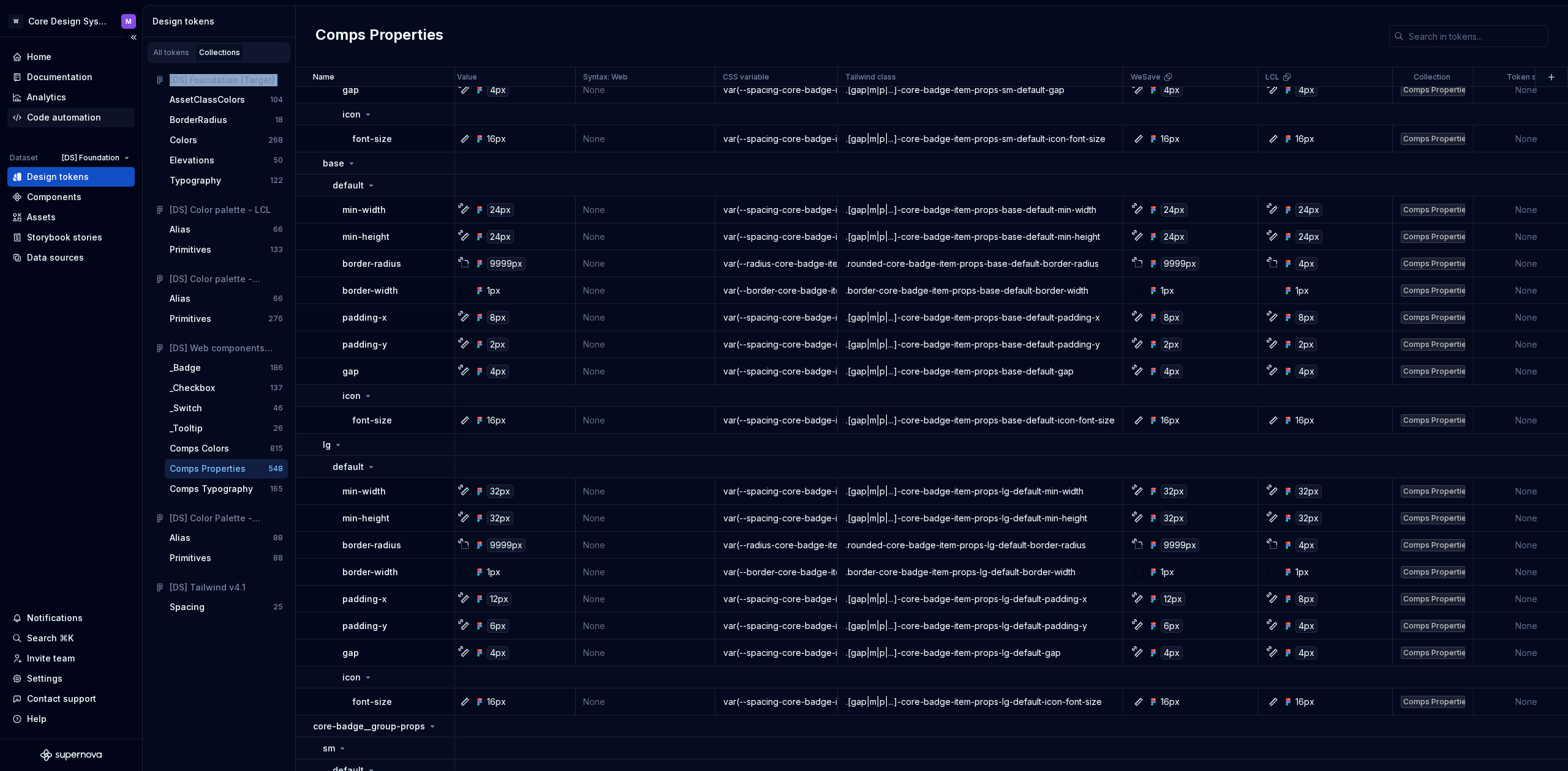
click at [57, 109] on div "Code automation" at bounding box center [70, 118] width 127 height 19
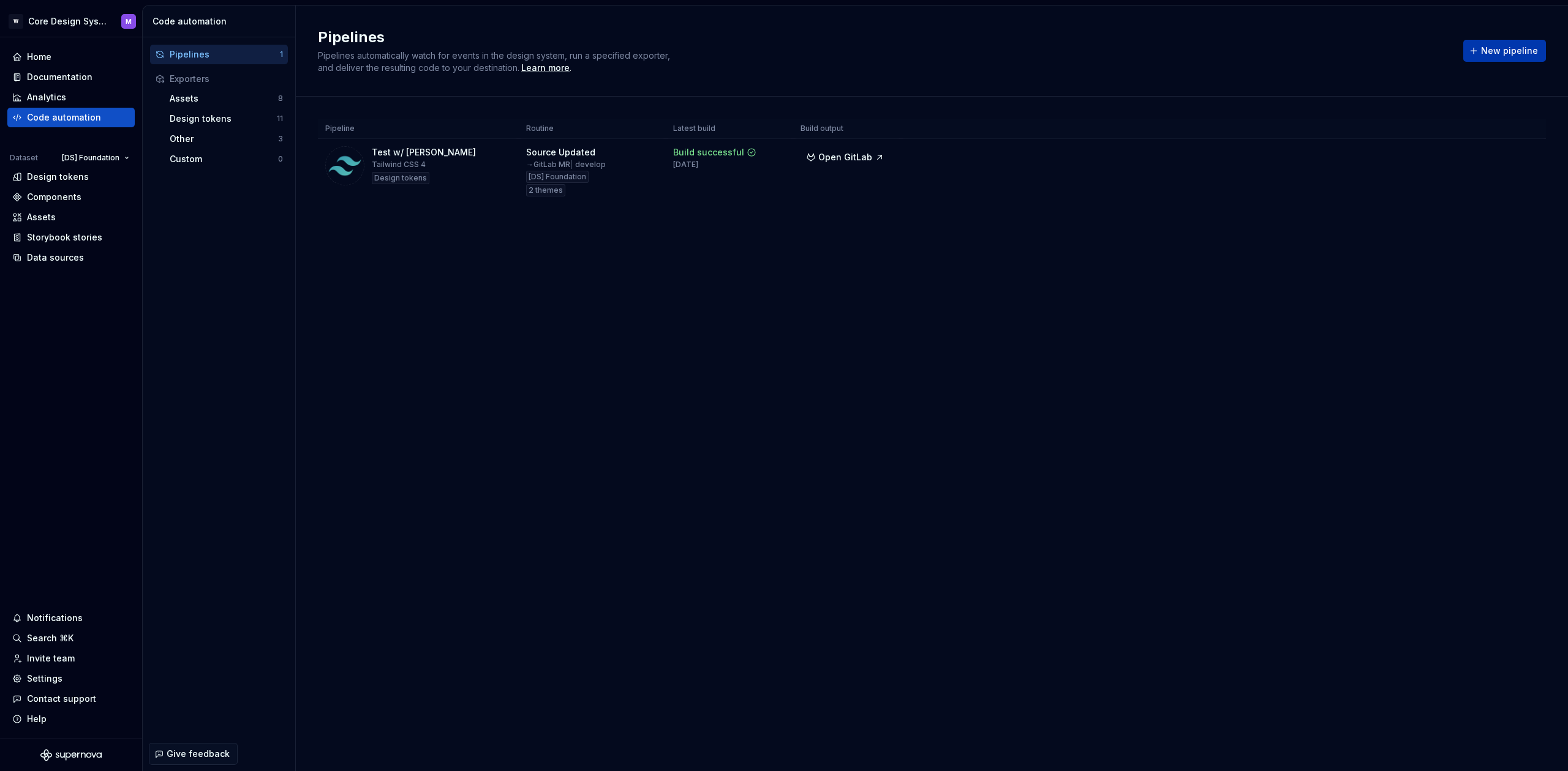
click at [1512, 55] on span "New pipeline" at bounding box center [1509, 50] width 57 height 12
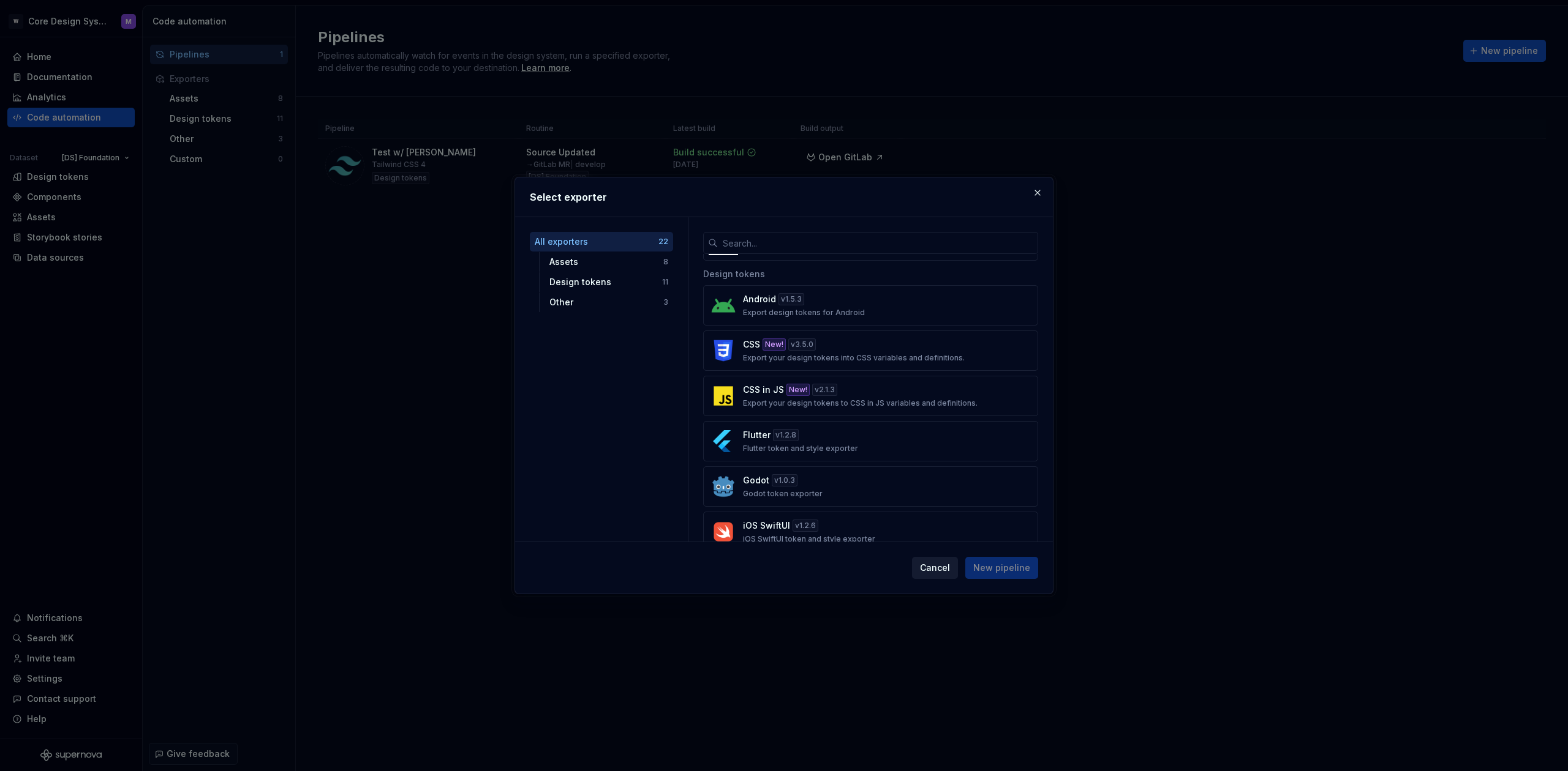
scroll to position [427, 0]
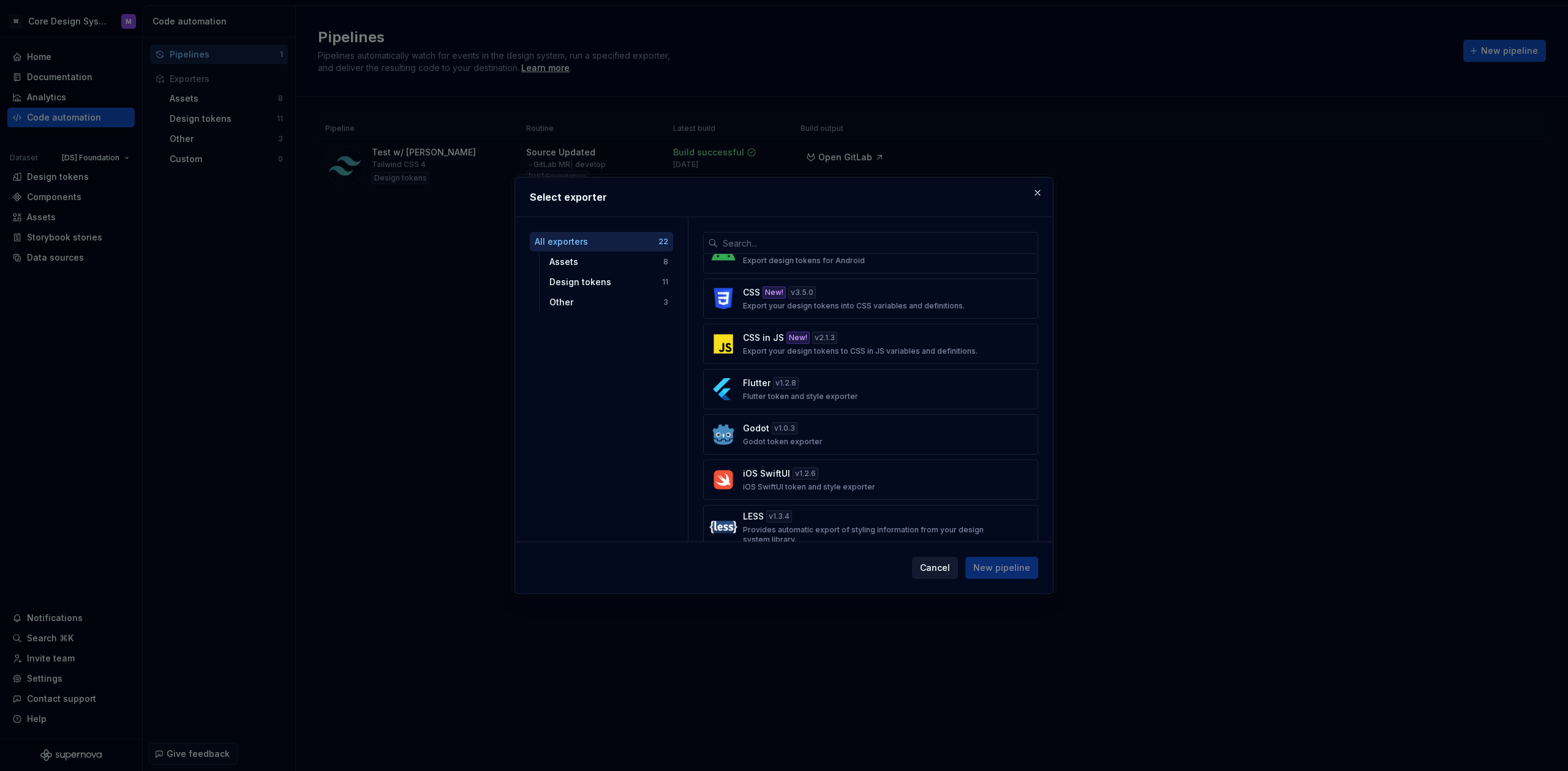
click at [937, 571] on span "Cancel" at bounding box center [935, 568] width 30 height 12
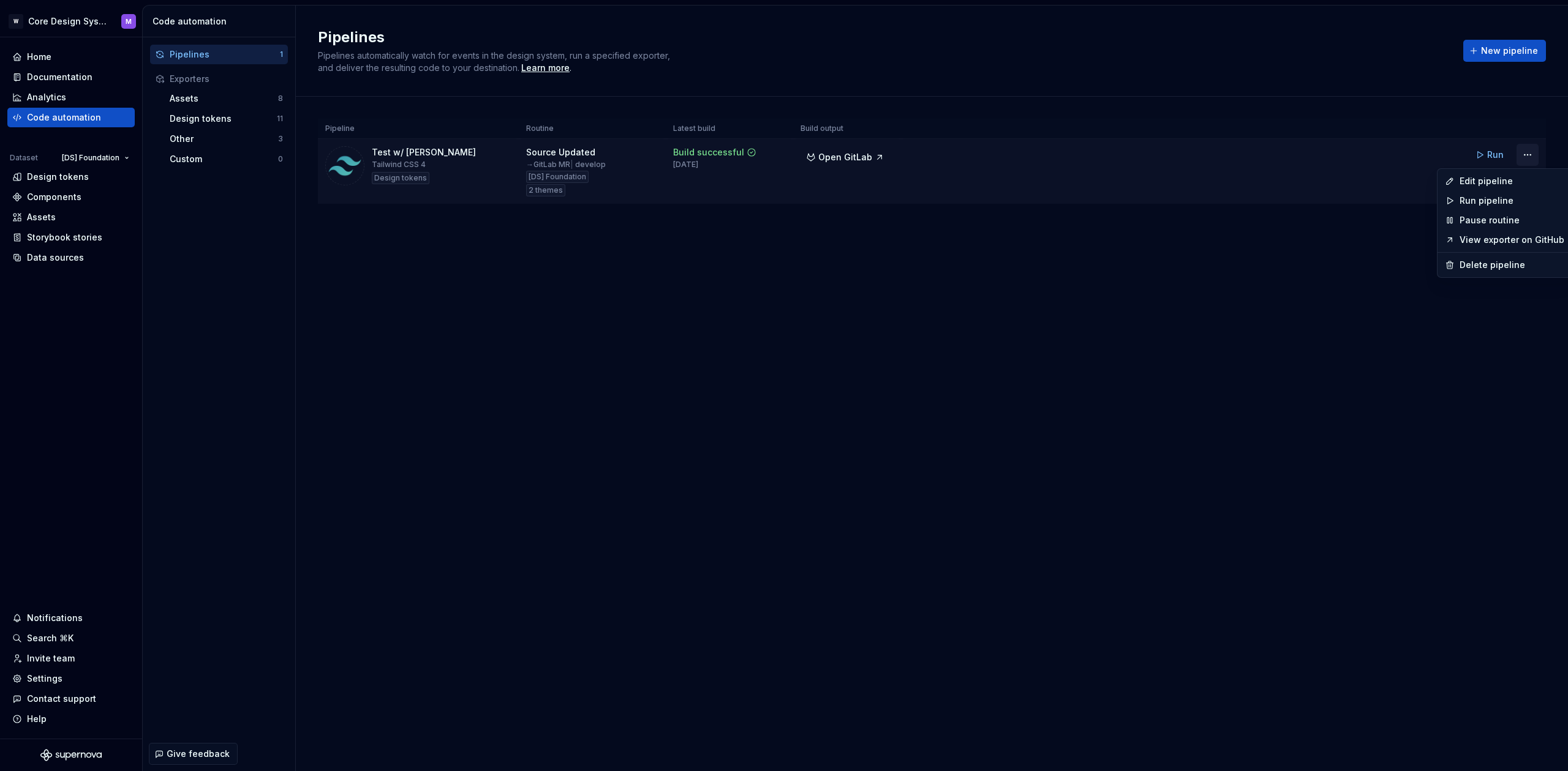
click at [1525, 157] on html "W Core Design System M Home Documentation Analytics Code automation Dataset [DS…" at bounding box center [784, 386] width 1568 height 771
click at [1495, 178] on div "Edit pipeline" at bounding box center [1512, 181] width 105 height 12
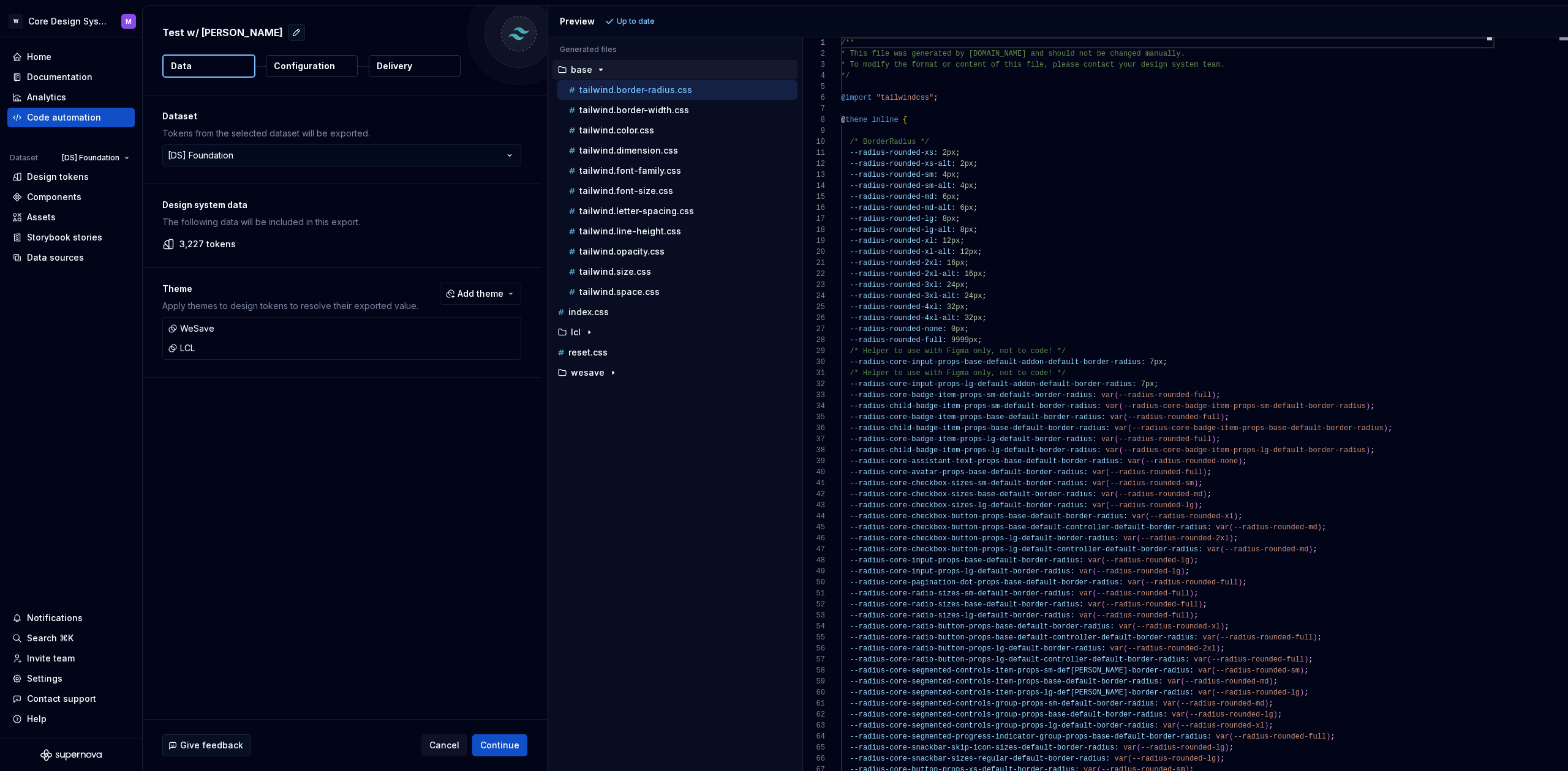
click at [284, 67] on p "Configuration" at bounding box center [304, 66] width 61 height 12
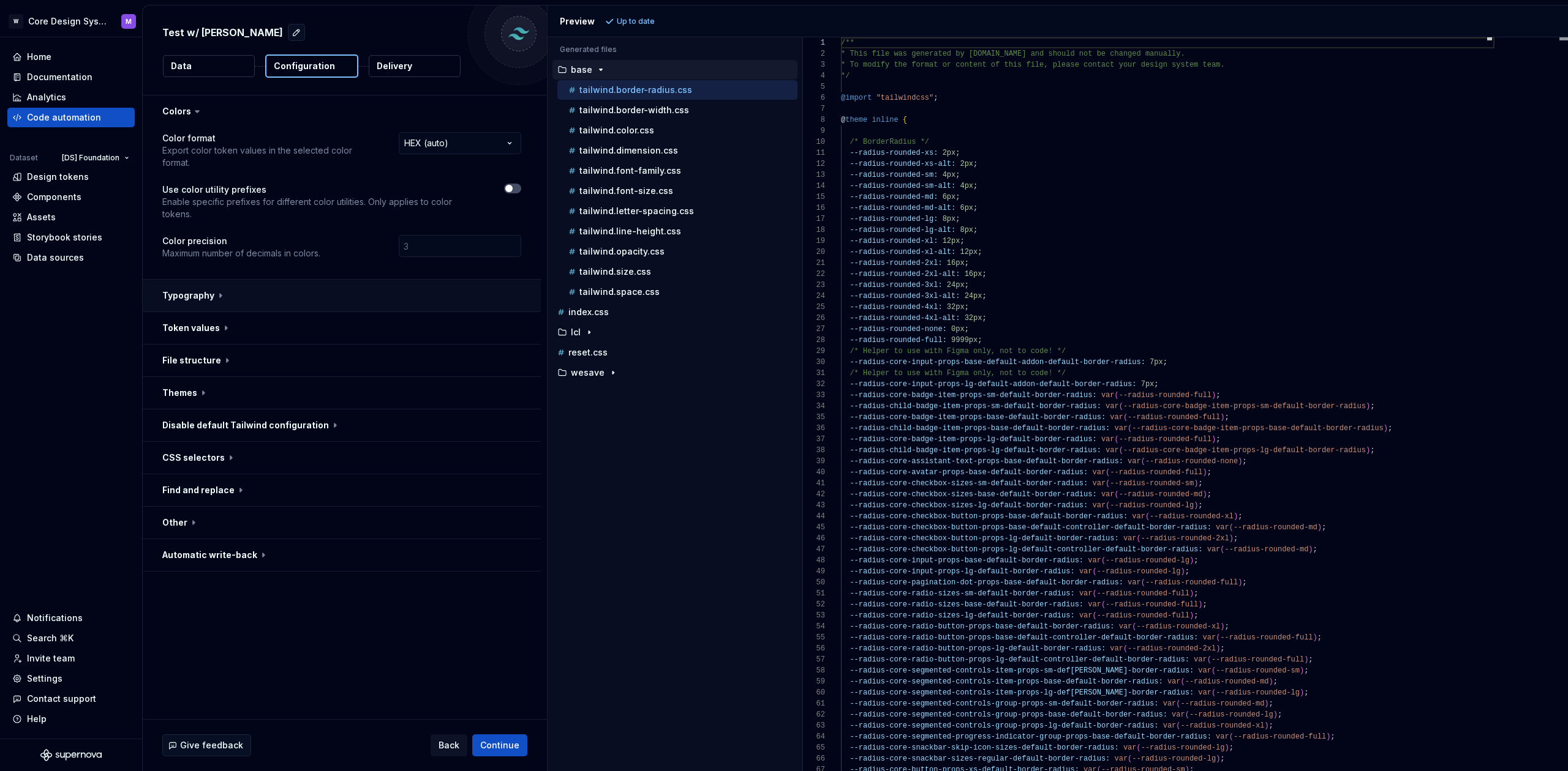
click at [190, 280] on button "button" at bounding box center [342, 295] width 398 height 32
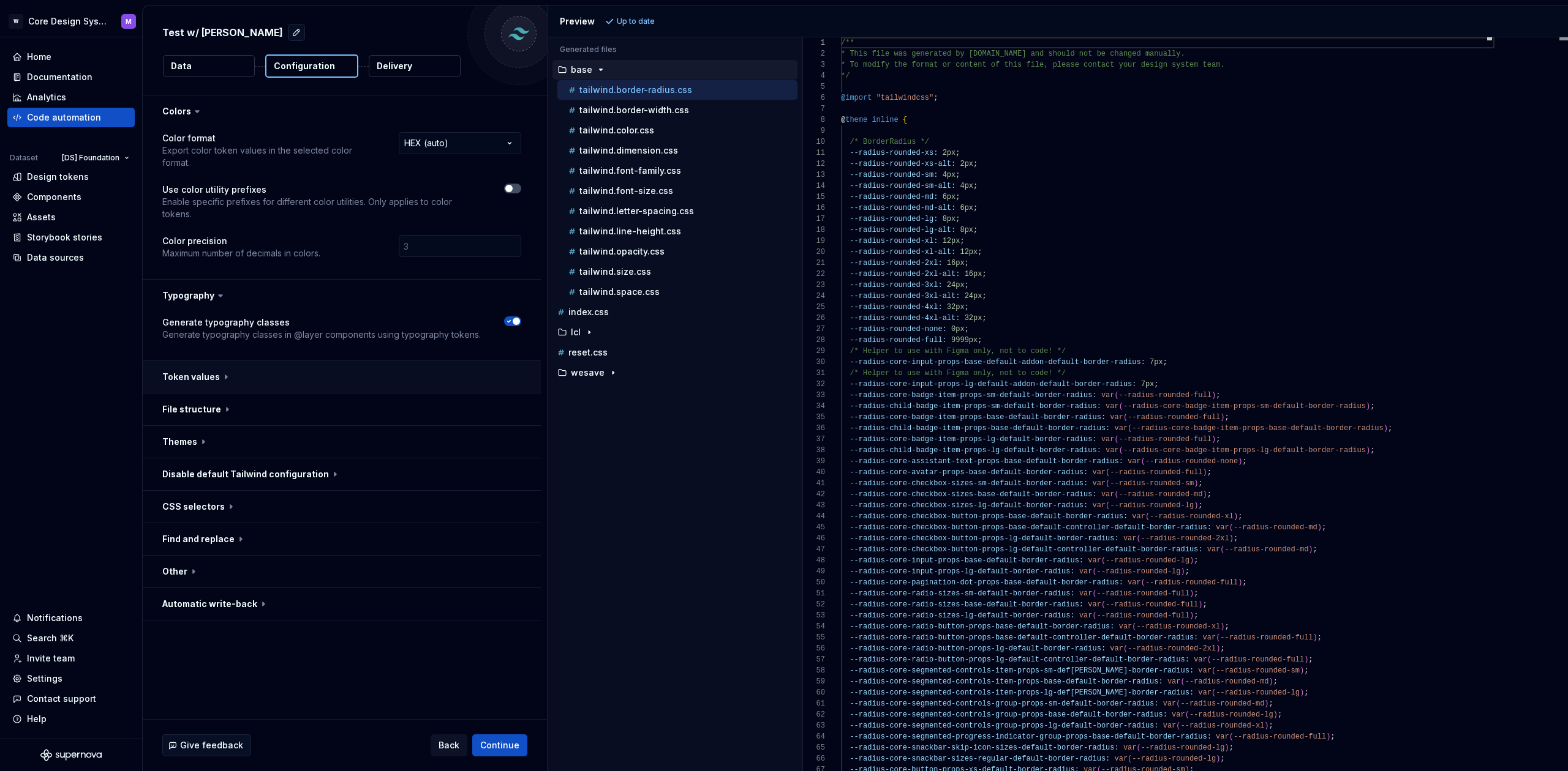
click at [224, 361] on button "button" at bounding box center [342, 376] width 398 height 32
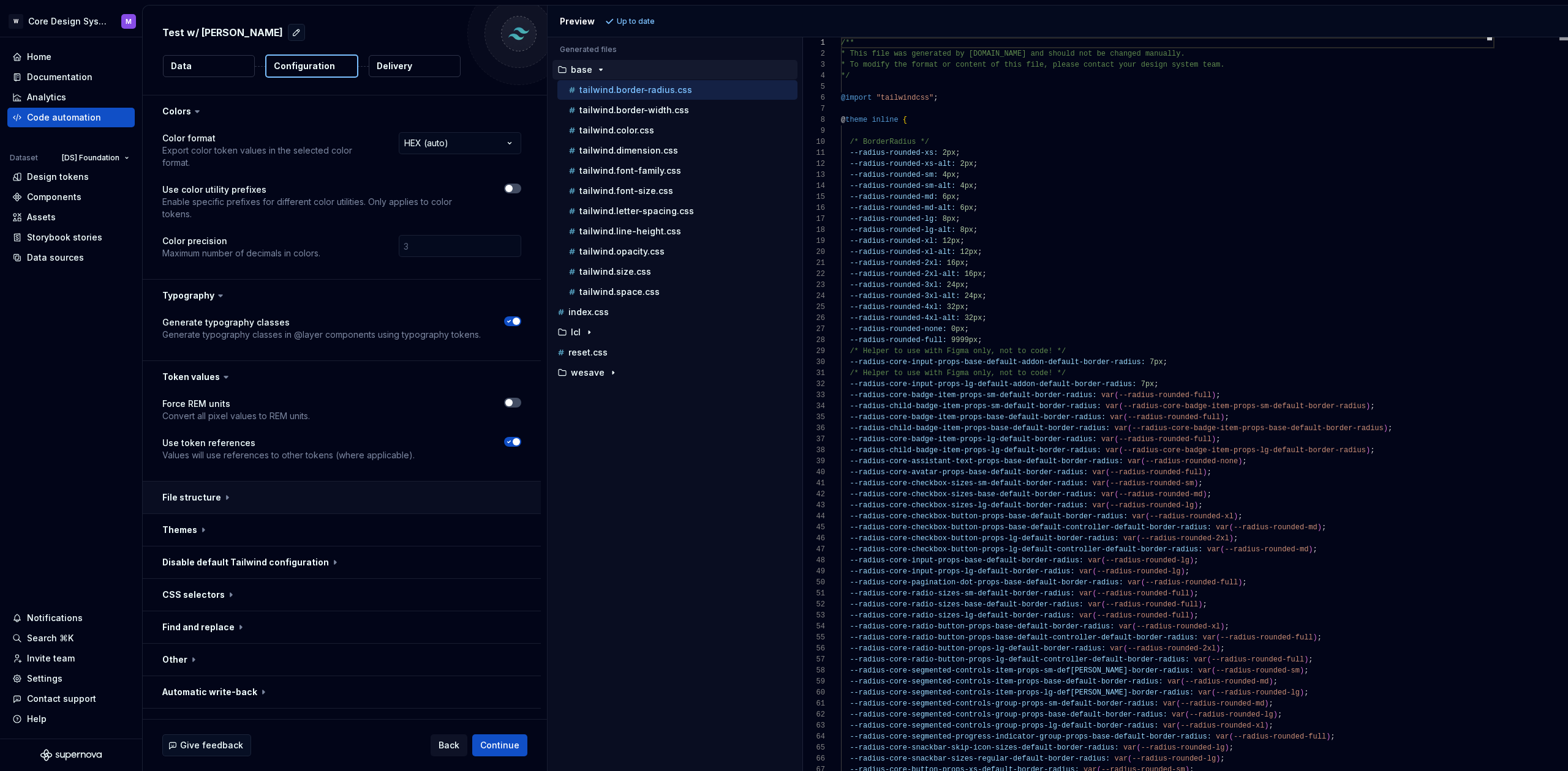
click at [224, 482] on button "button" at bounding box center [342, 497] width 398 height 32
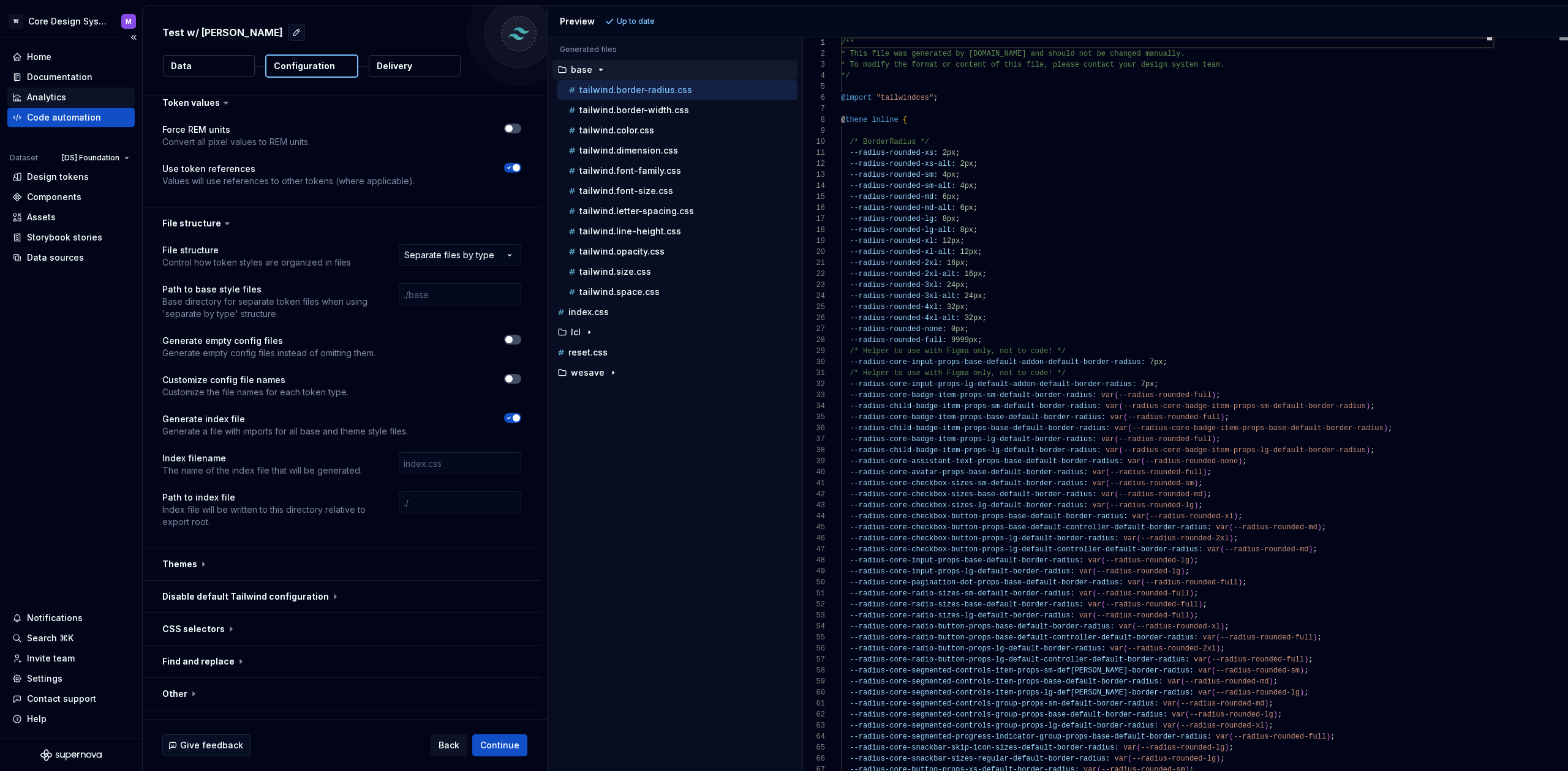
scroll to position [274, 0]
click at [308, 582] on button "button" at bounding box center [342, 597] width 398 height 32
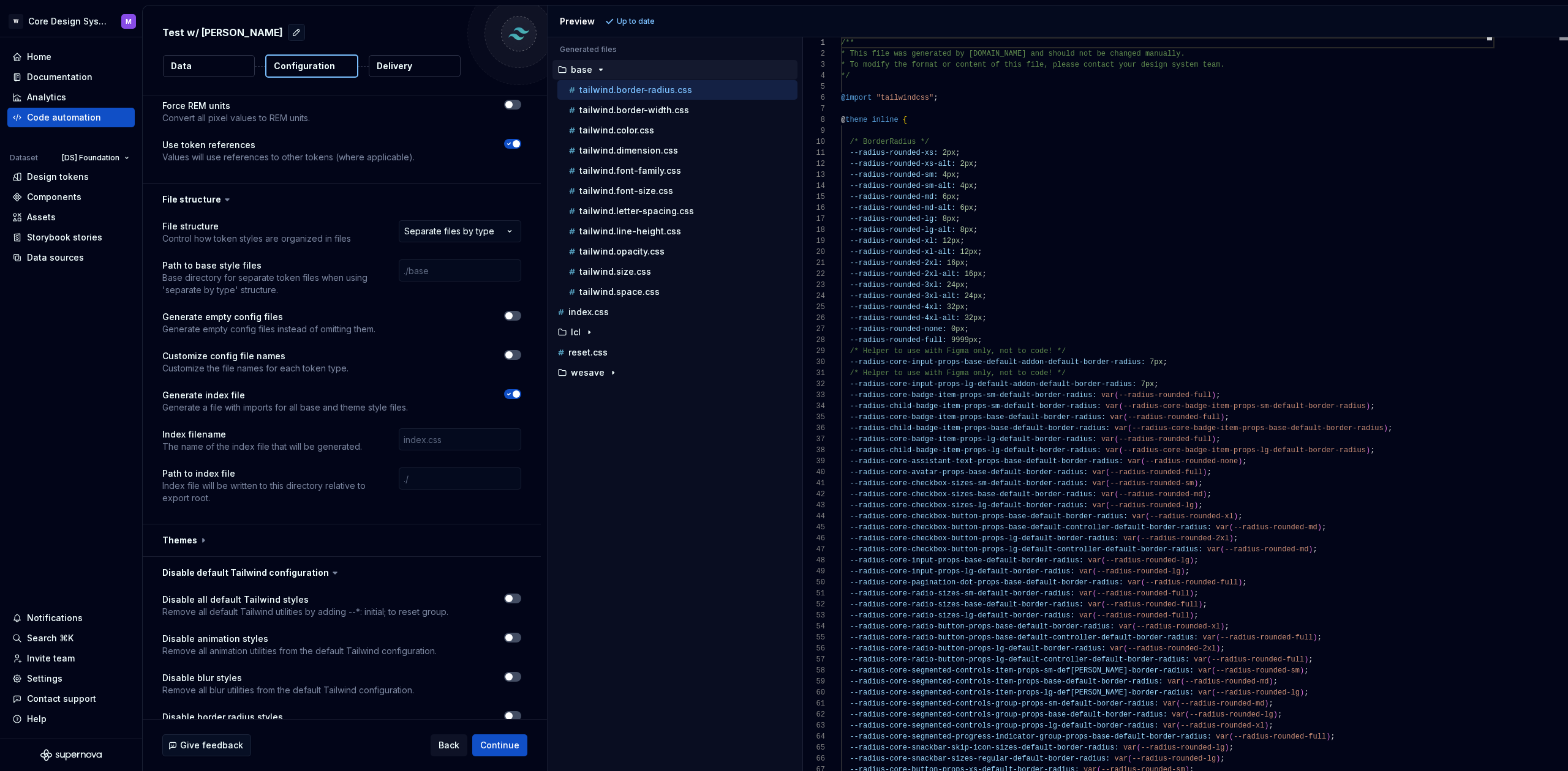
scroll to position [524, 0]
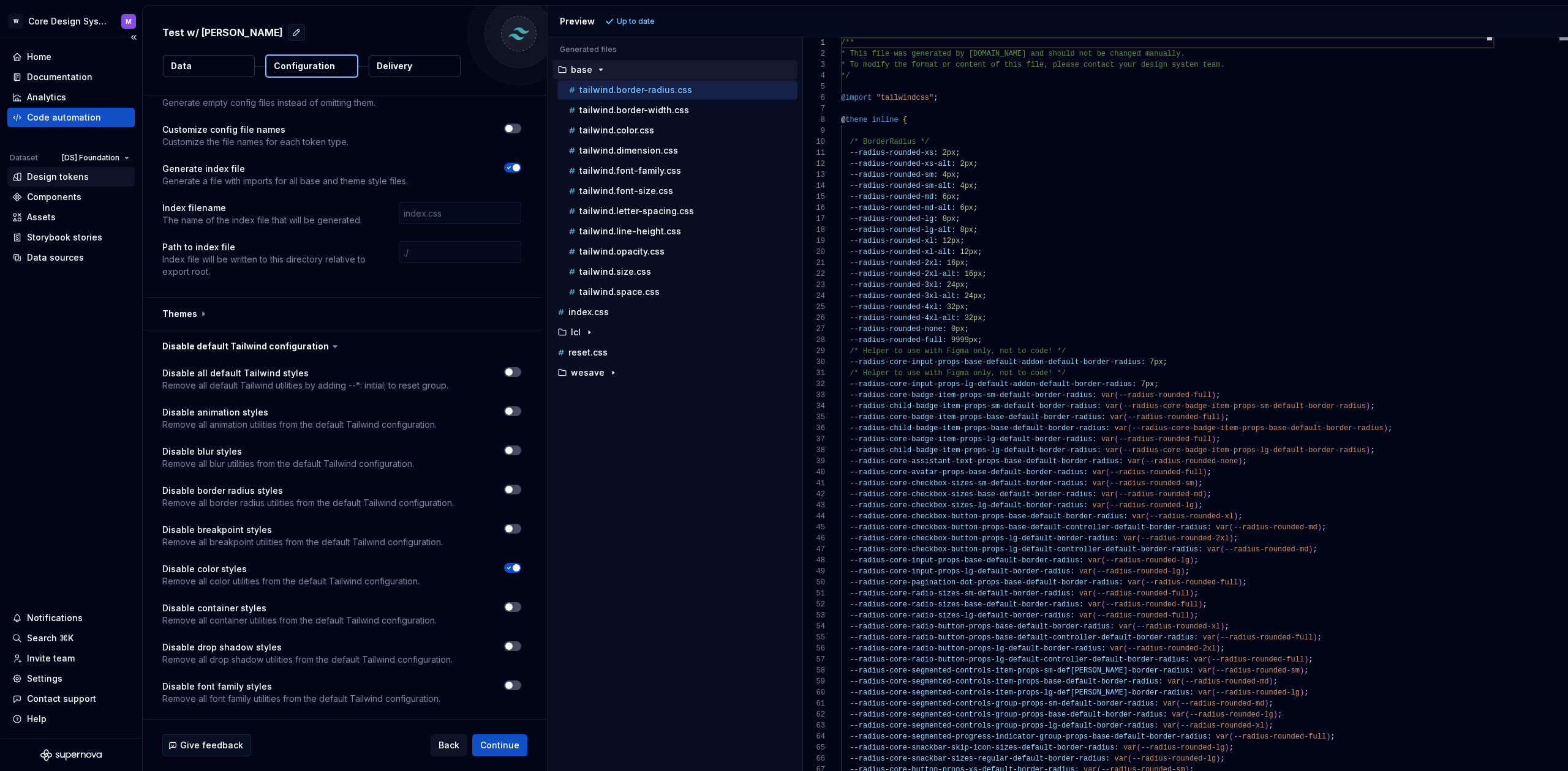
click at [79, 181] on div "Design tokens" at bounding box center [58, 176] width 62 height 12
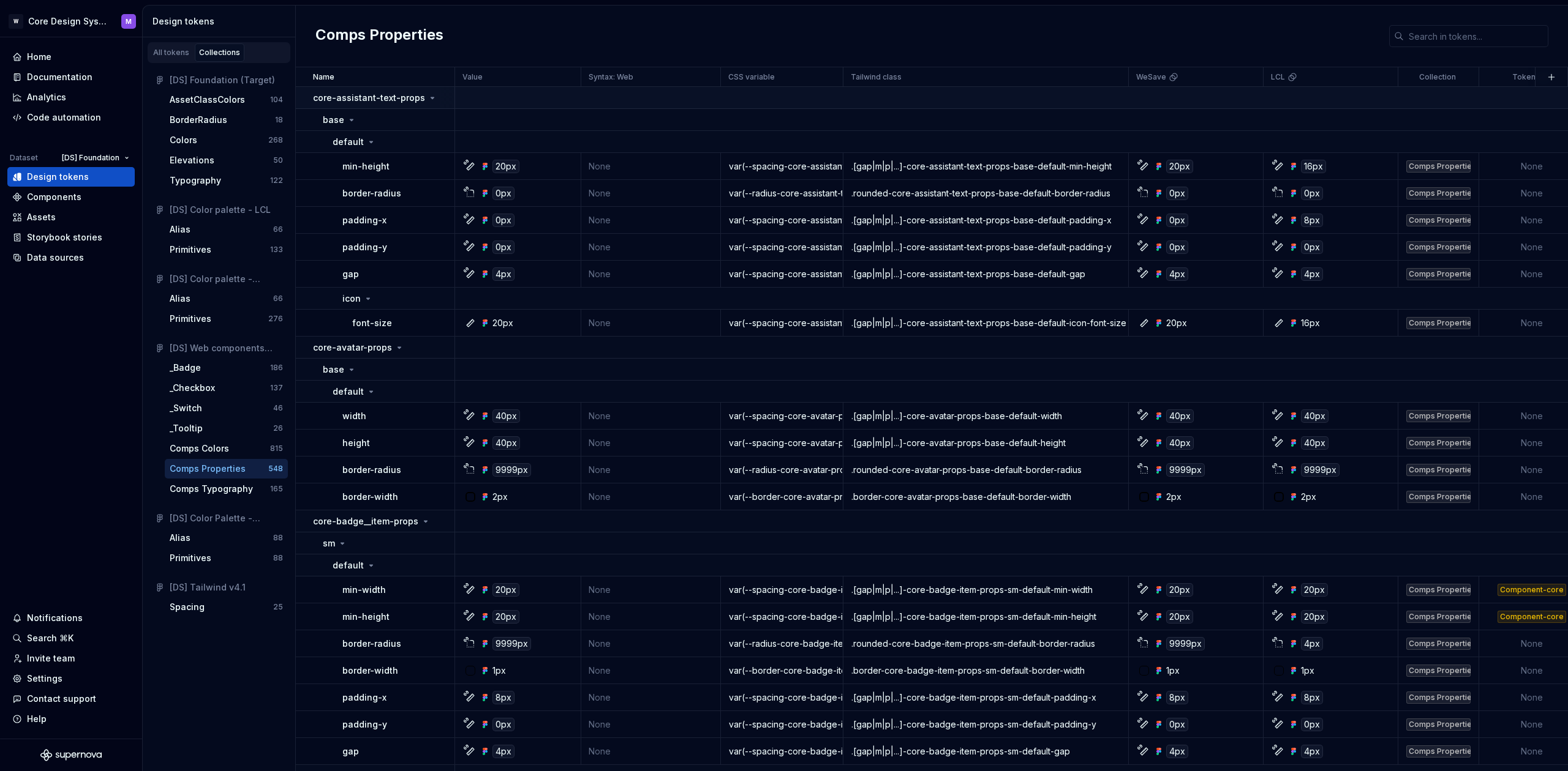
click at [368, 93] on p "core-assistant-text-props" at bounding box center [368, 98] width 112 height 12
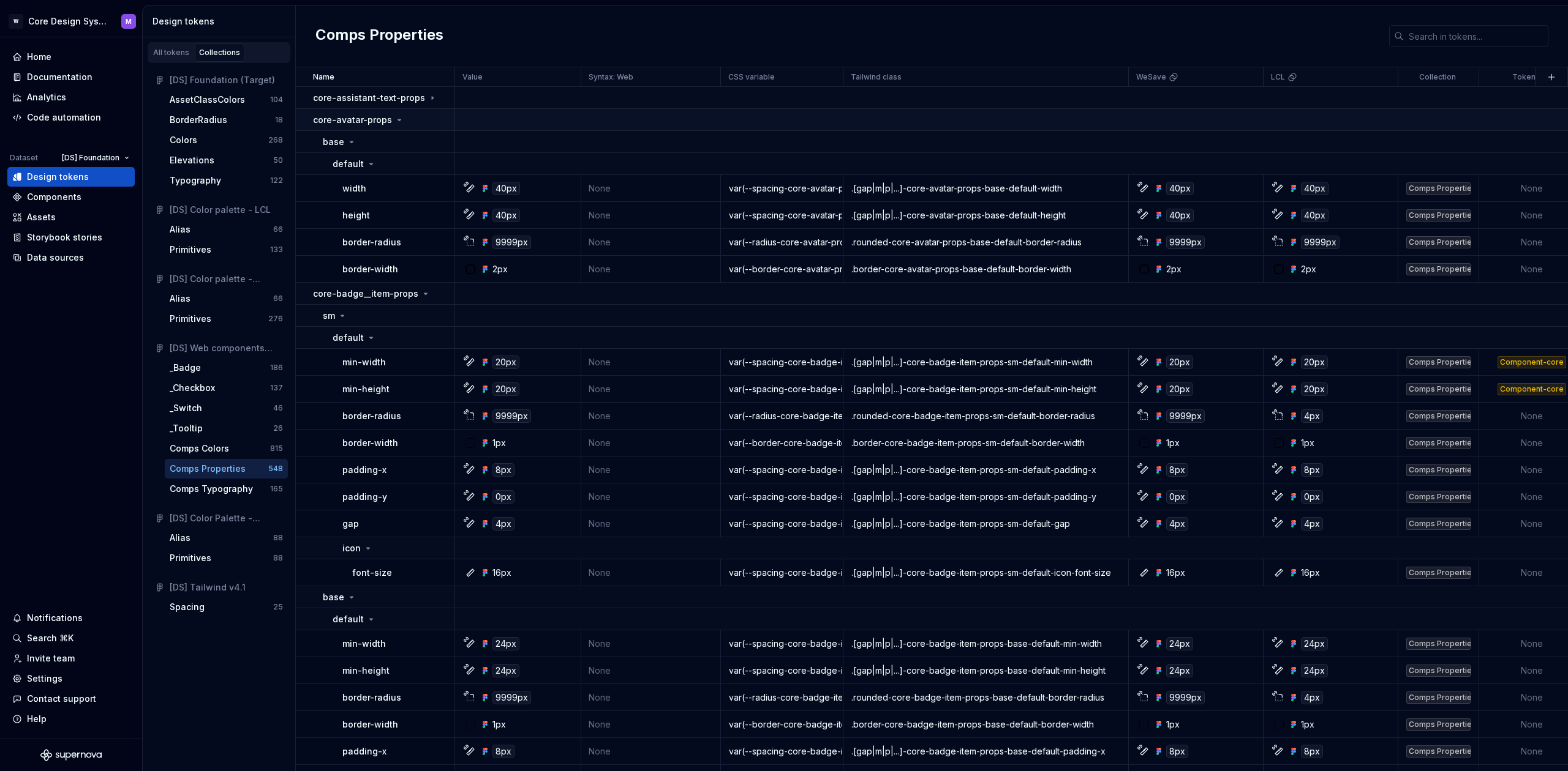
click at [407, 116] on div "core-avatar-props" at bounding box center [383, 119] width 141 height 12
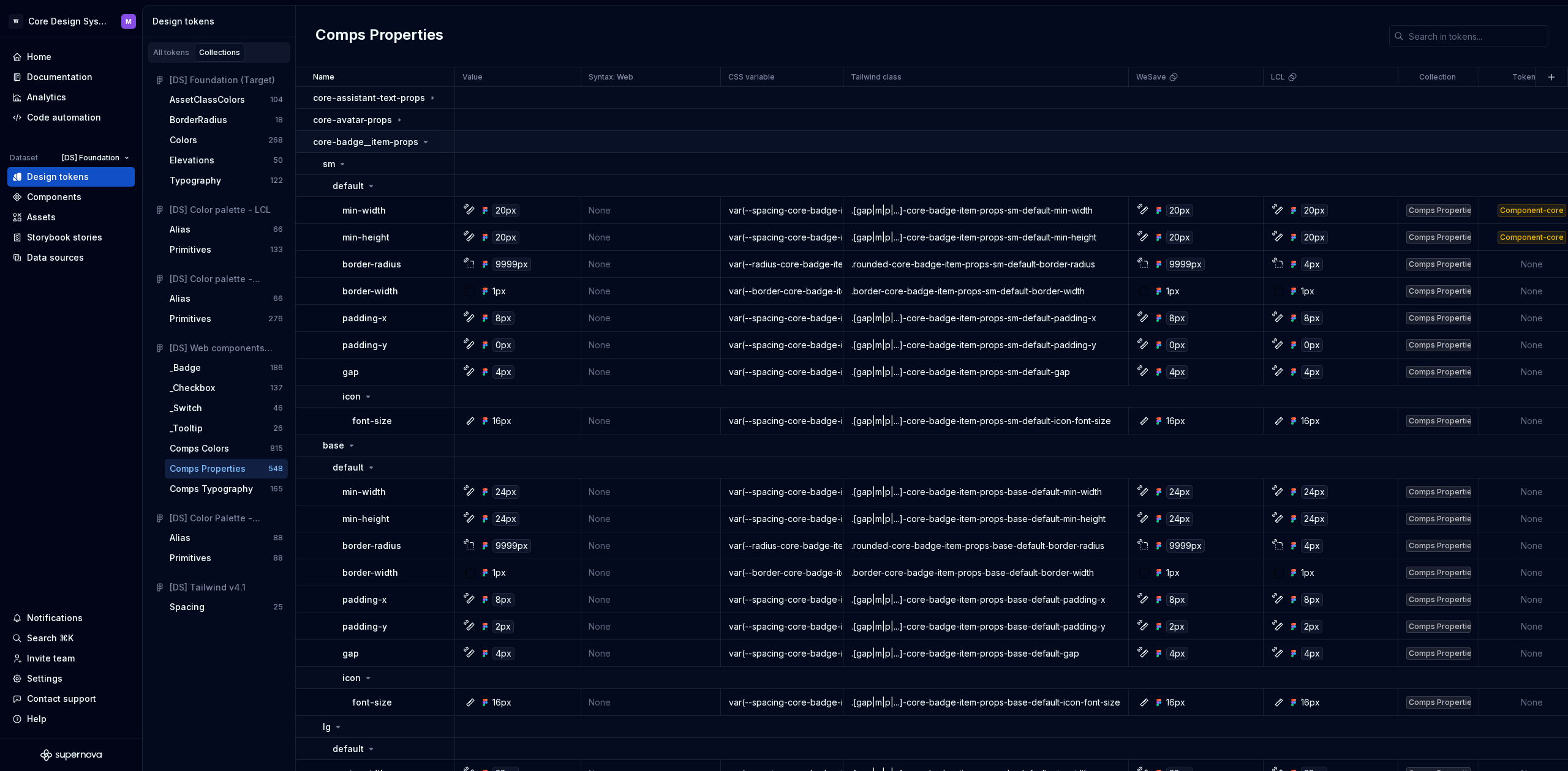
click at [411, 142] on p "core-badge__item-props" at bounding box center [365, 141] width 105 height 12
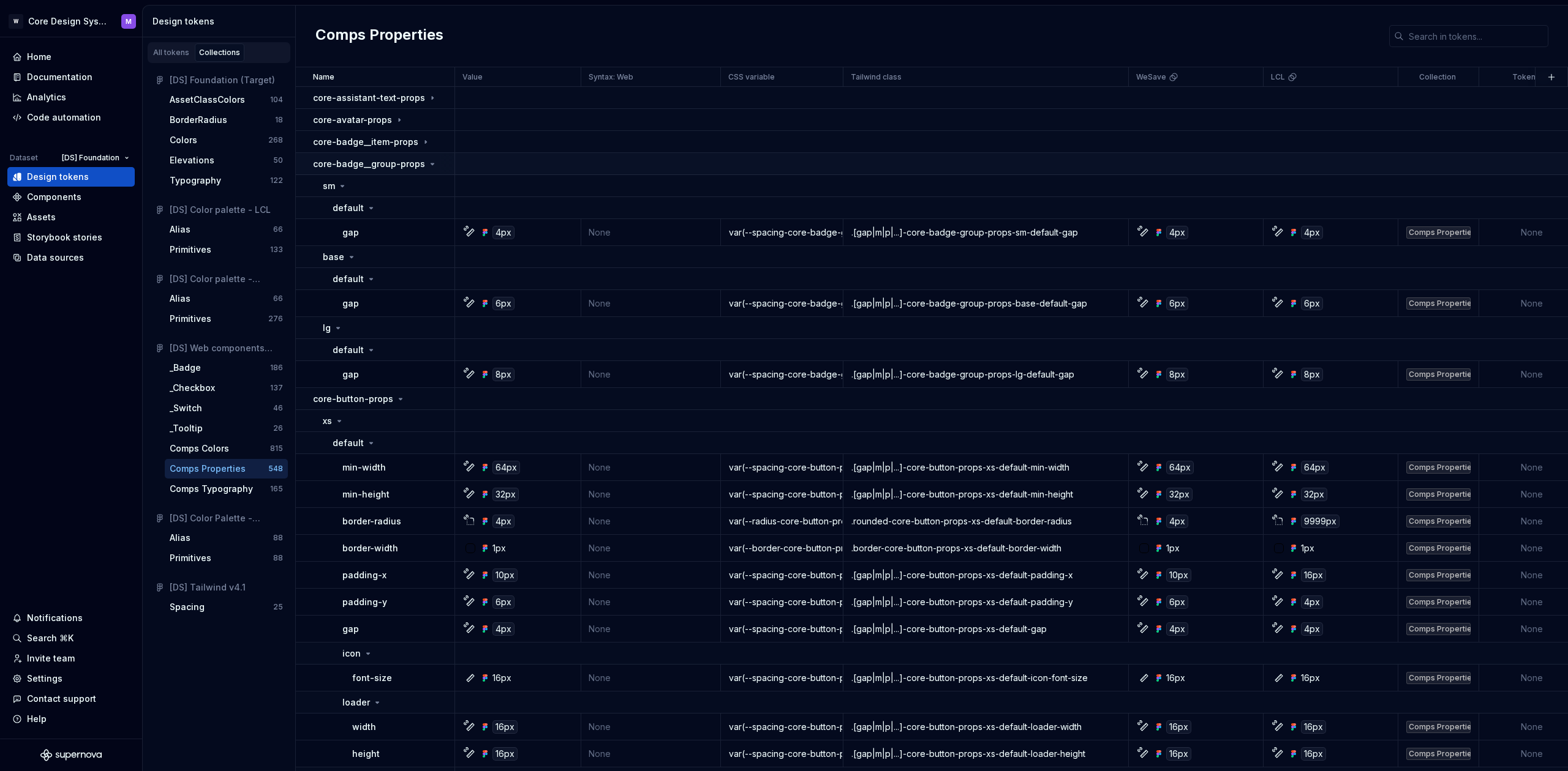
click at [416, 166] on p "core-badge__group-props" at bounding box center [368, 164] width 112 height 12
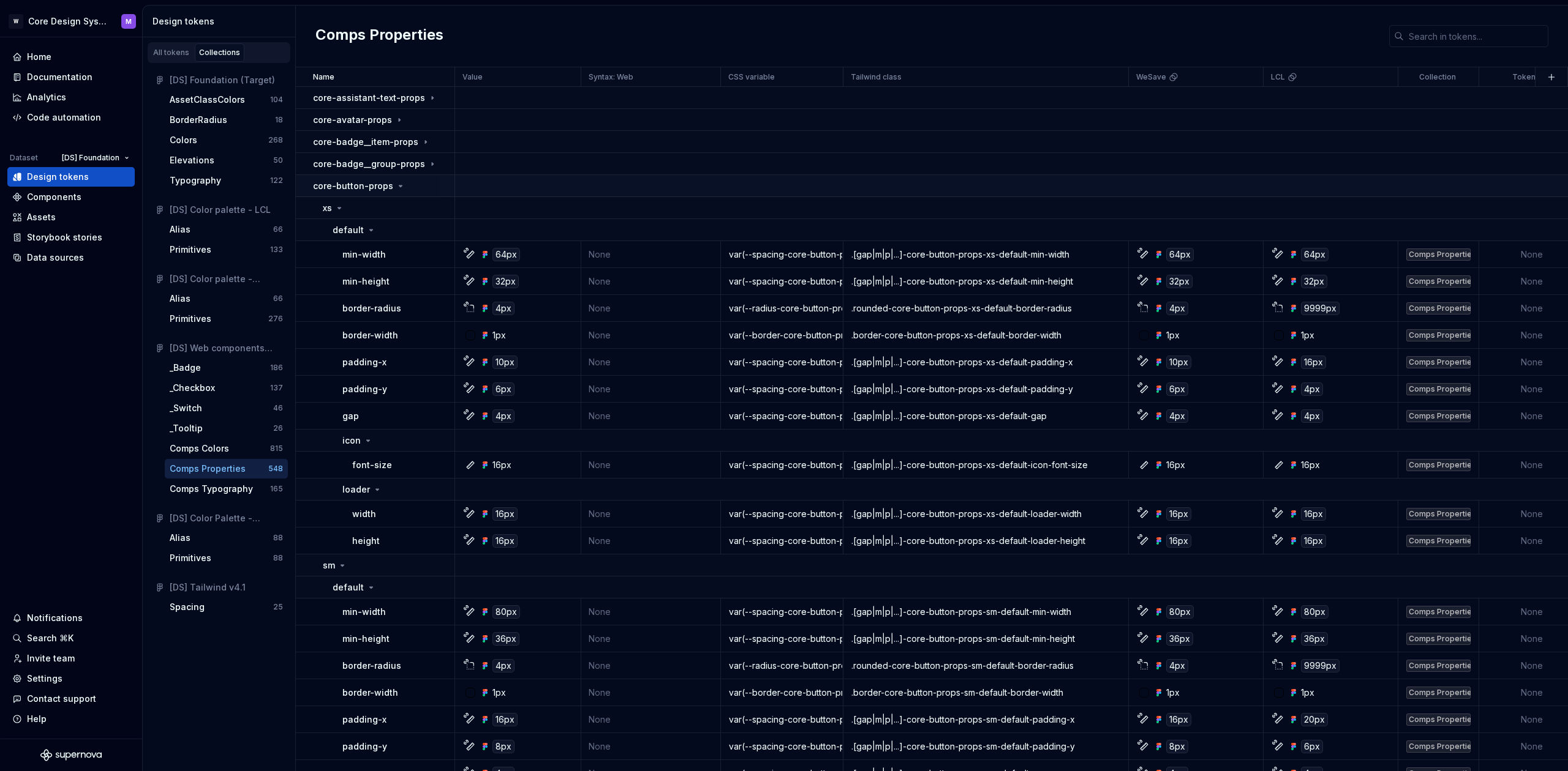
click at [400, 190] on icon at bounding box center [400, 186] width 10 height 10
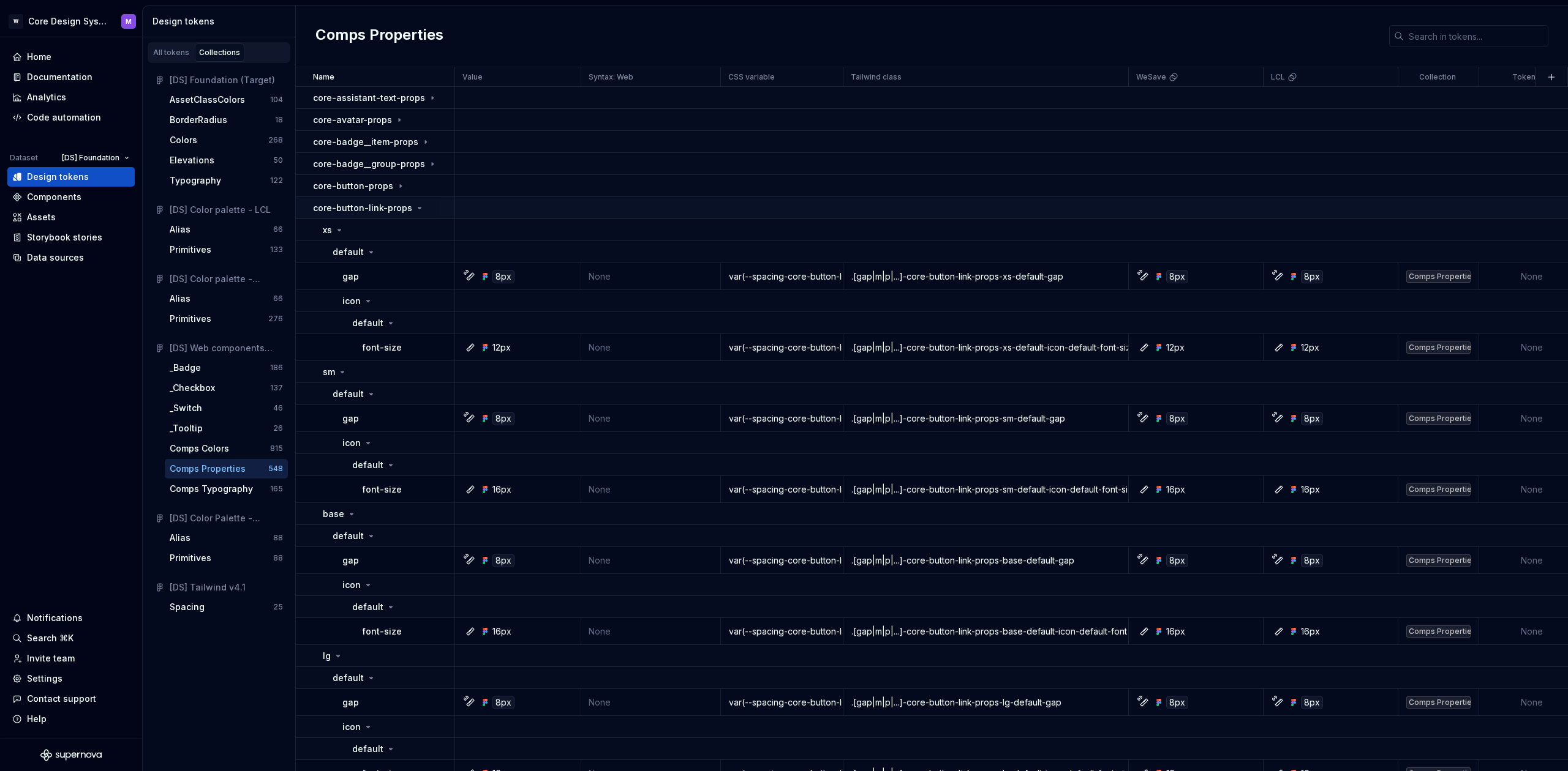
click at [415, 209] on icon at bounding box center [419, 208] width 10 height 10
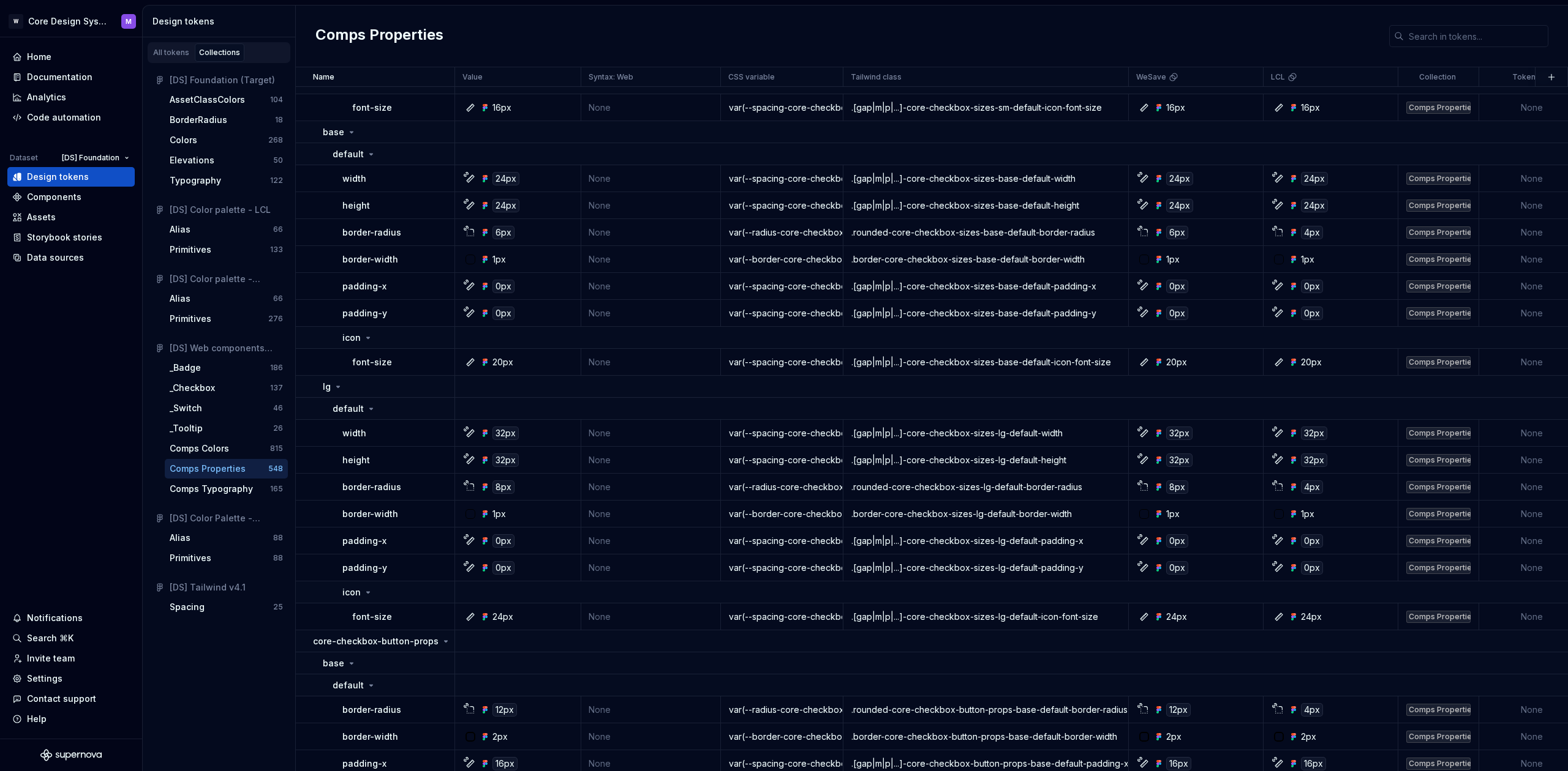
scroll to position [380, 0]
